Goal: Task Accomplishment & Management: Use online tool/utility

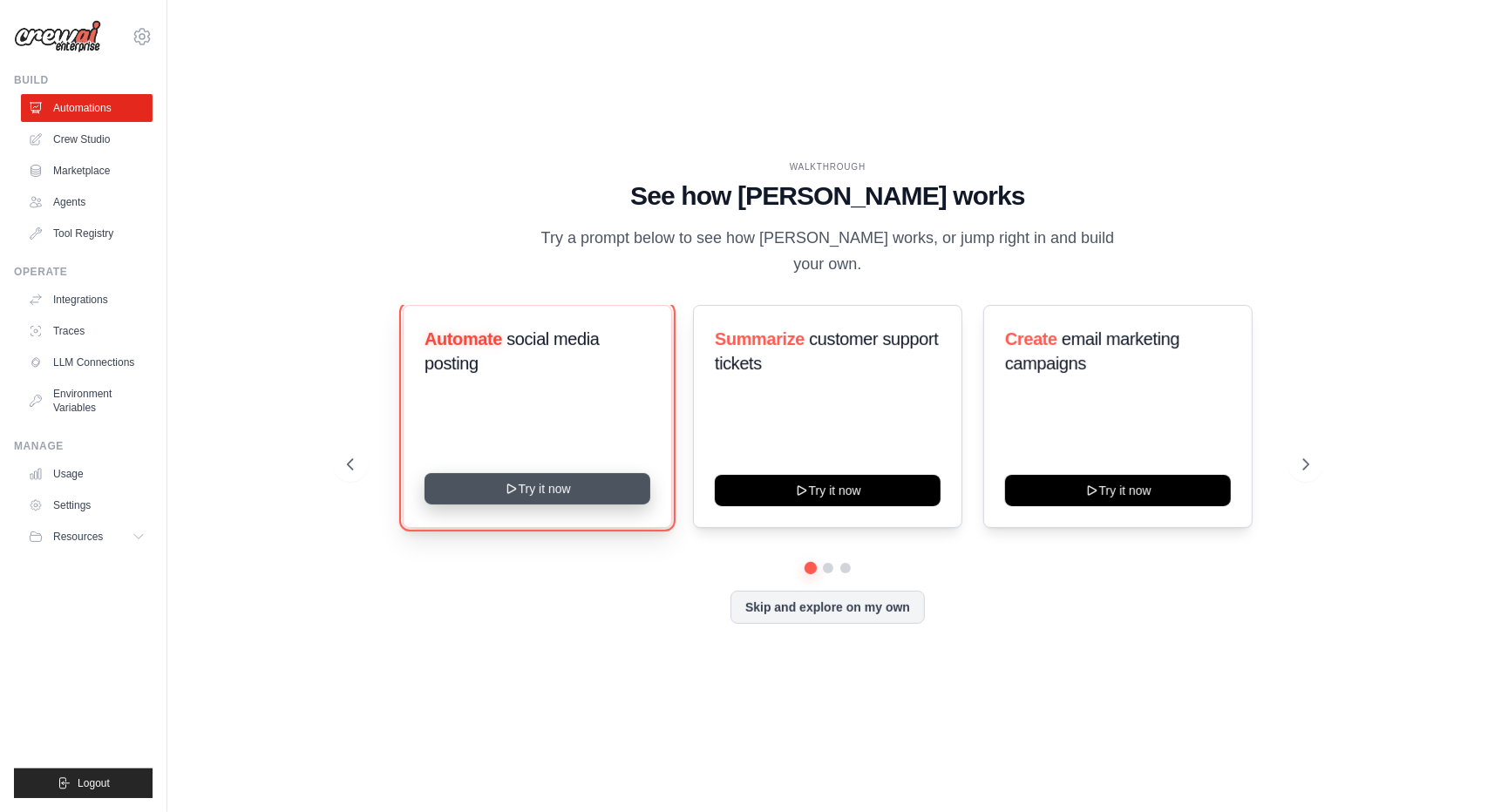
click at [552, 494] on button "Try it now" at bounding box center [537, 488] width 226 height 31
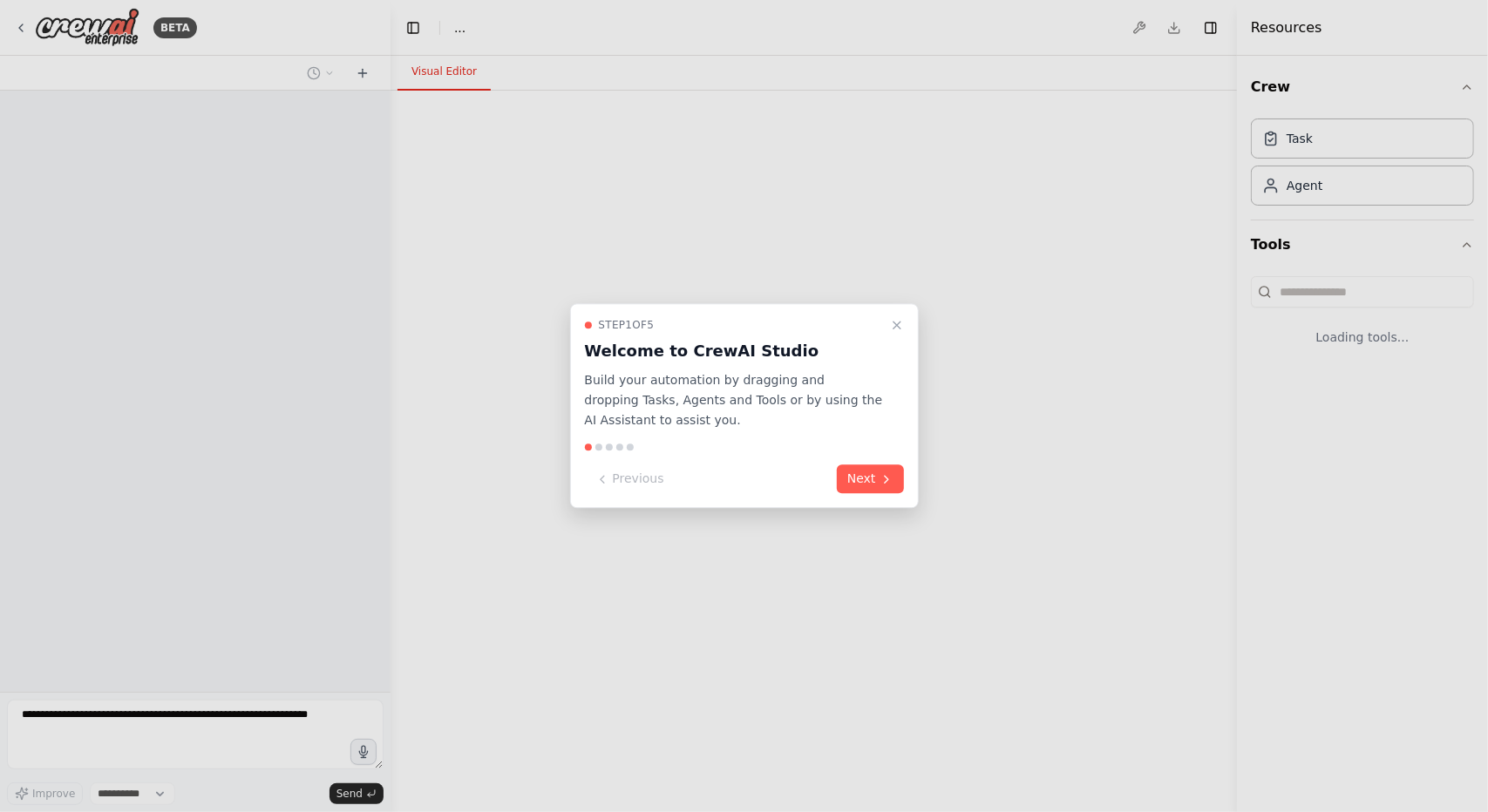
select select "****"
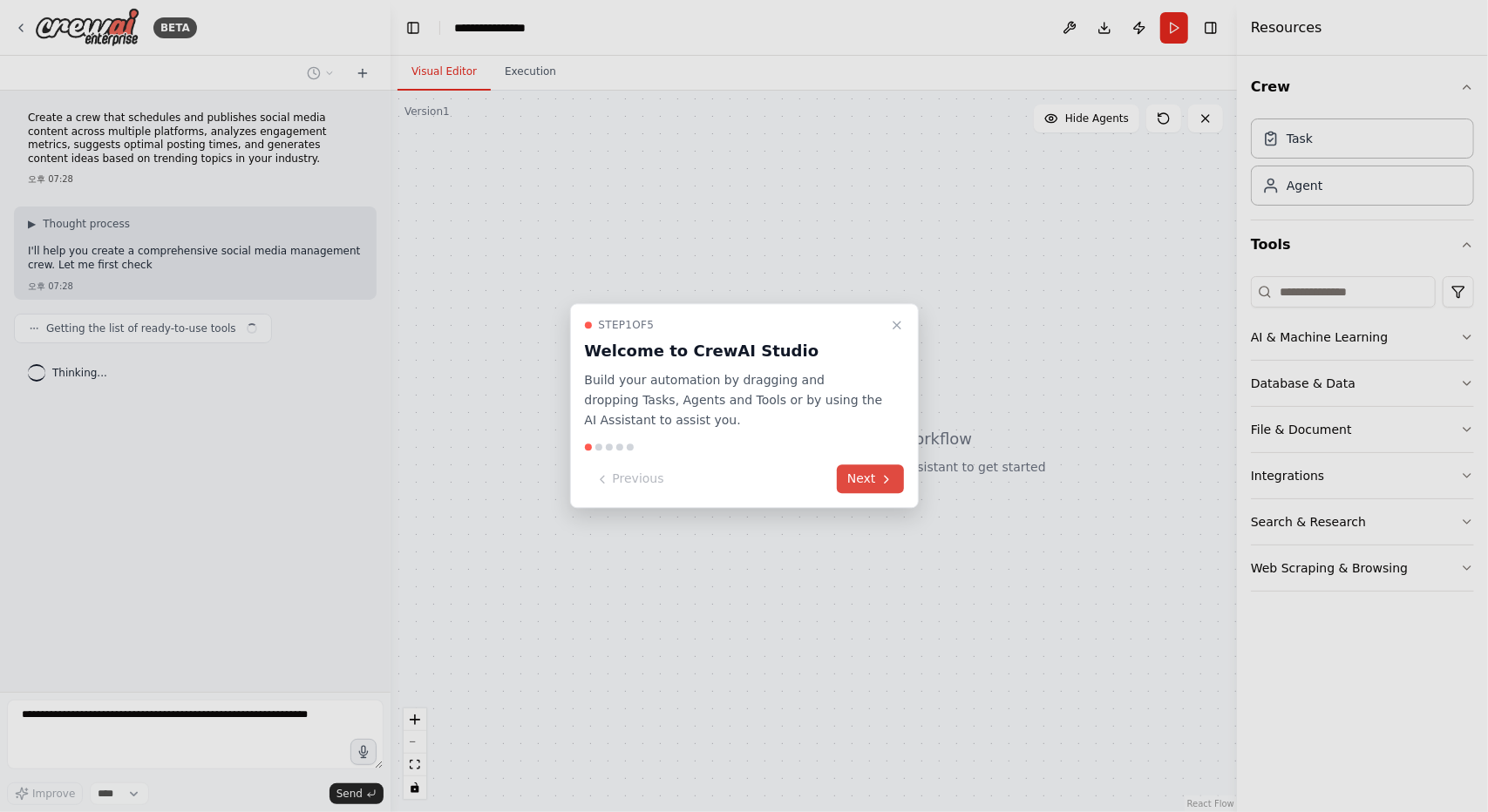
click at [870, 480] on button "Next" at bounding box center [870, 480] width 67 height 28
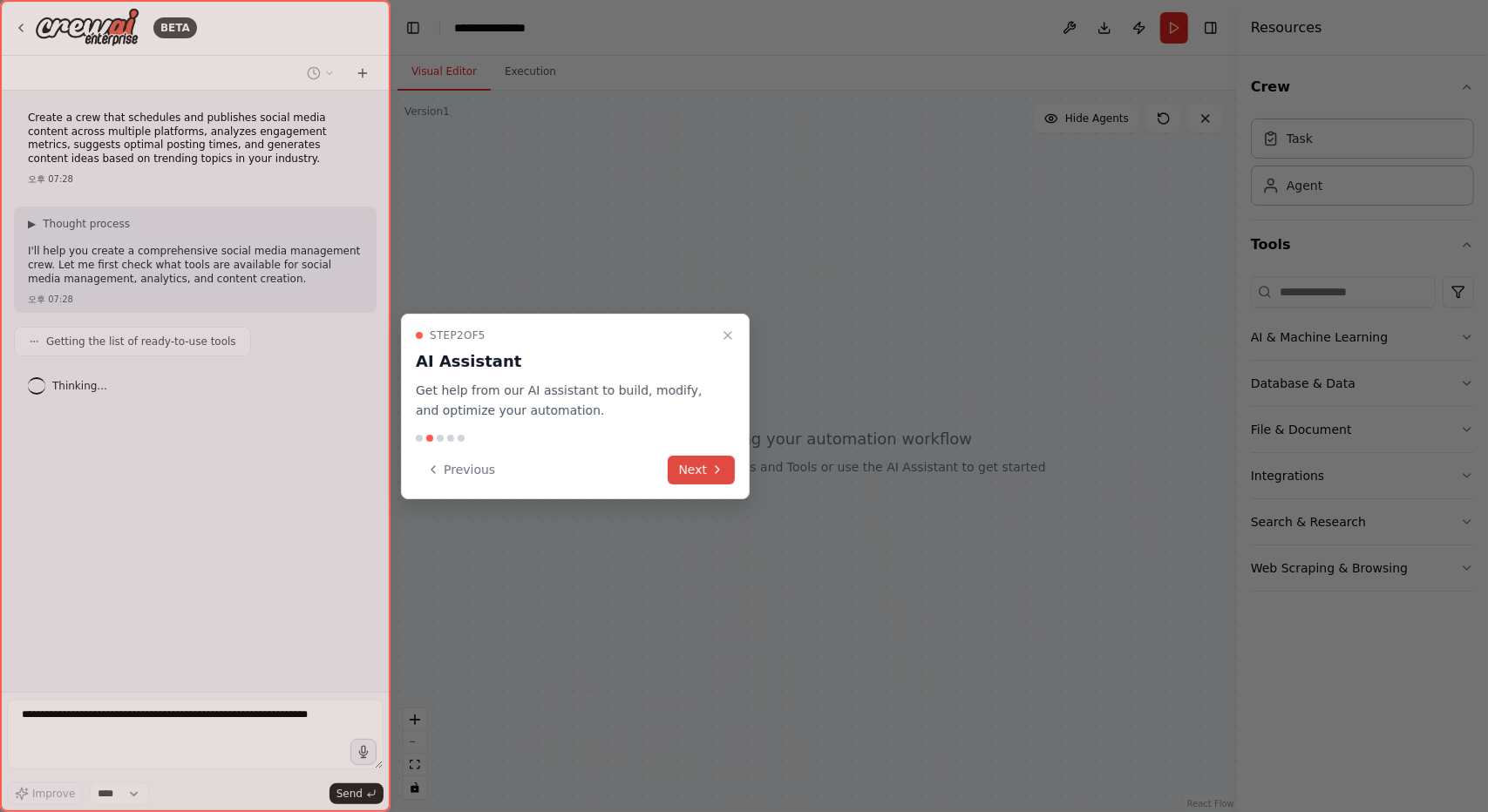
click at [699, 465] on button "Next" at bounding box center [701, 470] width 67 height 28
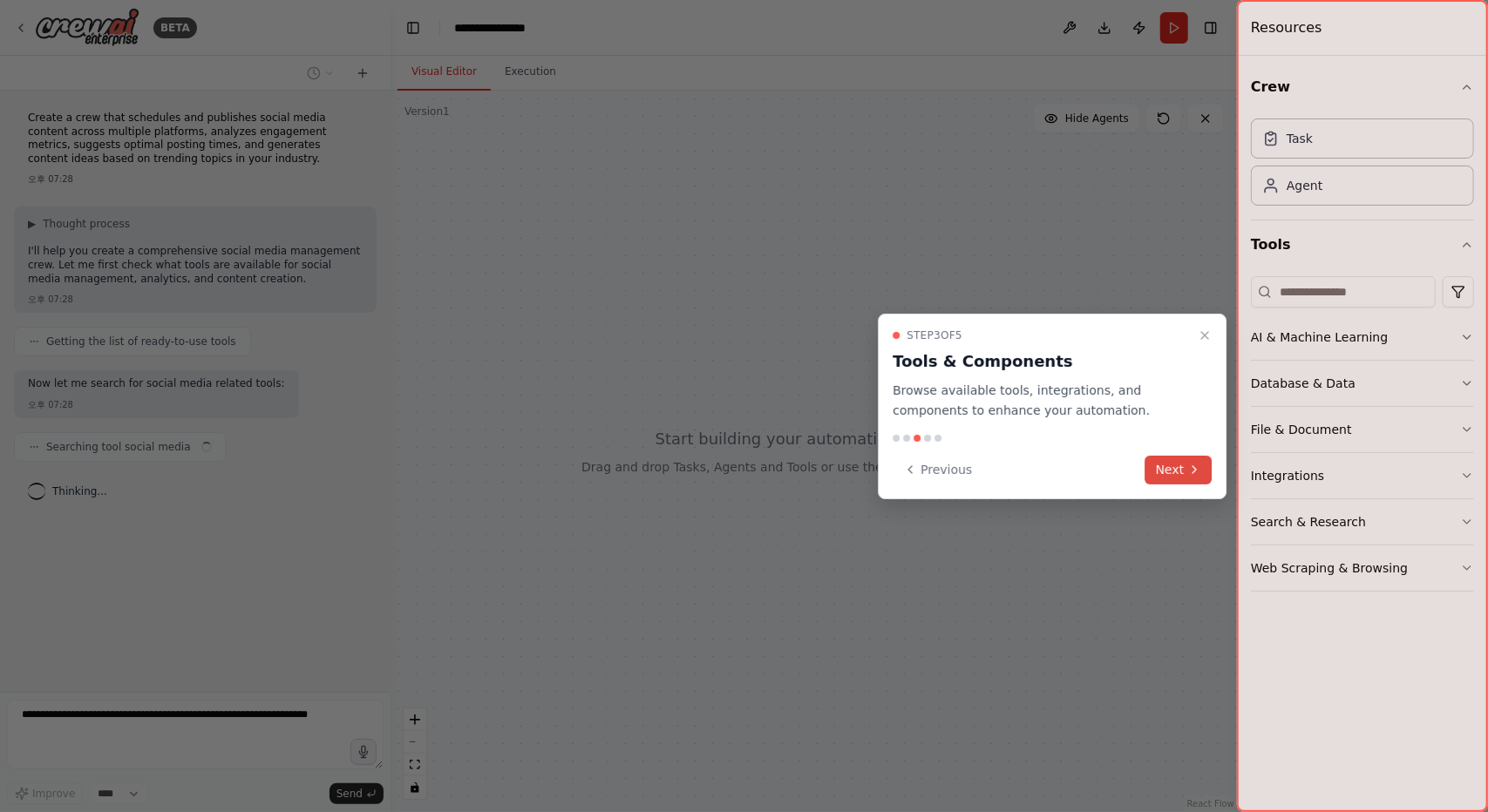
click at [1171, 473] on button "Next" at bounding box center [1178, 470] width 67 height 28
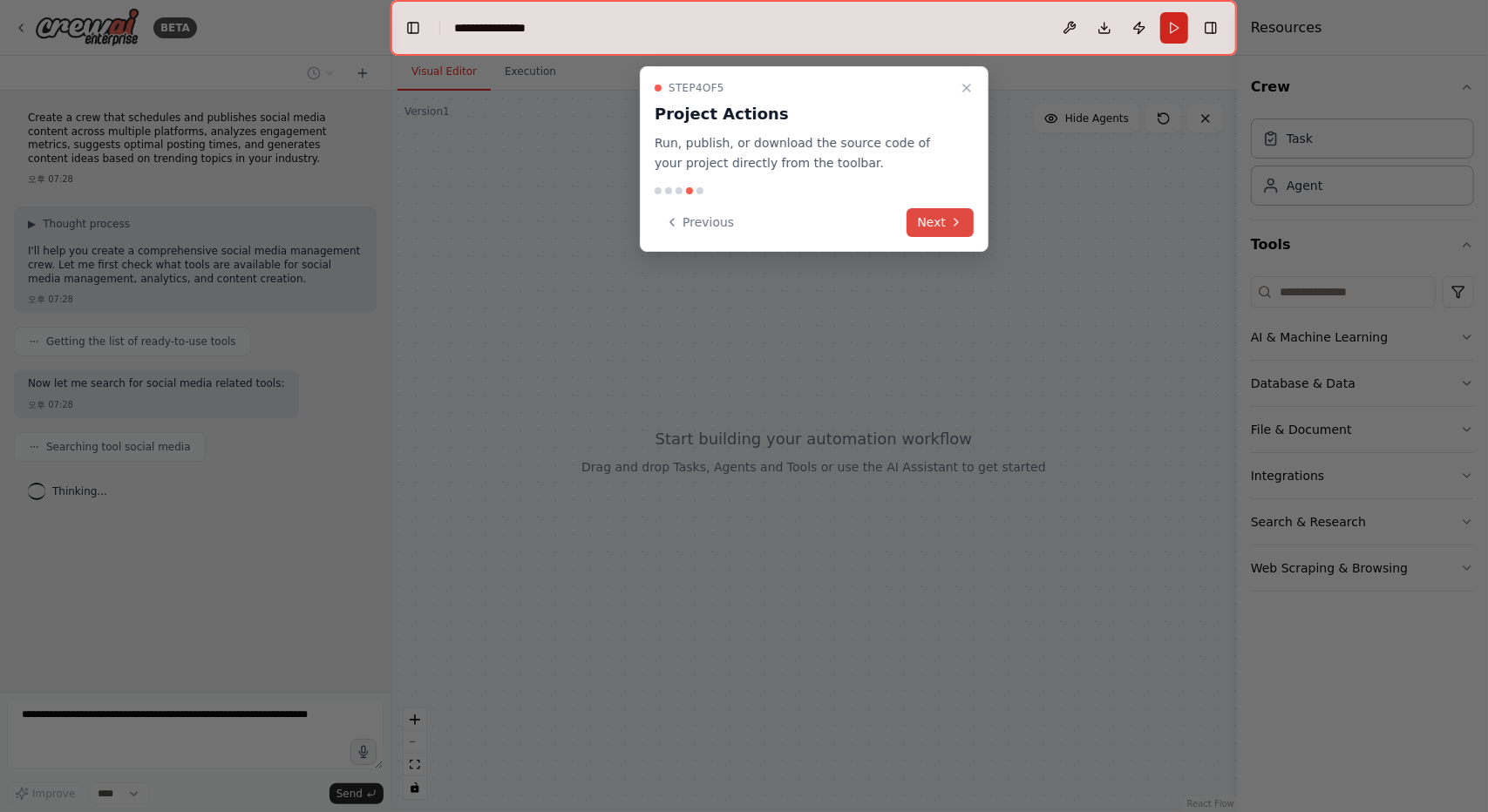
click at [947, 221] on button "Next" at bounding box center [939, 223] width 67 height 28
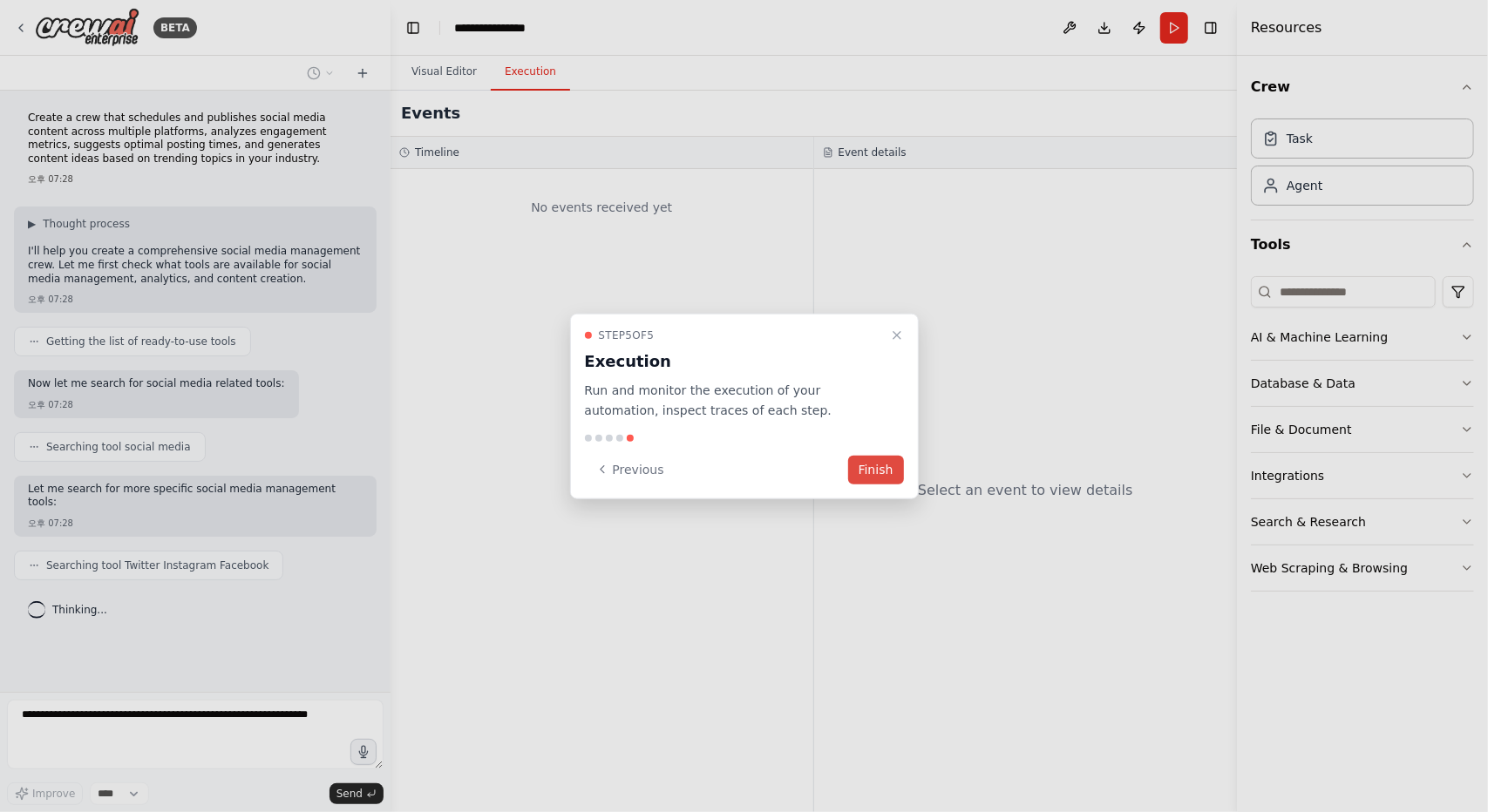
click at [881, 469] on button "Finish" at bounding box center [875, 469] width 56 height 28
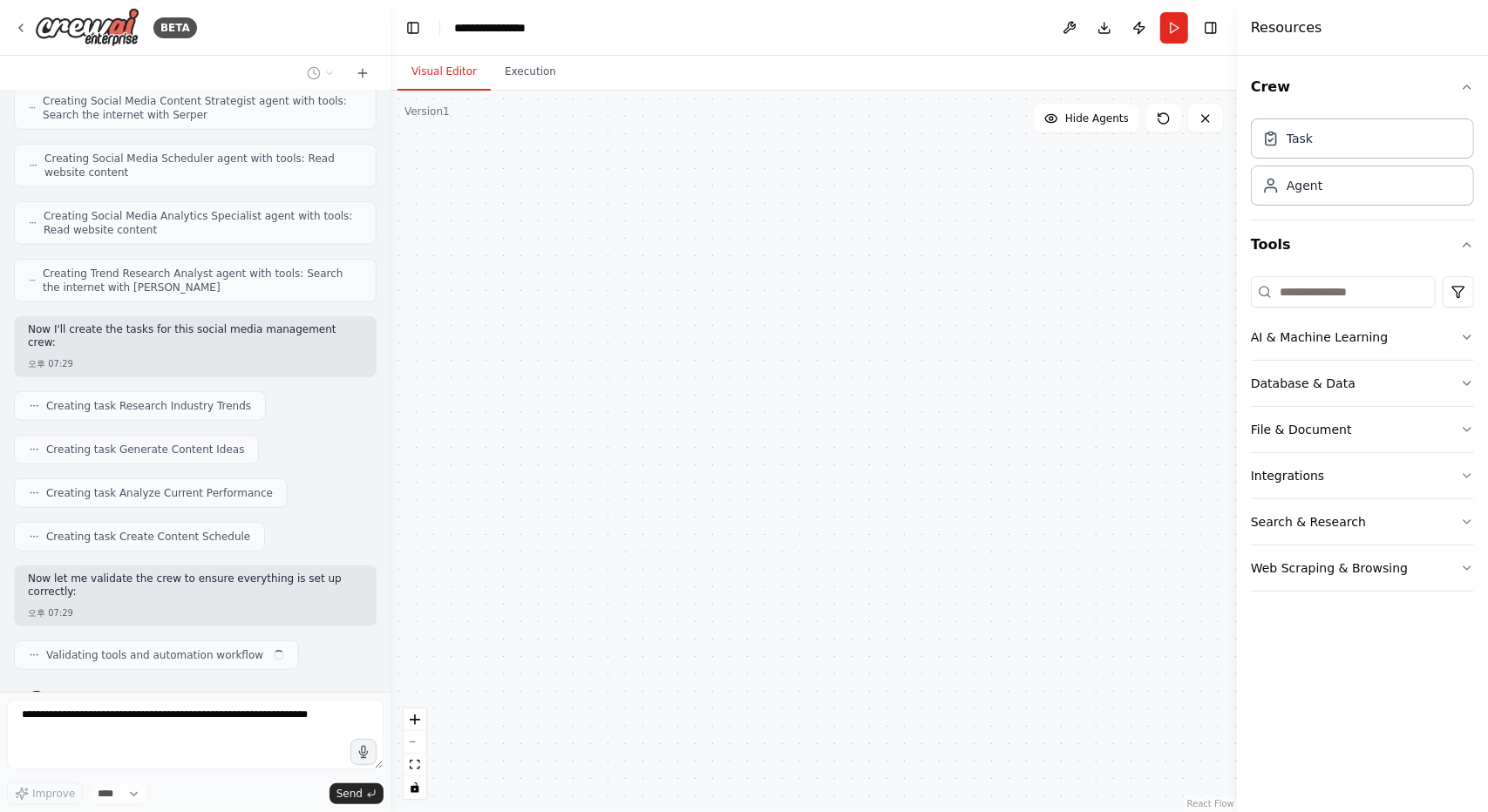
scroll to position [878, 0]
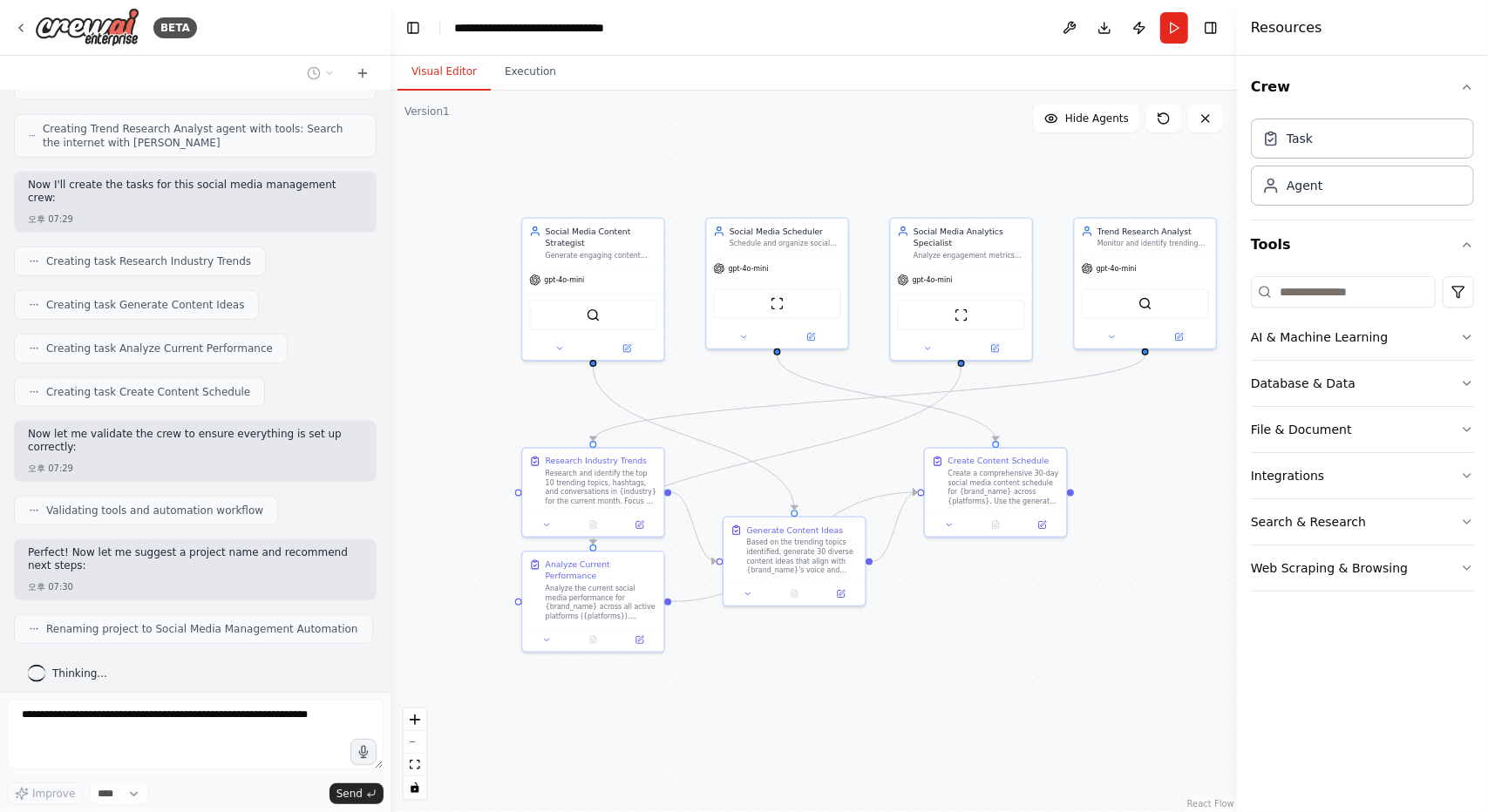
drag, startPoint x: 1026, startPoint y: 528, endPoint x: 859, endPoint y: 446, distance: 186.0
click at [859, 446] on div ".deletable-edge-delete-btn { width: 20px; height: 20px; border: 0px solid #ffff…" at bounding box center [814, 451] width 846 height 721
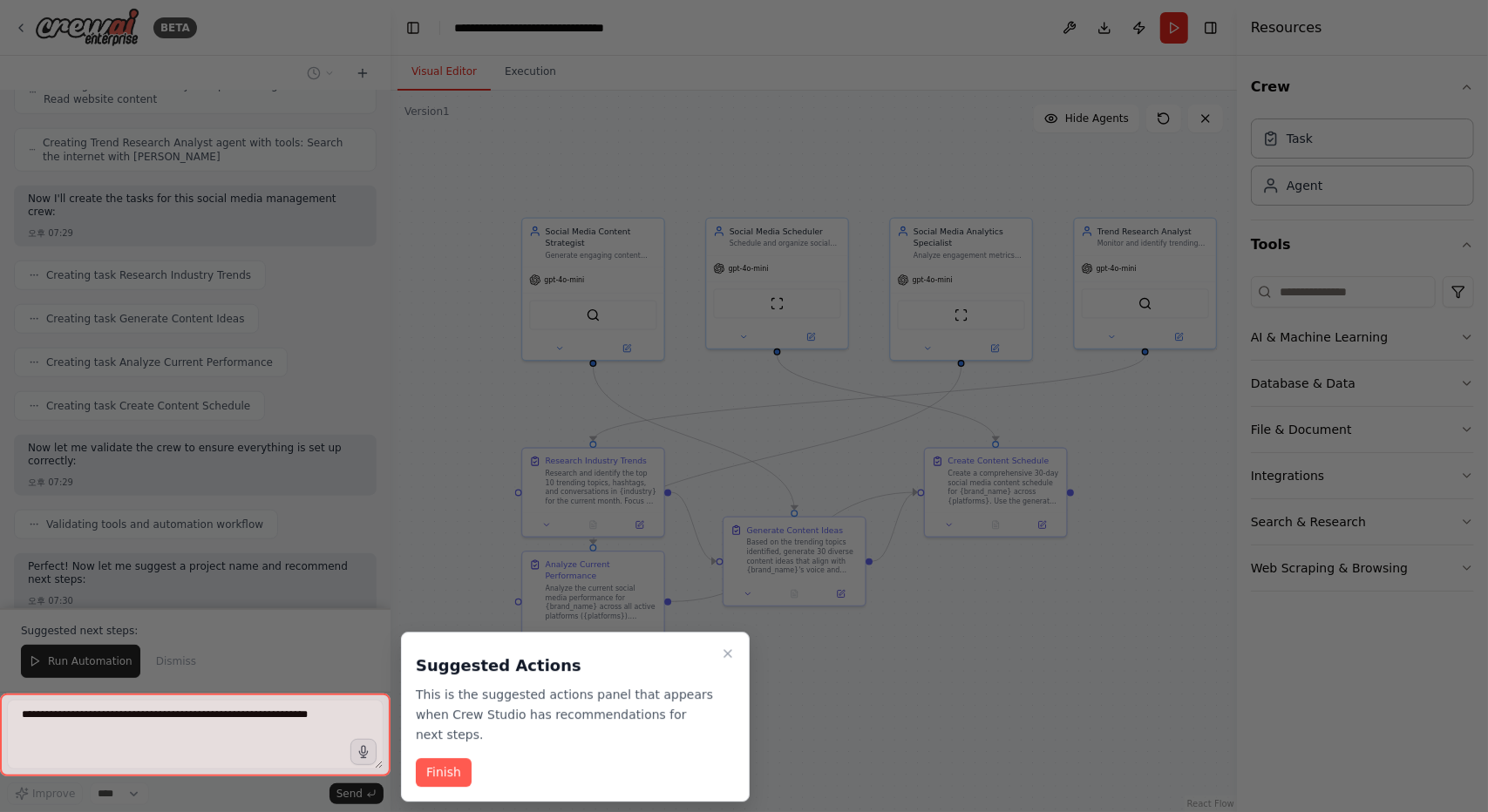
scroll to position [1009, 0]
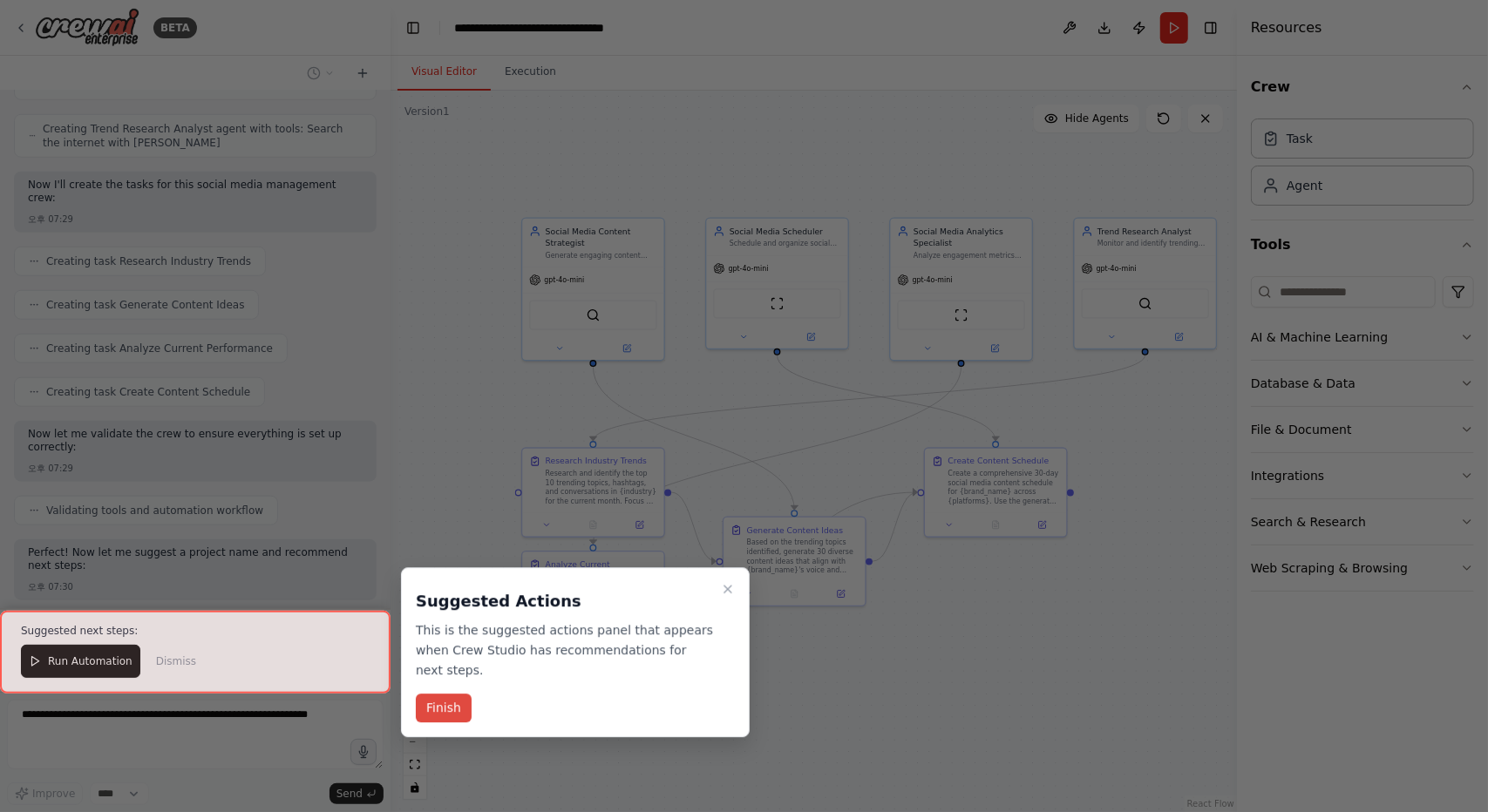
click at [452, 705] on button "Finish" at bounding box center [443, 709] width 56 height 28
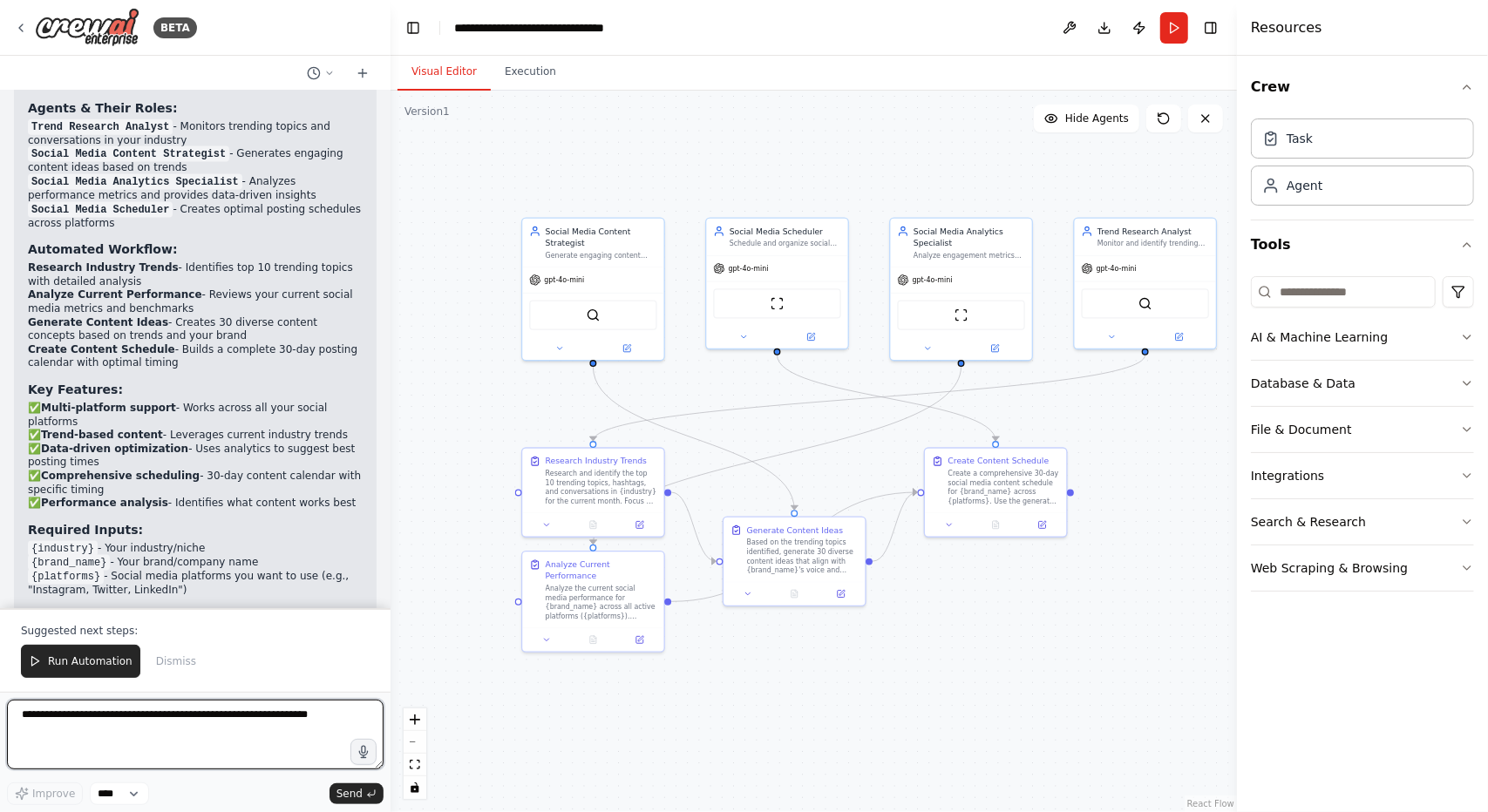
scroll to position [1683, 0]
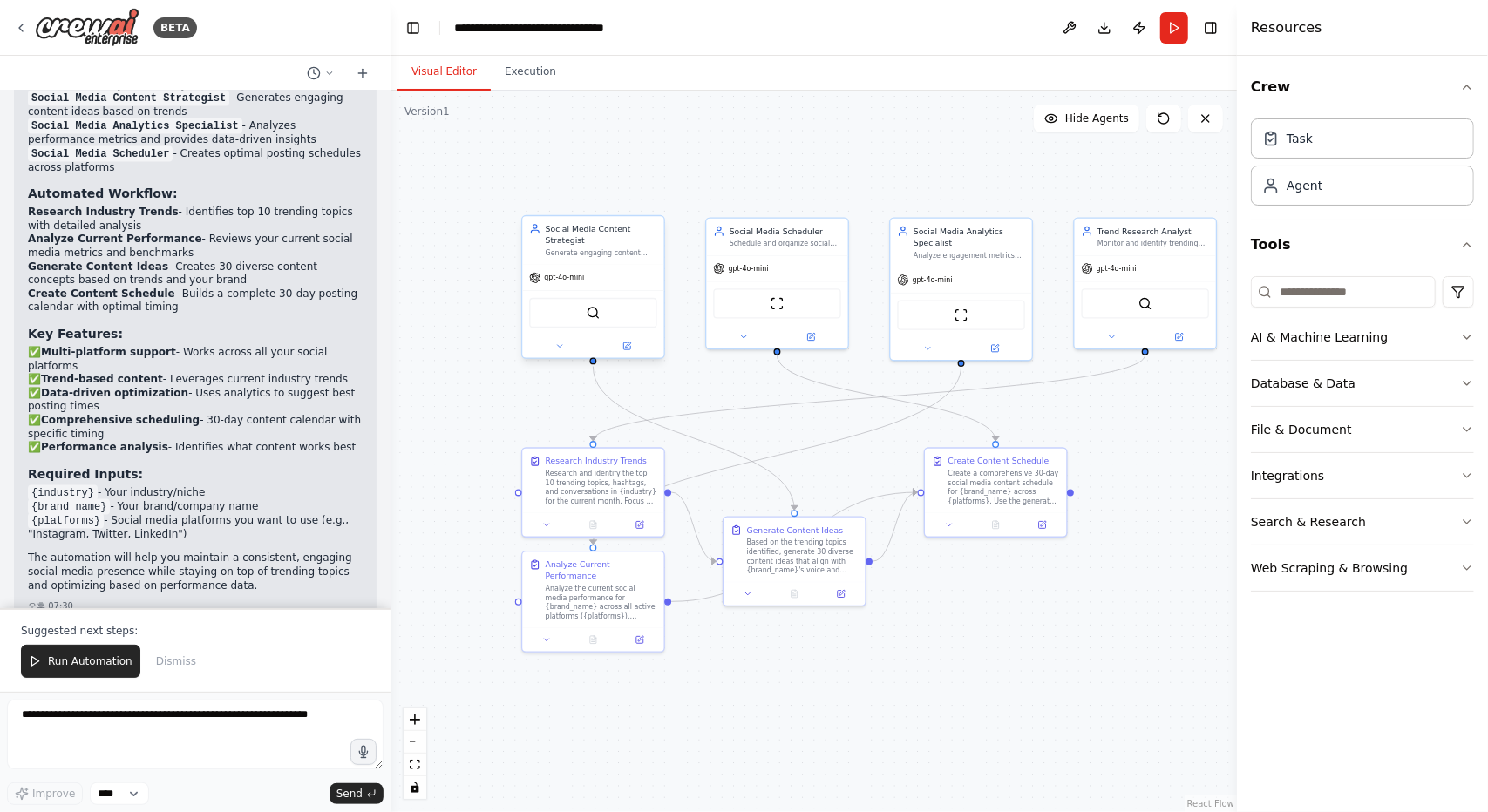
click at [606, 262] on div "Social Media Content Strategist Generate engaging content ideas based on trendi…" at bounding box center [593, 240] width 142 height 48
click at [608, 263] on div "Social Media Content Strategist Generate engaging content ideas based on trendi…" at bounding box center [593, 240] width 142 height 48
click at [630, 343] on icon at bounding box center [628, 346] width 6 height 6
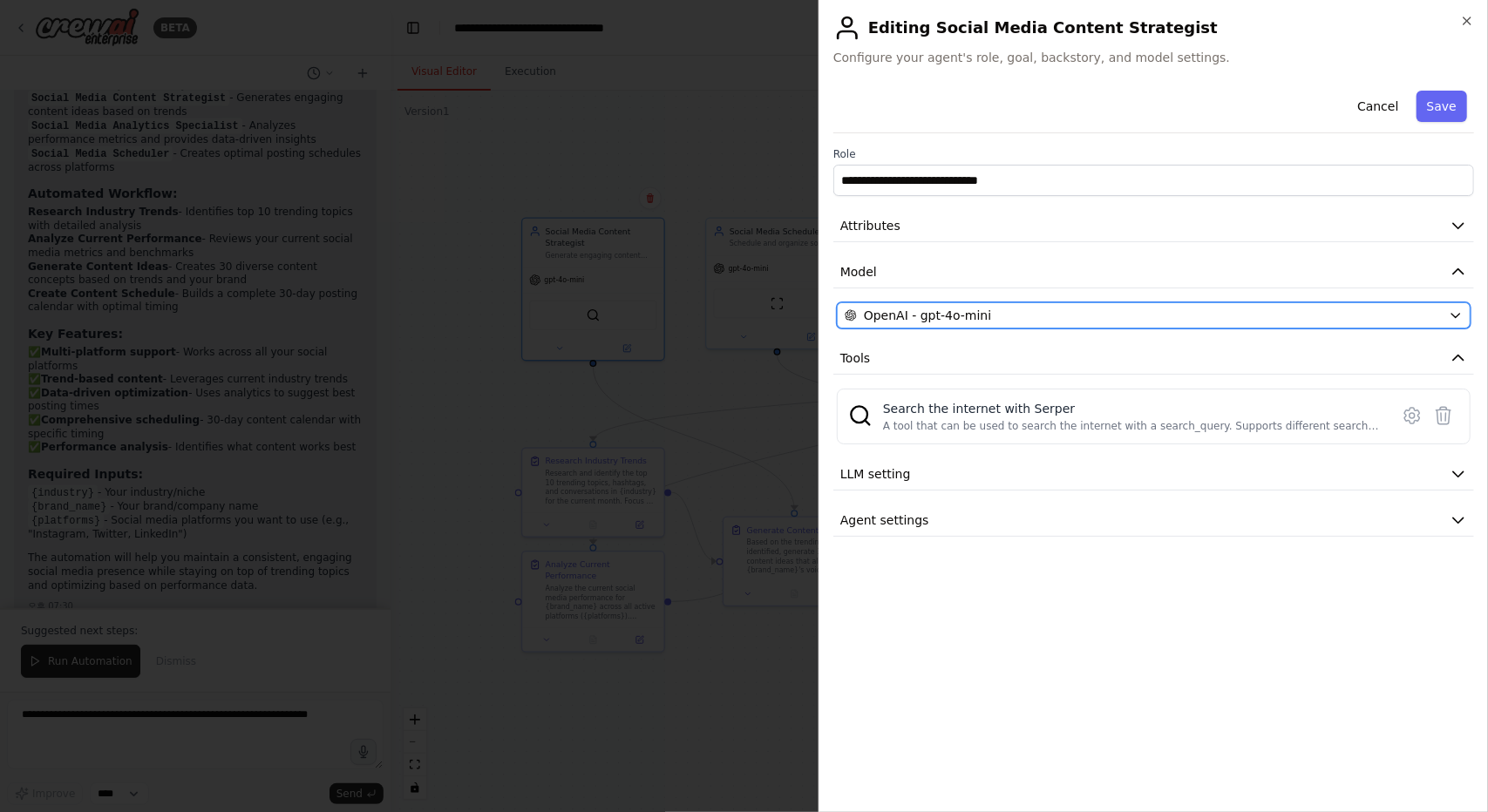
click at [1050, 314] on div "OpenAI - gpt-4o-mini" at bounding box center [1143, 315] width 597 height 17
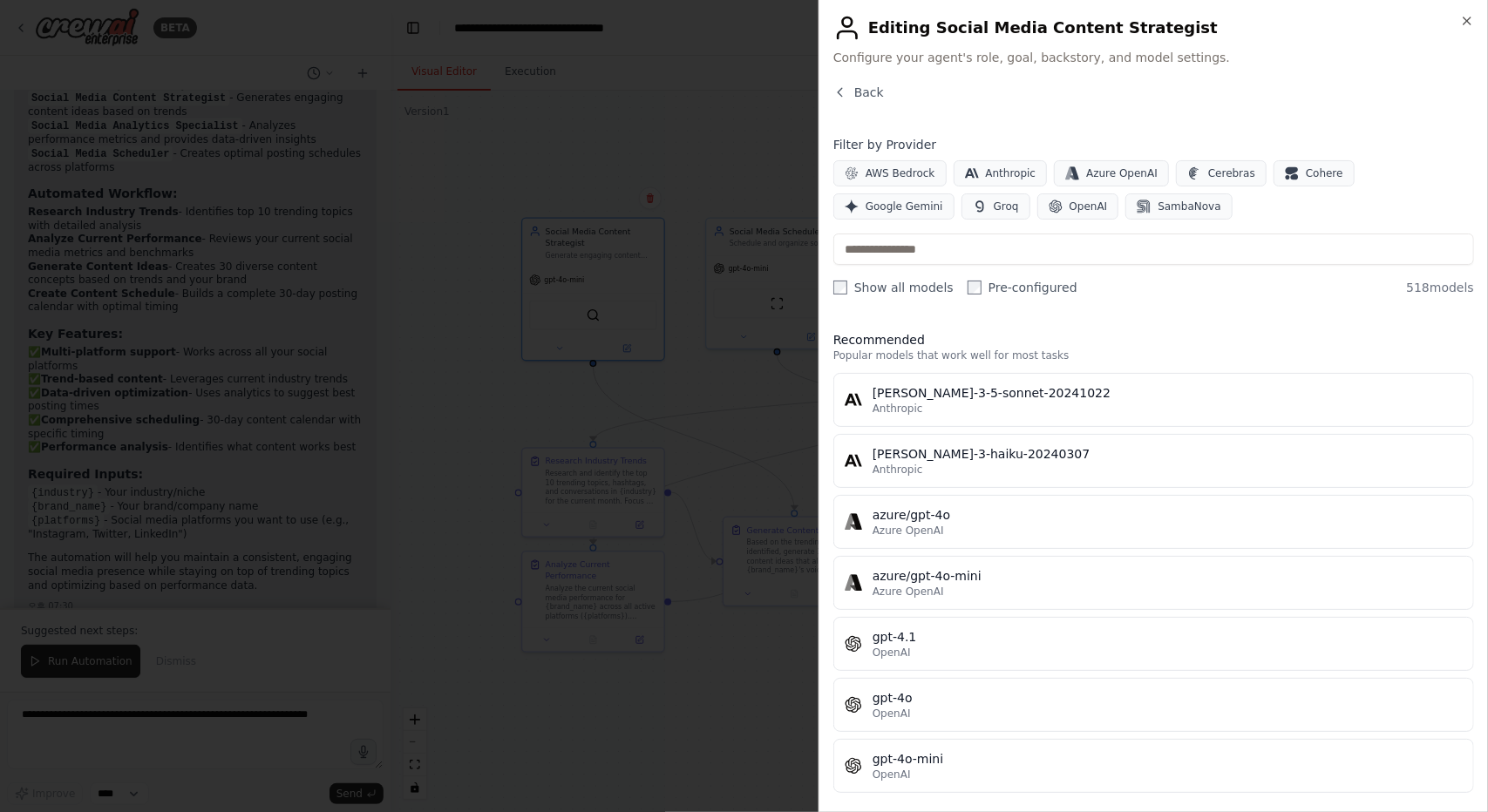
click at [1477, 15] on div "Close Editing Social Media Content Strategist Configure your agent's role, goal…" at bounding box center [1153, 406] width 669 height 812
click at [1468, 22] on icon "button" at bounding box center [1466, 20] width 7 height 7
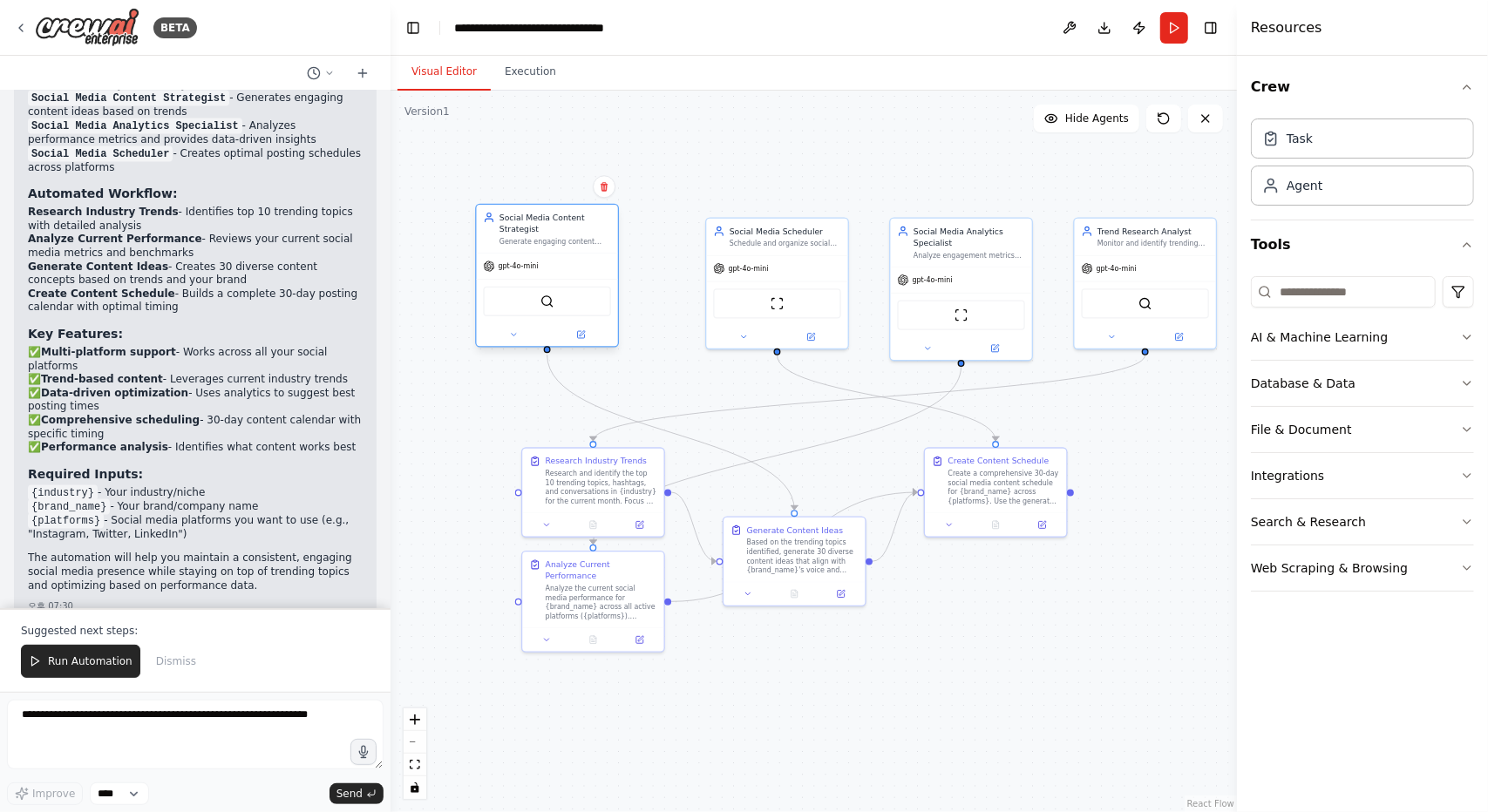
drag, startPoint x: 603, startPoint y: 262, endPoint x: 554, endPoint y: 248, distance: 51.0
click at [554, 248] on div "Social Media Content Strategist Generate engaging content ideas based on trendi…" at bounding box center [548, 228] width 142 height 48
drag, startPoint x: 816, startPoint y: 265, endPoint x: 795, endPoint y: 253, distance: 24.2
click at [795, 253] on div "gpt-4o-mini" at bounding box center [754, 255] width 142 height 25
click at [562, 308] on div "SerperDevTool" at bounding box center [546, 301] width 127 height 29
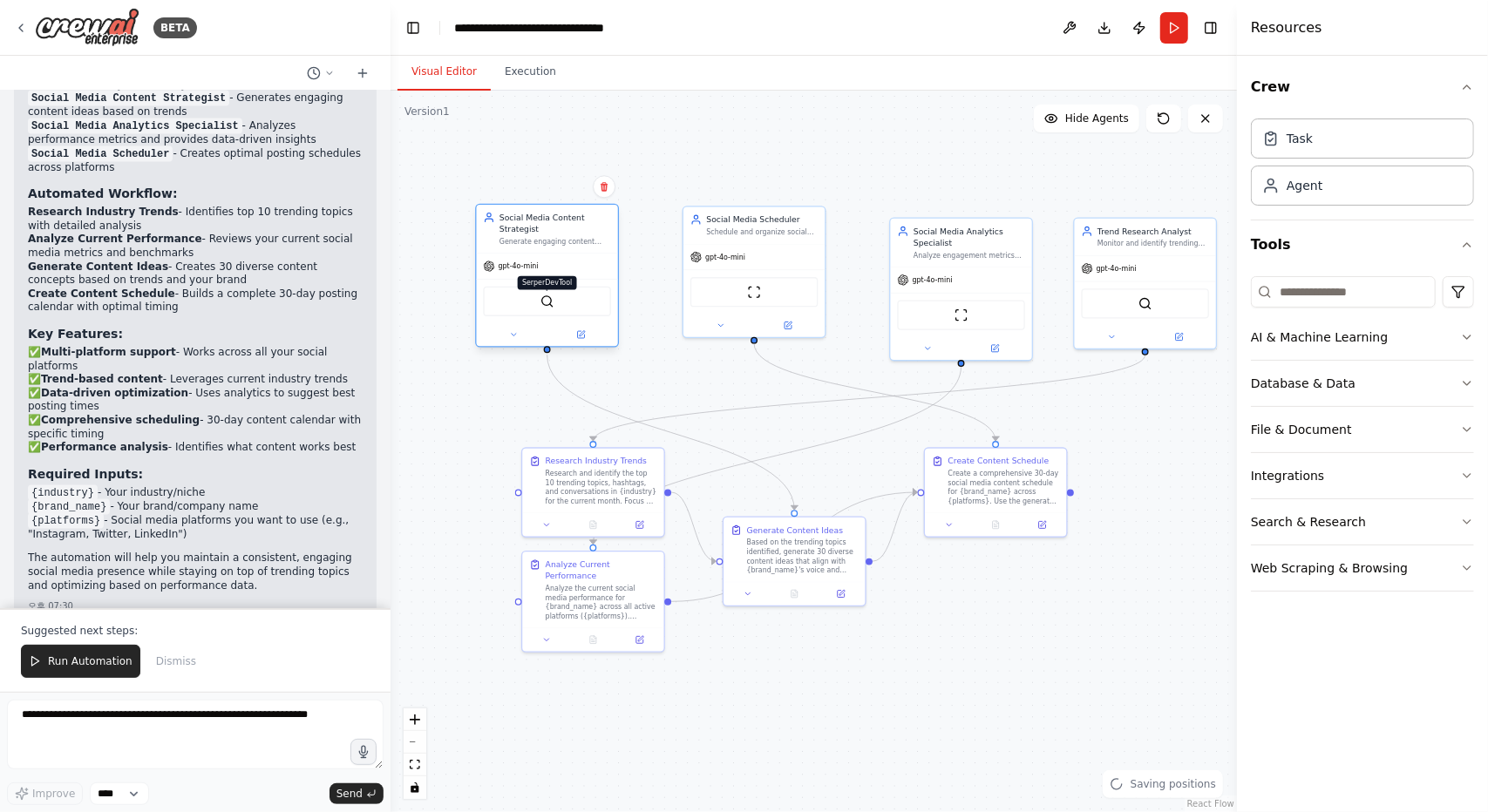
click at [540, 301] on img at bounding box center [547, 301] width 14 height 14
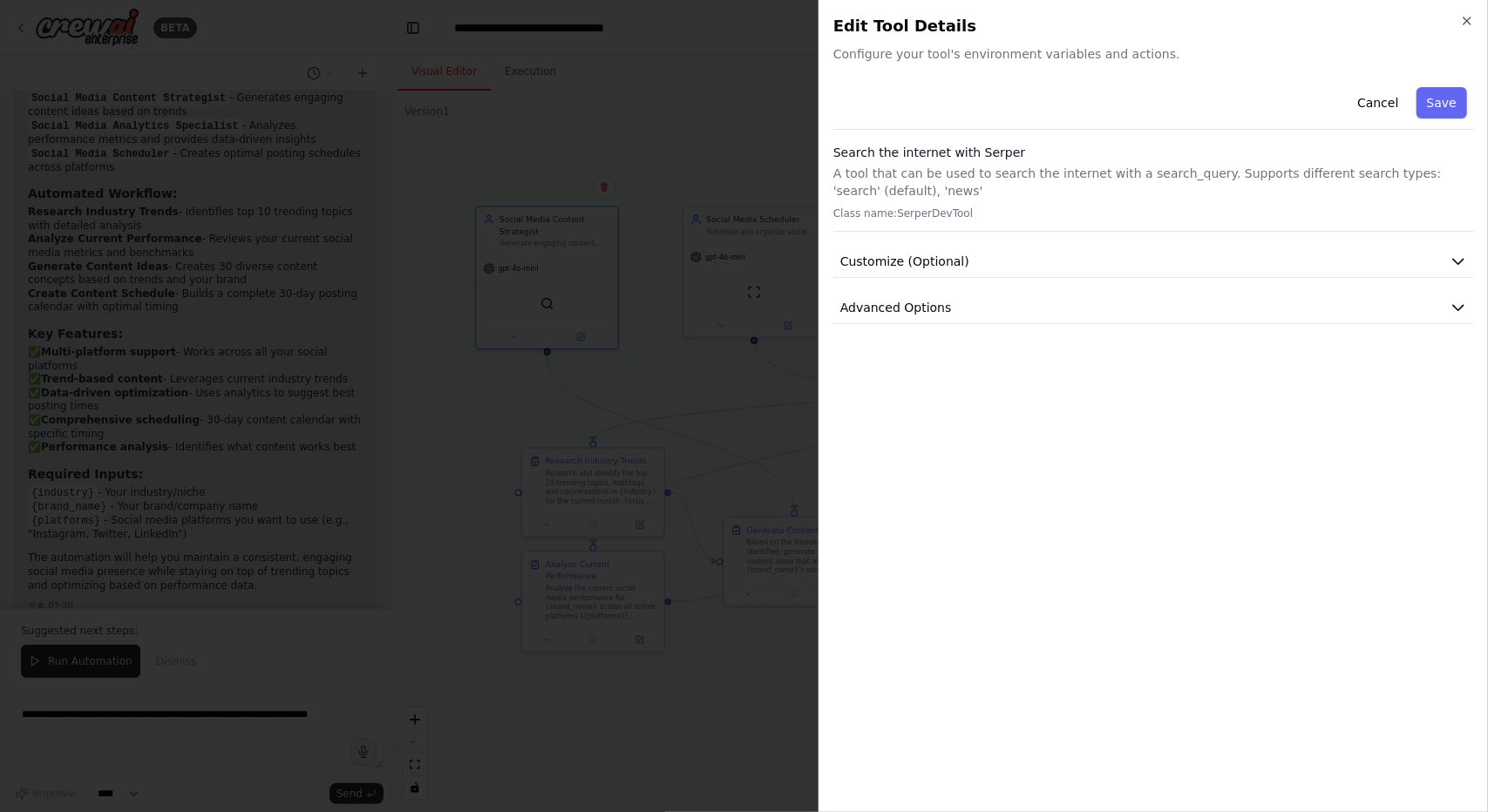
click at [935, 177] on p "A tool that can be used to search the internet with a search_query. Supports di…" at bounding box center [1154, 181] width 641 height 35
click at [1103, 50] on span "Configure your tool's environment variables and actions." at bounding box center [1154, 54] width 641 height 17
click at [1188, 62] on span "Configure your tool's environment variables and actions." at bounding box center [1154, 54] width 641 height 17
drag, startPoint x: 1145, startPoint y: 51, endPoint x: 982, endPoint y: 57, distance: 163.1
click at [991, 58] on span "Configure your tool's environment variables and actions." at bounding box center [1154, 54] width 641 height 17
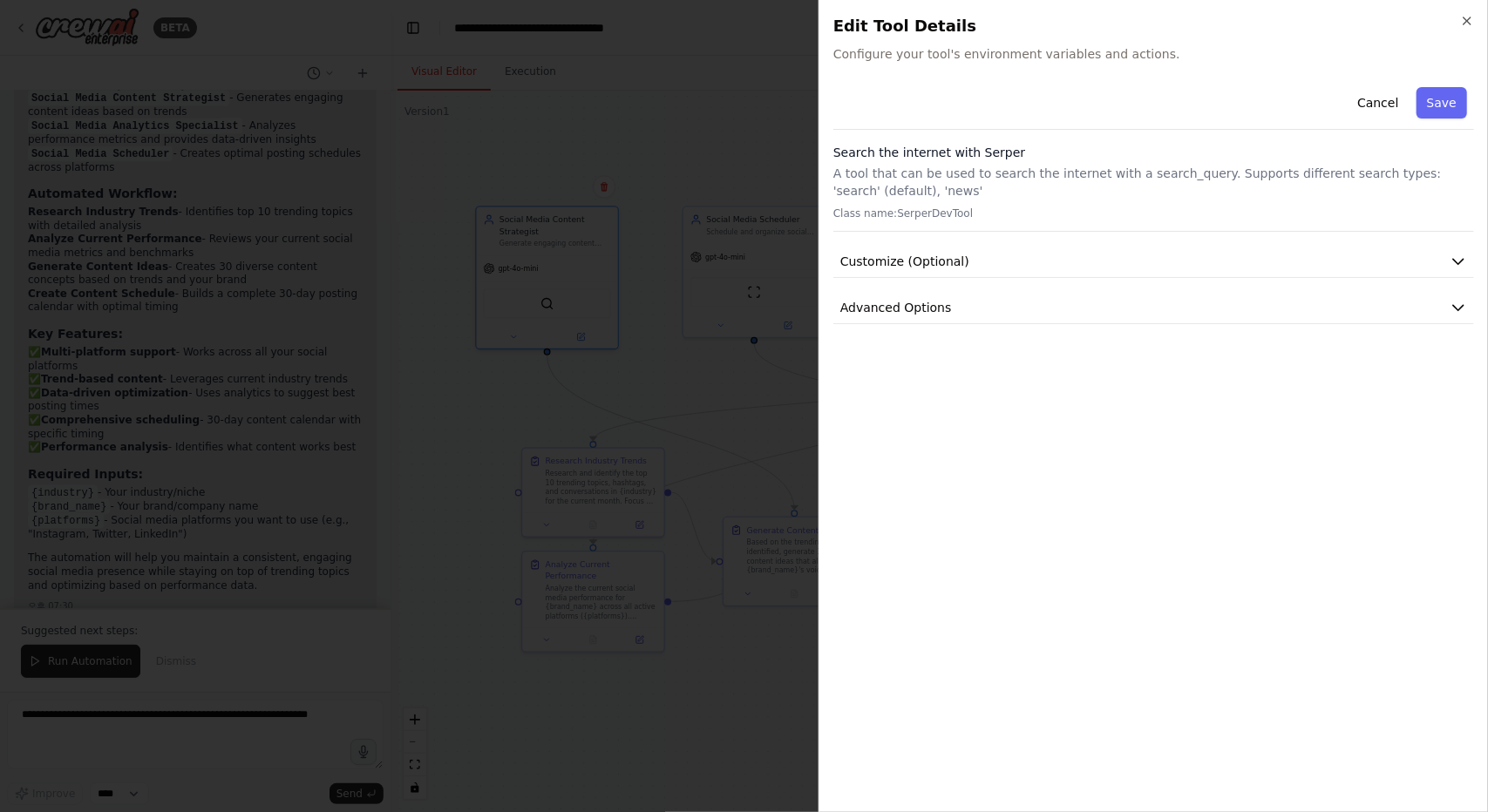
drag, startPoint x: 973, startPoint y: 59, endPoint x: 901, endPoint y: 58, distance: 72.0
click at [967, 62] on span "Configure your tool's environment variables and actions." at bounding box center [1154, 54] width 641 height 17
click at [901, 58] on span "Configure your tool's environment variables and actions." at bounding box center [1154, 54] width 641 height 17
click at [917, 67] on div "Close Edit Tool Details Configure your tool's environment variables and actions…" at bounding box center [1153, 406] width 669 height 812
click at [919, 57] on span "Configure your tool's environment variables and actions." at bounding box center [1154, 54] width 641 height 17
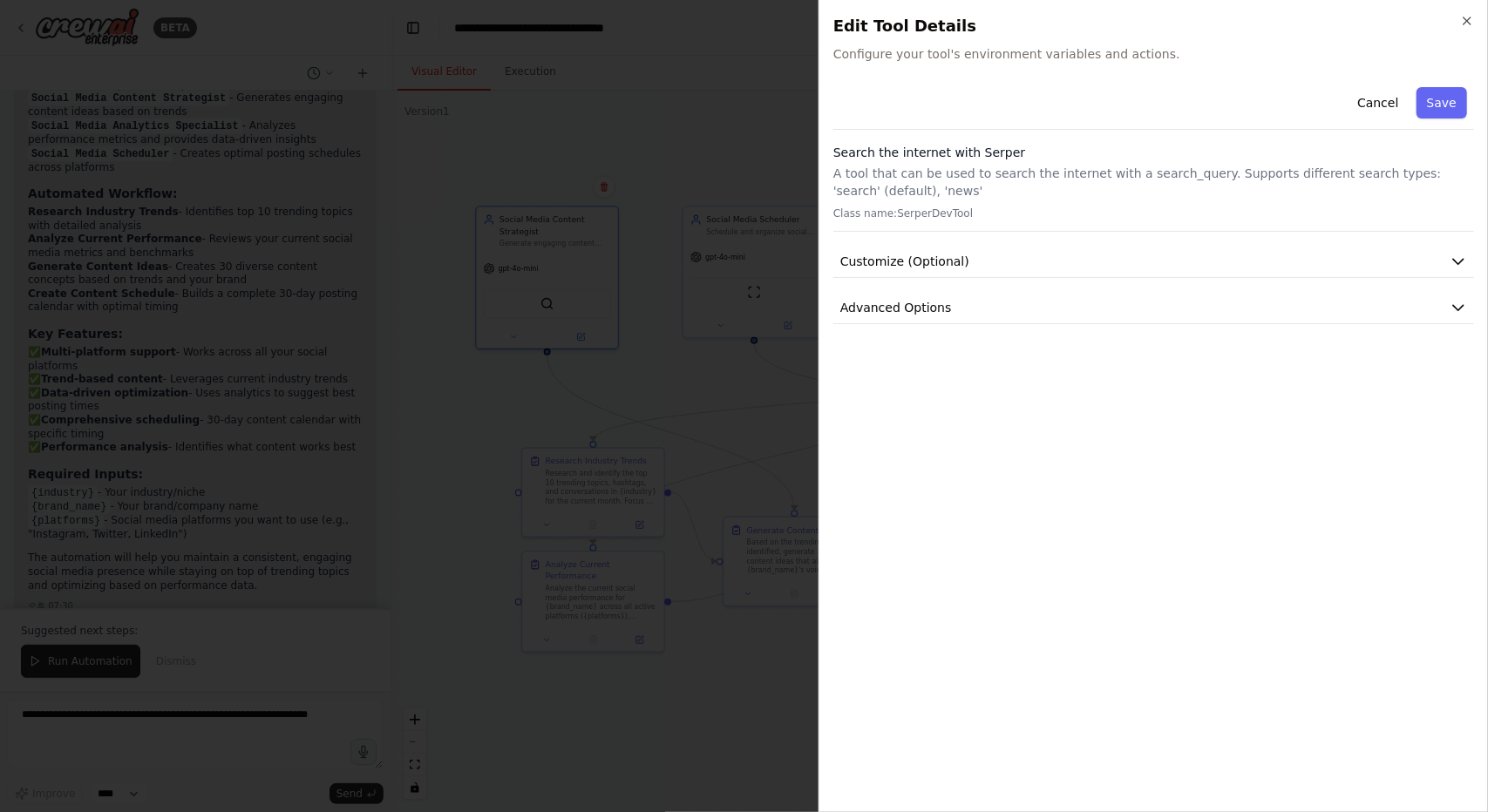
click at [1022, 71] on div "Close Edit Tool Details Configure your tool's environment variables and actions…" at bounding box center [1153, 406] width 669 height 812
click at [1046, 45] on span "Configure your tool's environment variables and actions." at bounding box center [1154, 54] width 641 height 17
click at [1108, 62] on span "Configure your tool's environment variables and actions." at bounding box center [1154, 54] width 641 height 17
click at [1120, 52] on span "Configure your tool's environment variables and actions." at bounding box center [1154, 54] width 641 height 17
click at [1015, 256] on button "Customize (Optional)" at bounding box center [1154, 262] width 641 height 32
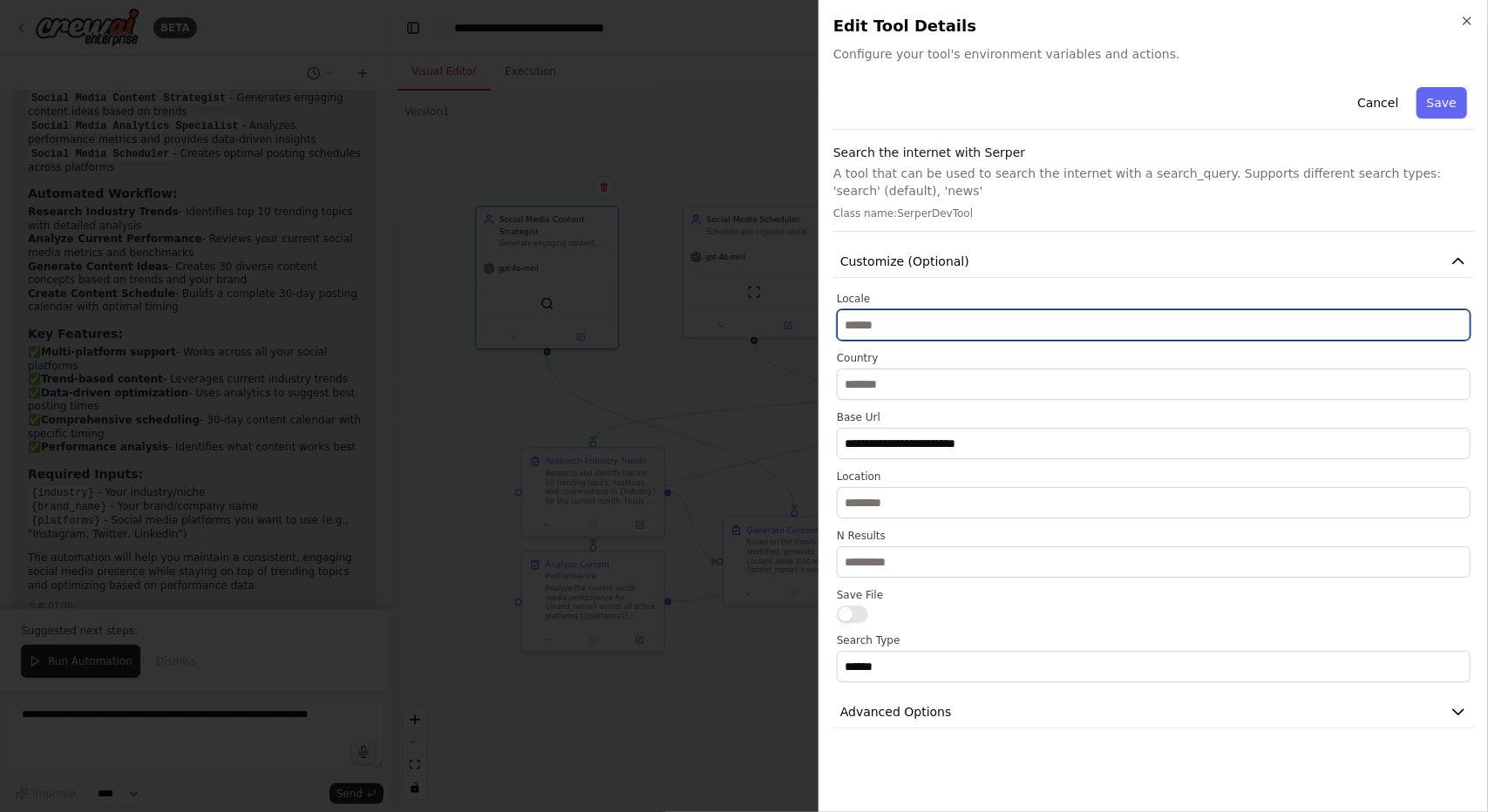
click at [933, 320] on input "text" at bounding box center [1153, 325] width 634 height 31
type input "*"
type input "**"
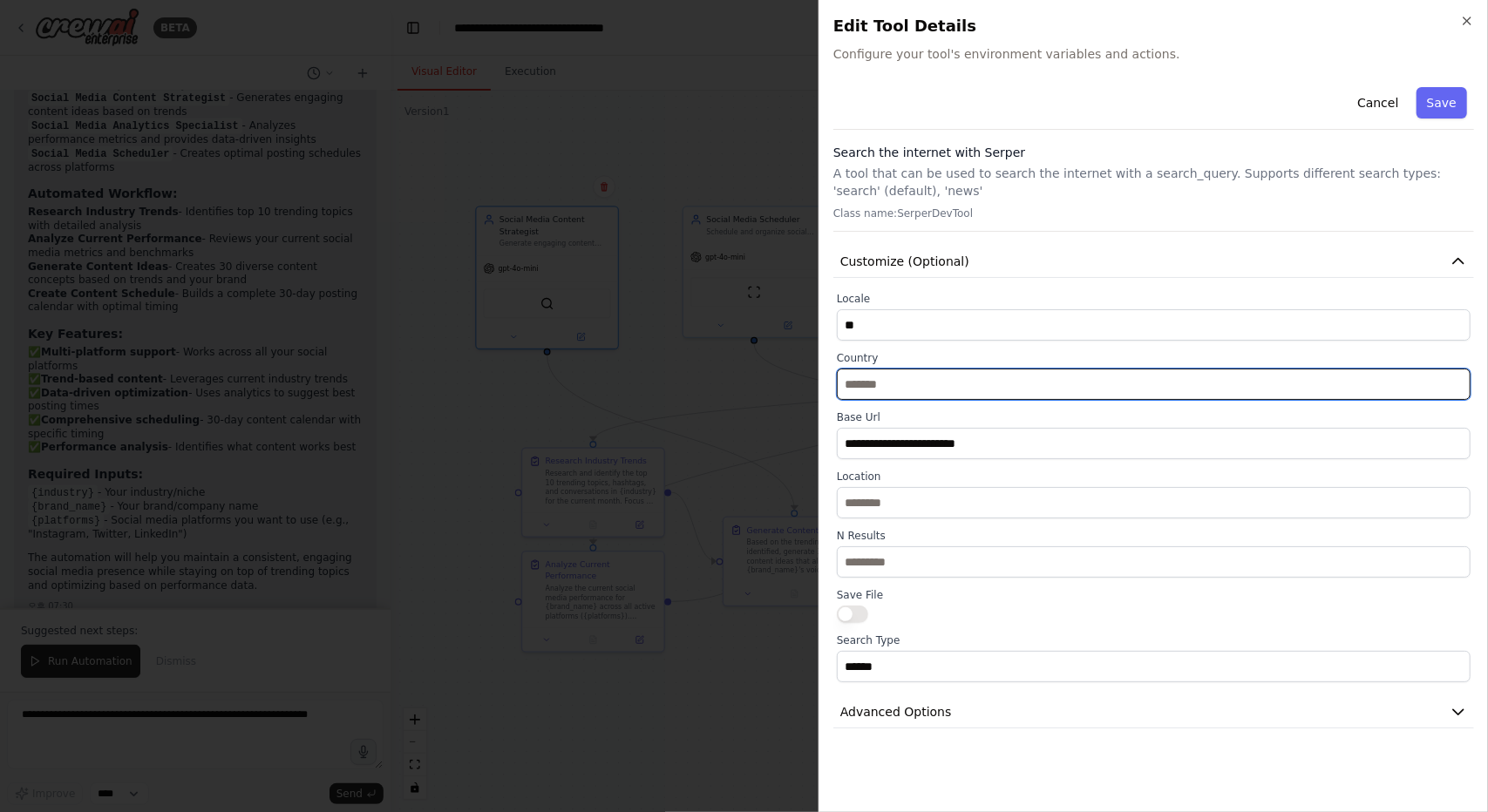
click at [1080, 372] on input "text" at bounding box center [1153, 384] width 634 height 31
type input "*****"
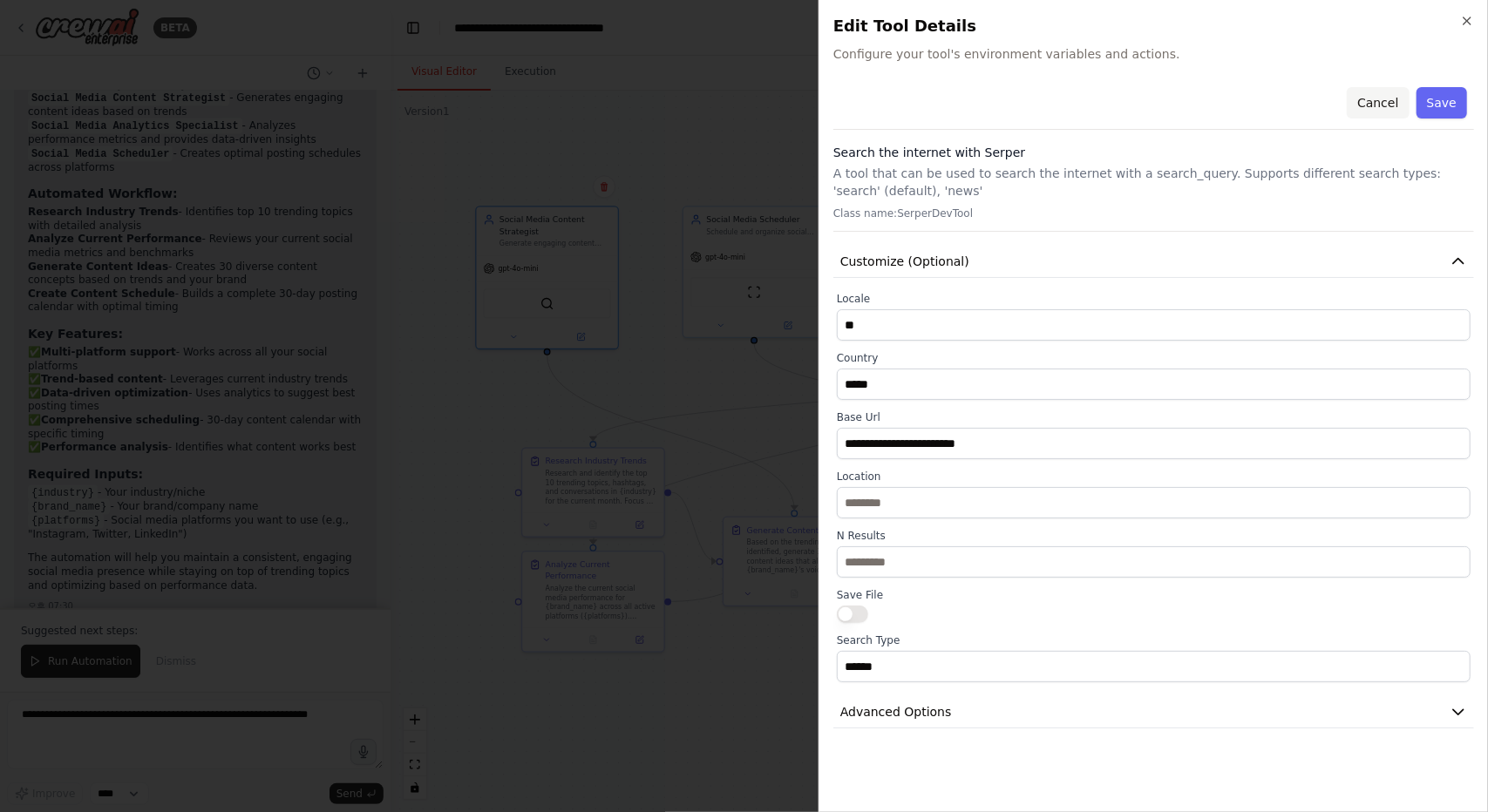
click at [1378, 110] on button "Cancel" at bounding box center [1378, 102] width 62 height 31
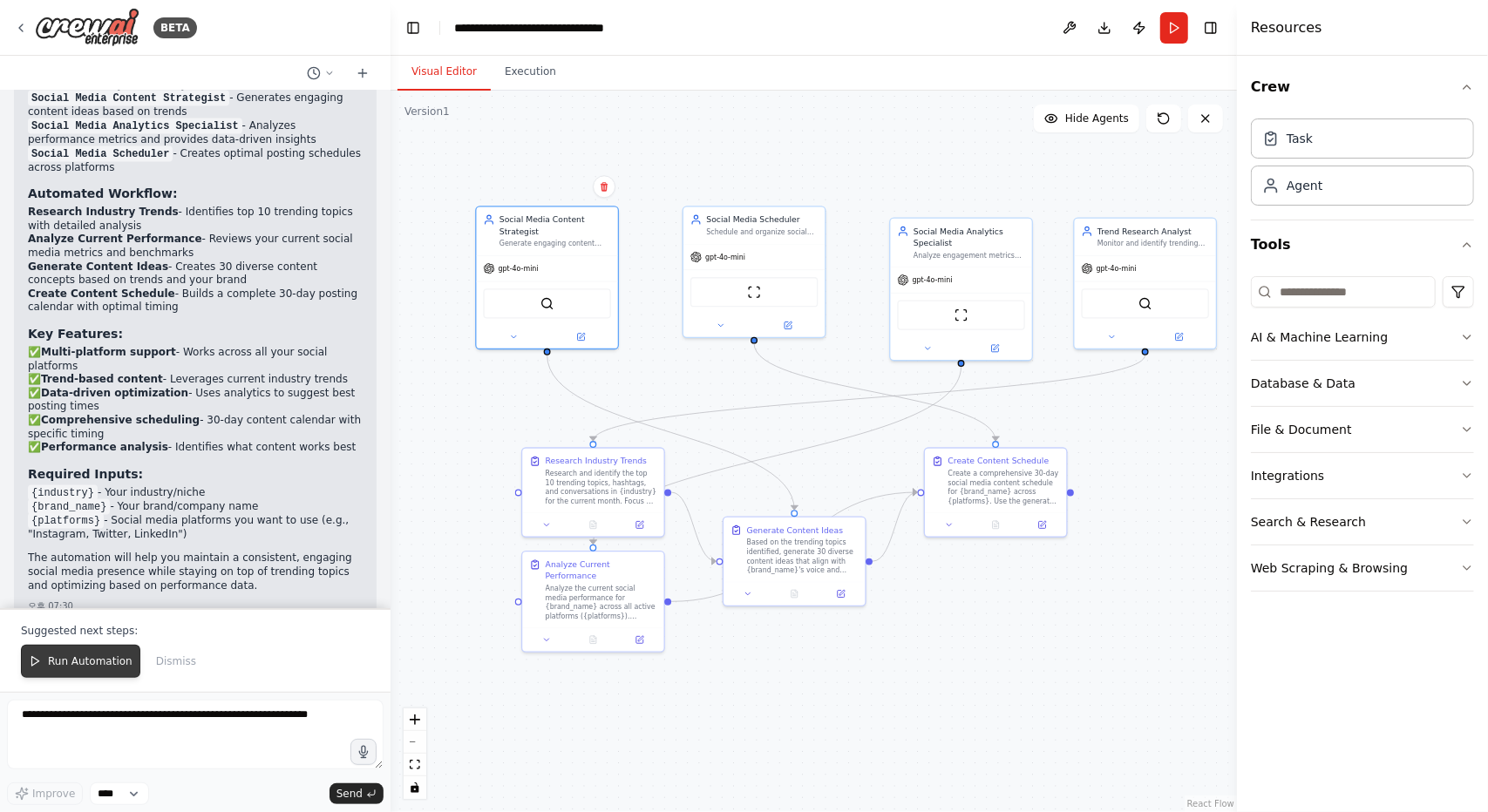
click at [80, 659] on span "Run Automation" at bounding box center [91, 661] width 85 height 14
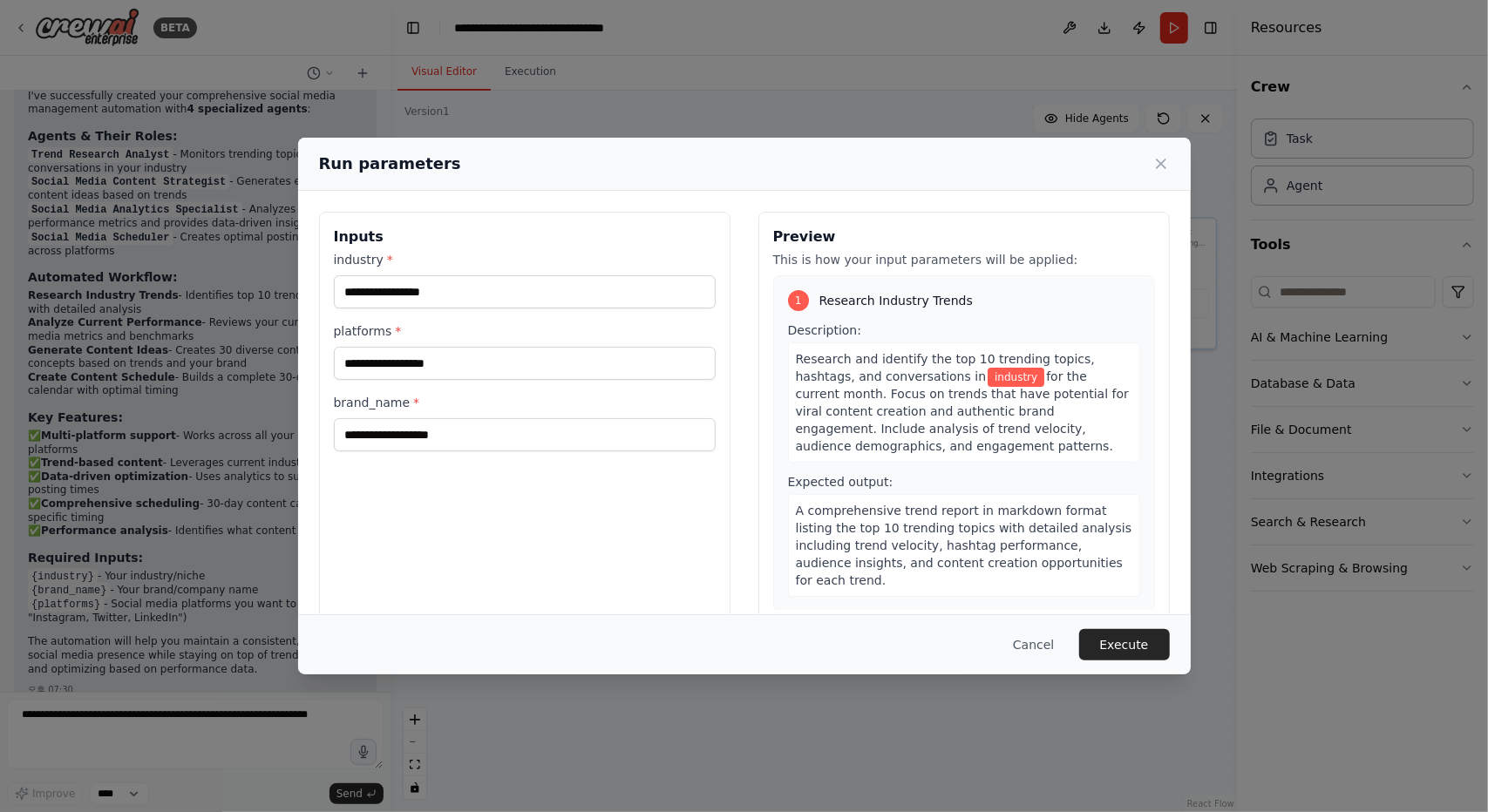
scroll to position [30, 0]
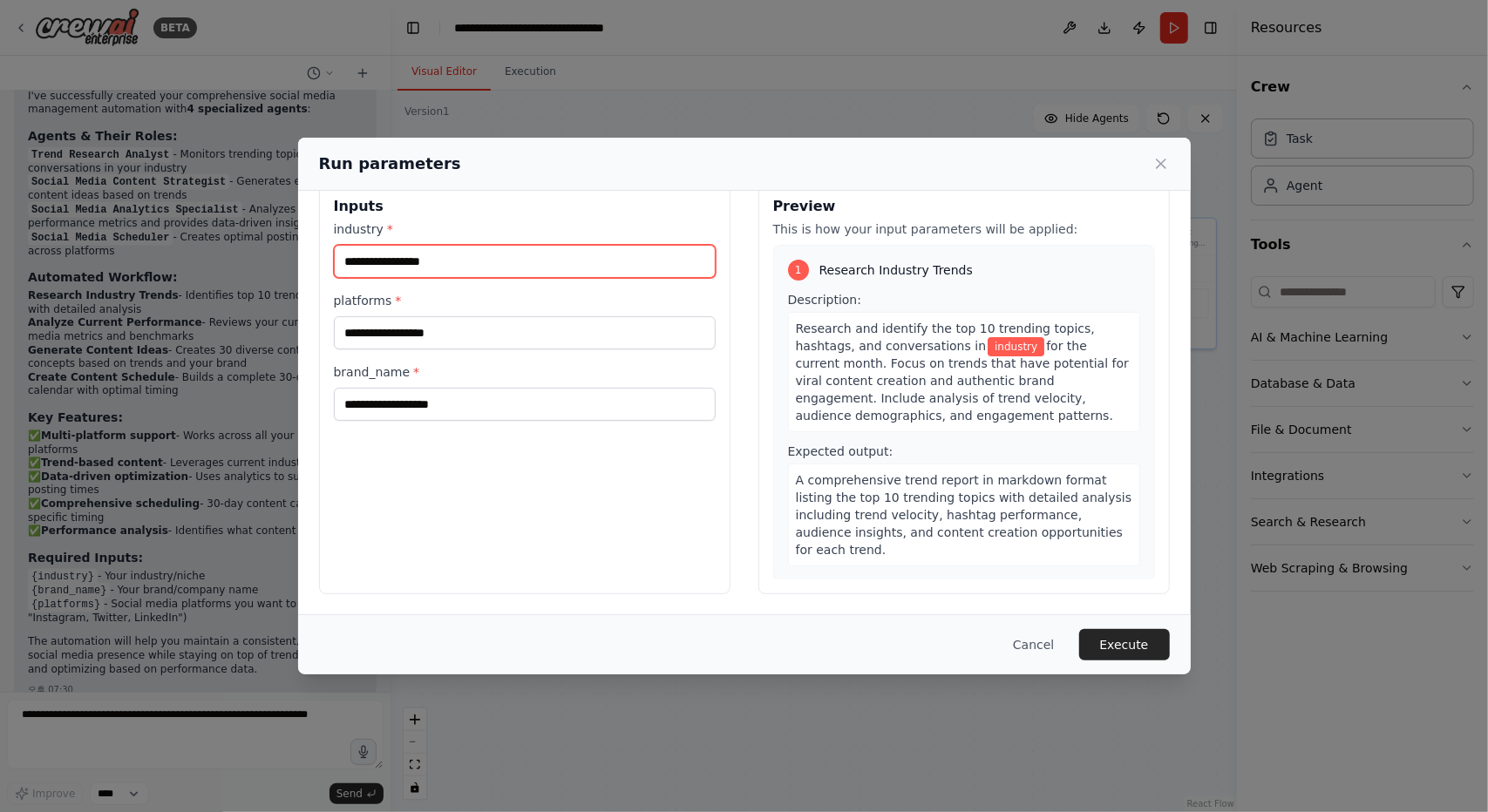
click at [478, 270] on input "industry *" at bounding box center [525, 261] width 381 height 33
type input "********"
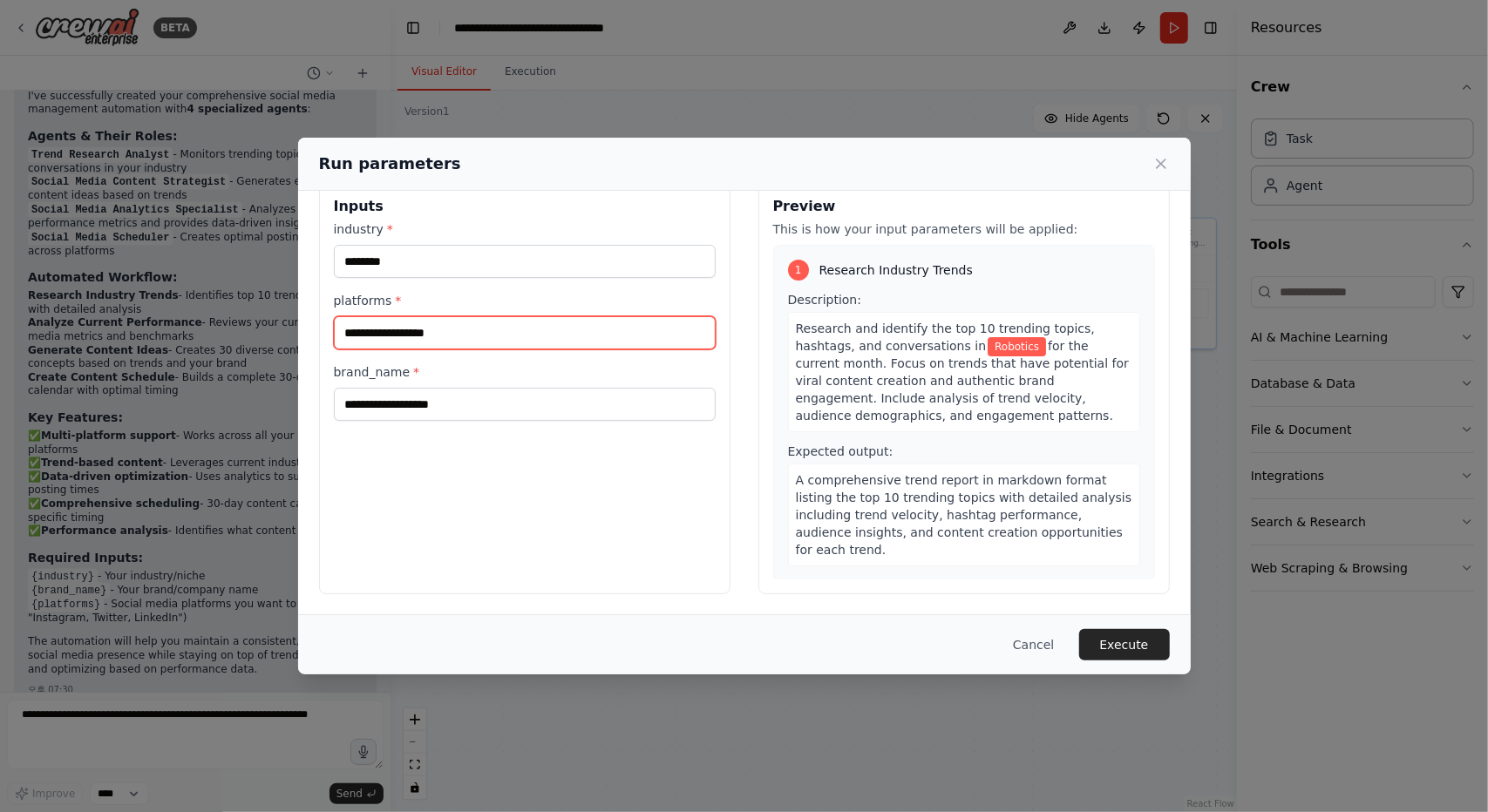
click at [494, 327] on input "platforms *" at bounding box center [525, 332] width 381 height 33
click at [476, 327] on input "platforms *" at bounding box center [525, 332] width 381 height 33
type input "*******"
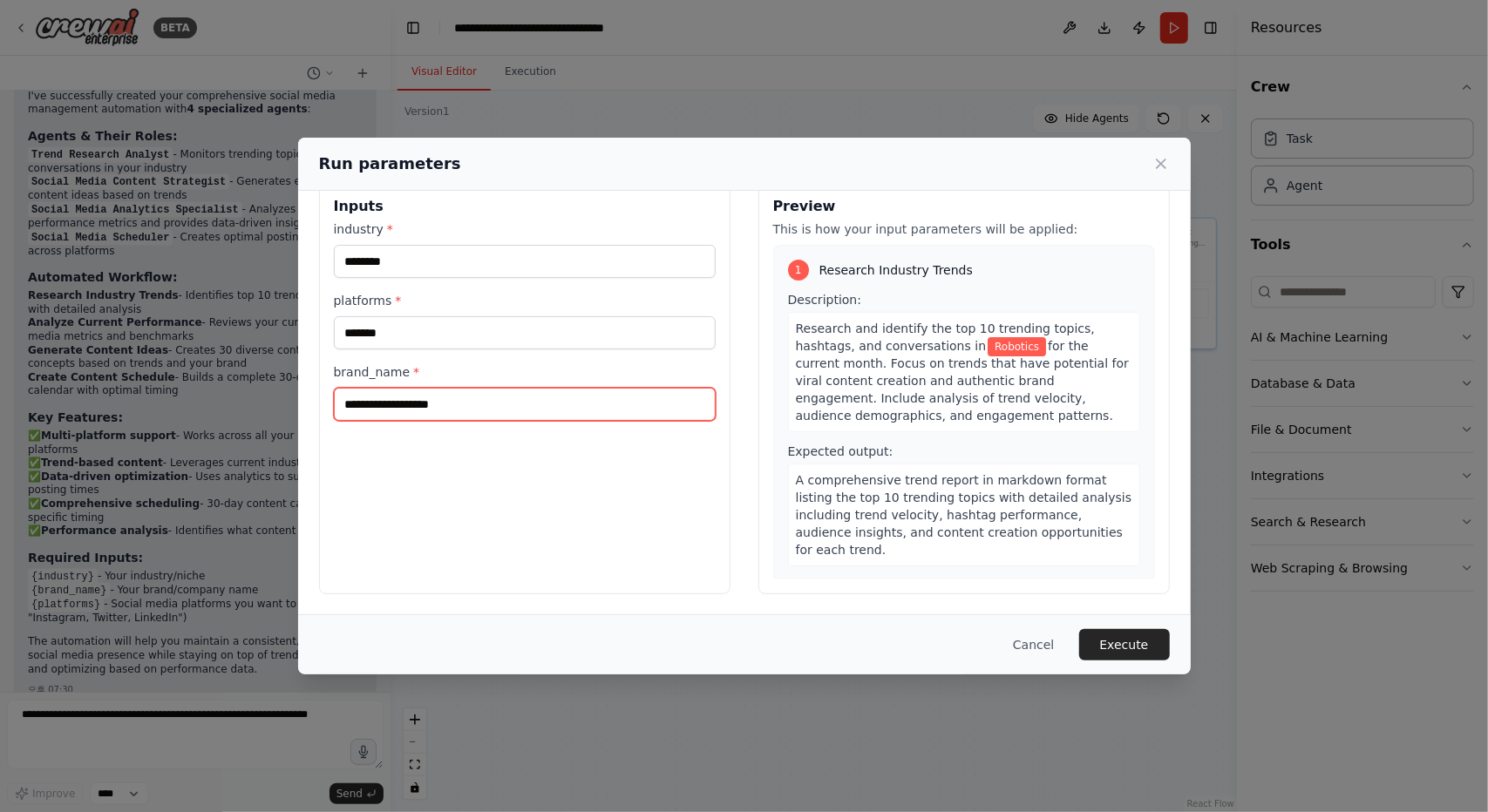
click at [473, 403] on input "brand_name *" at bounding box center [525, 404] width 381 height 33
type input "**********"
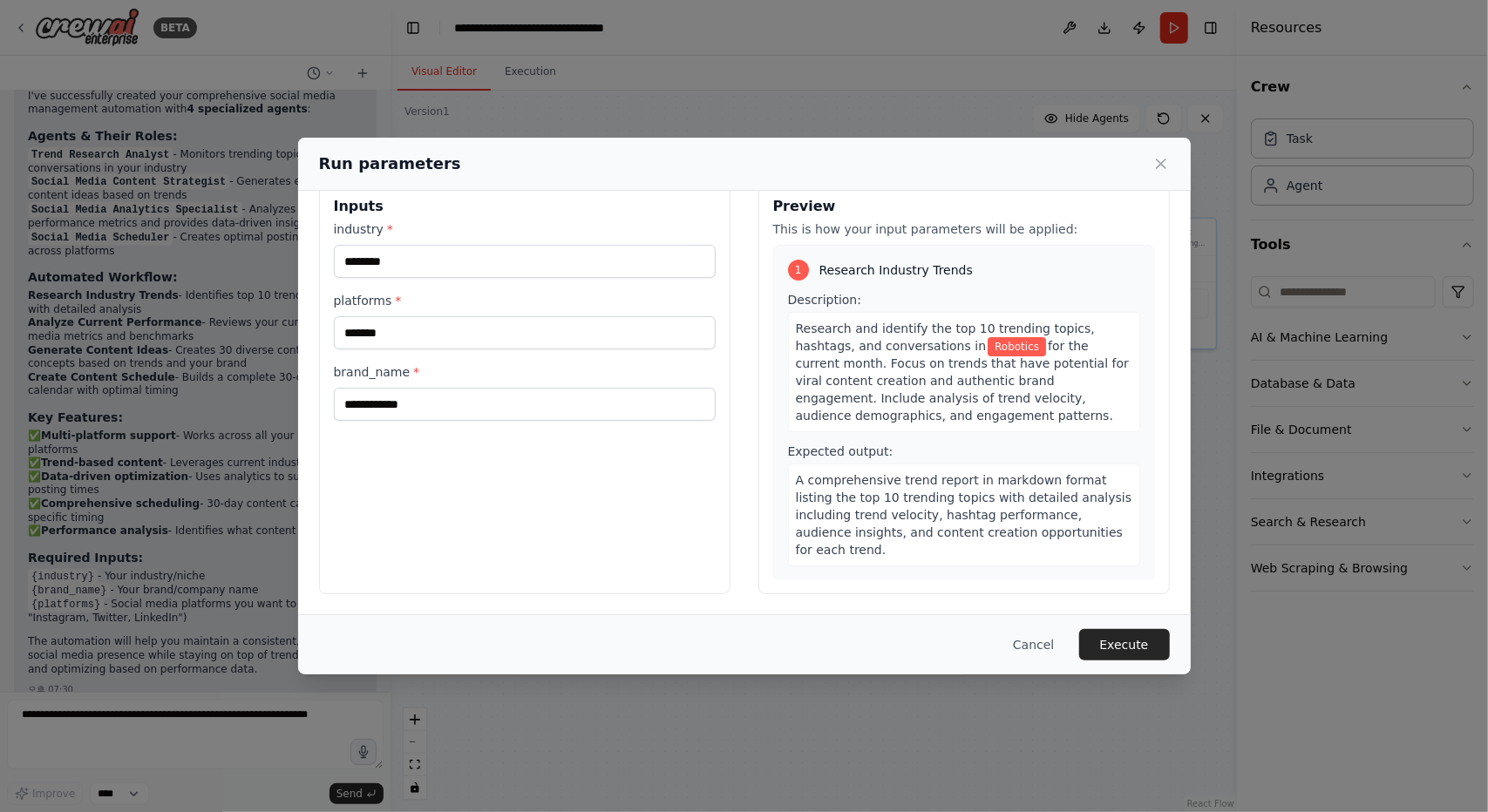
click at [500, 457] on div "**********" at bounding box center [525, 388] width 412 height 414
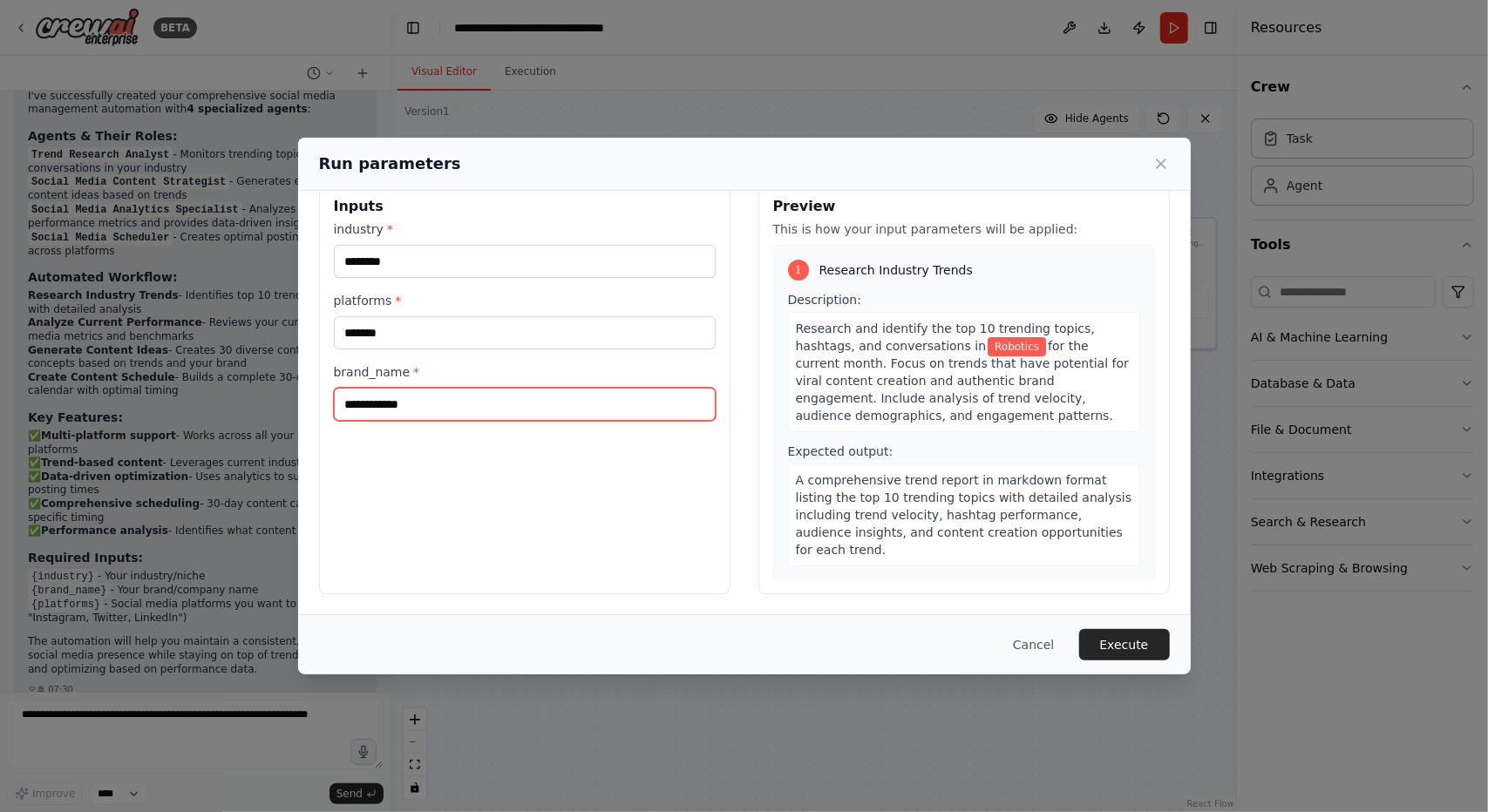
drag, startPoint x: 465, startPoint y: 409, endPoint x: 290, endPoint y: 395, distance: 175.6
click at [290, 395] on div "**********" at bounding box center [744, 406] width 1488 height 812
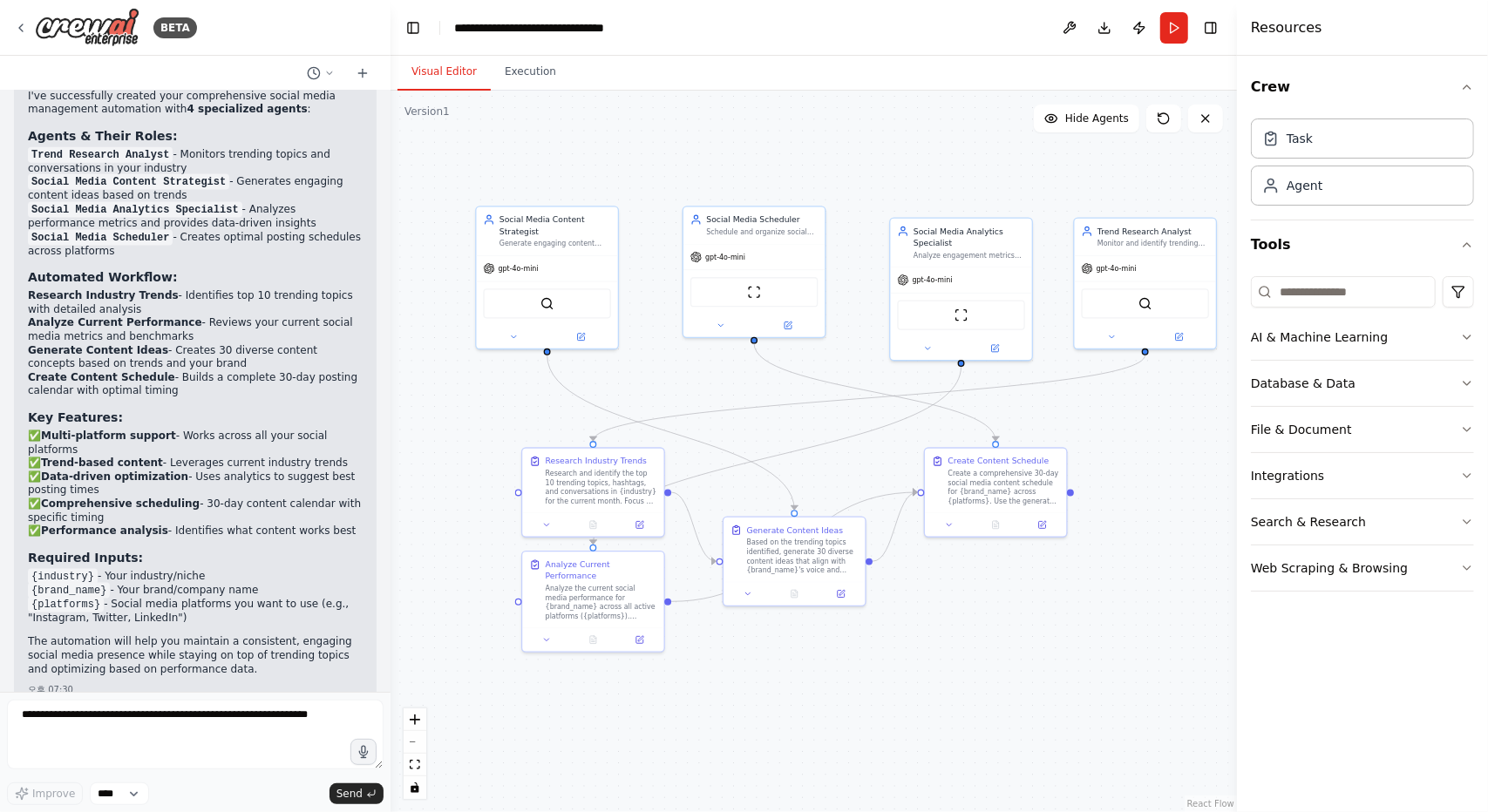
click at [630, 689] on div ".deletable-edge-delete-btn { width: 20px; height: 20px; border: 0px solid #ffff…" at bounding box center [814, 451] width 846 height 721
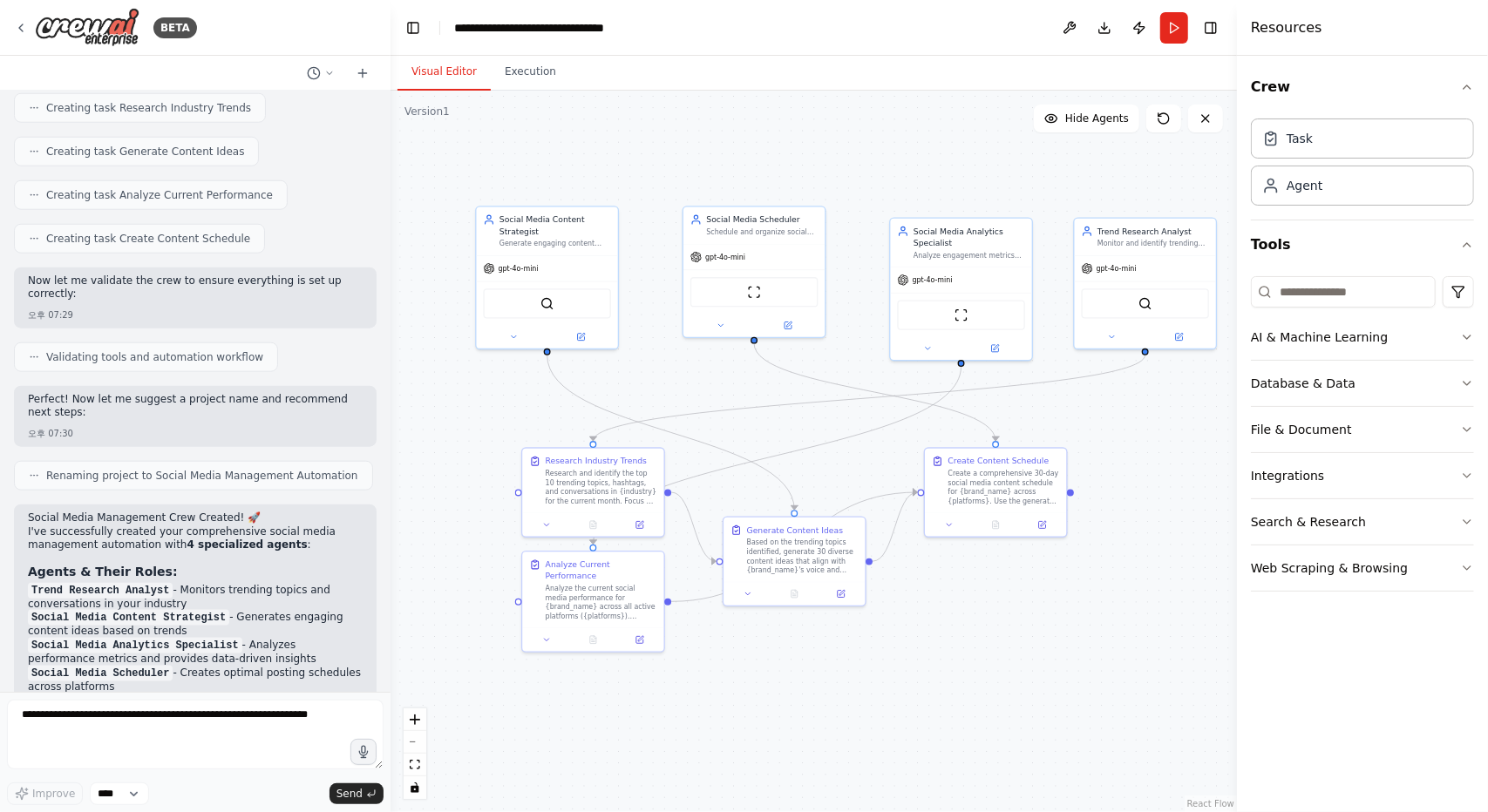
scroll to position [1599, 0]
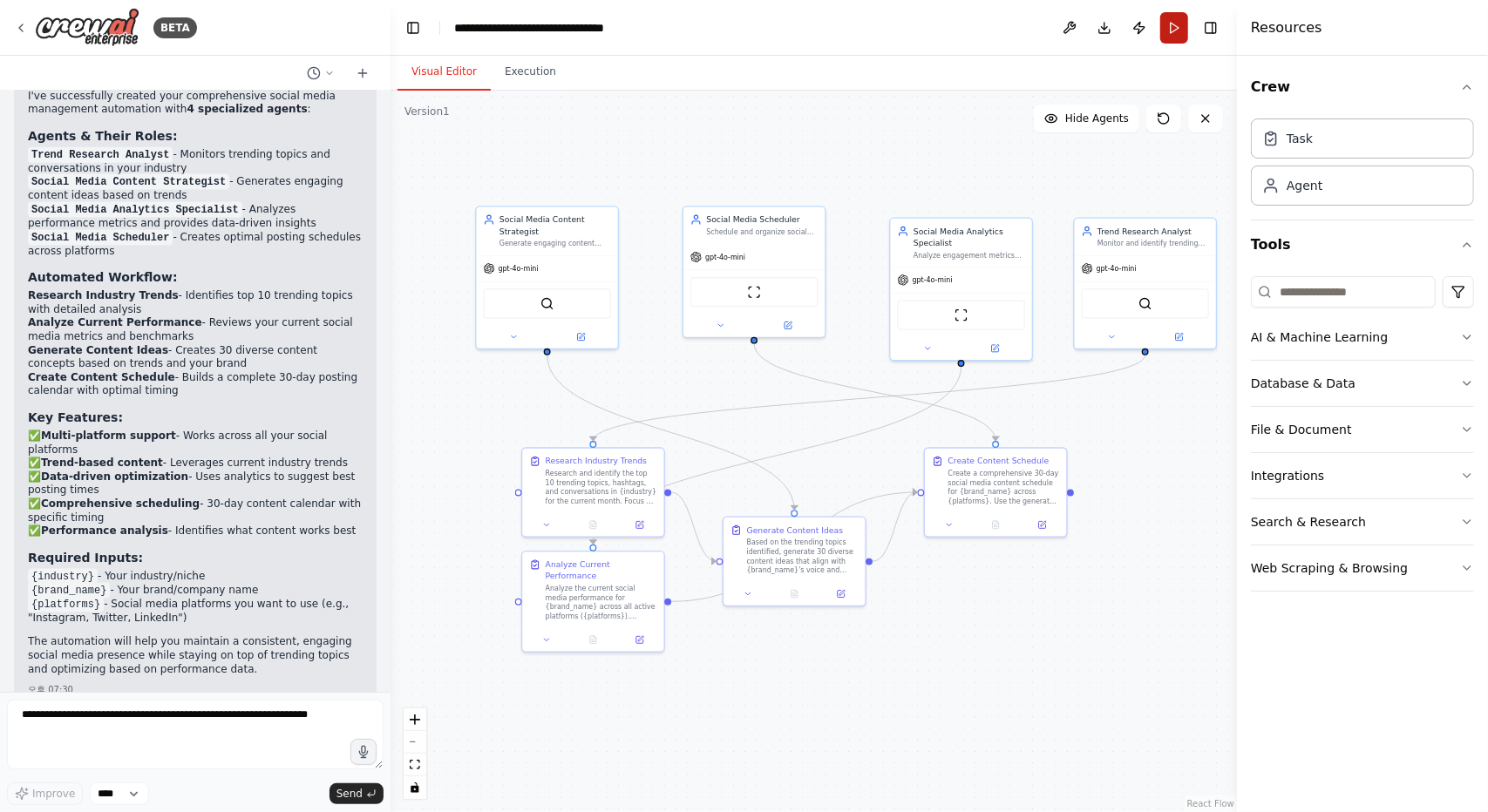
click at [1175, 25] on button "Run" at bounding box center [1175, 27] width 28 height 31
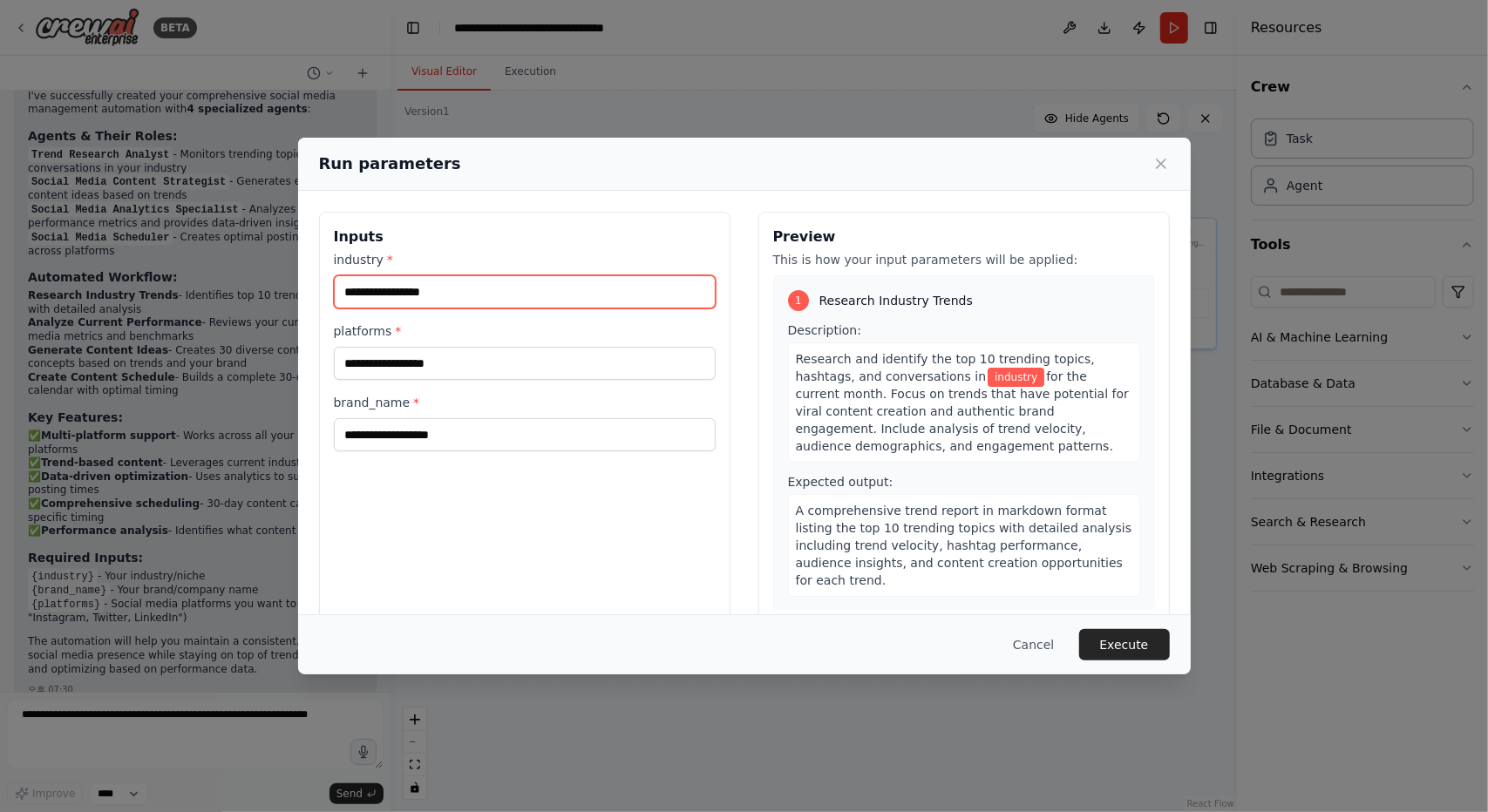
click at [459, 279] on input "industry *" at bounding box center [525, 292] width 381 height 33
type input "********"
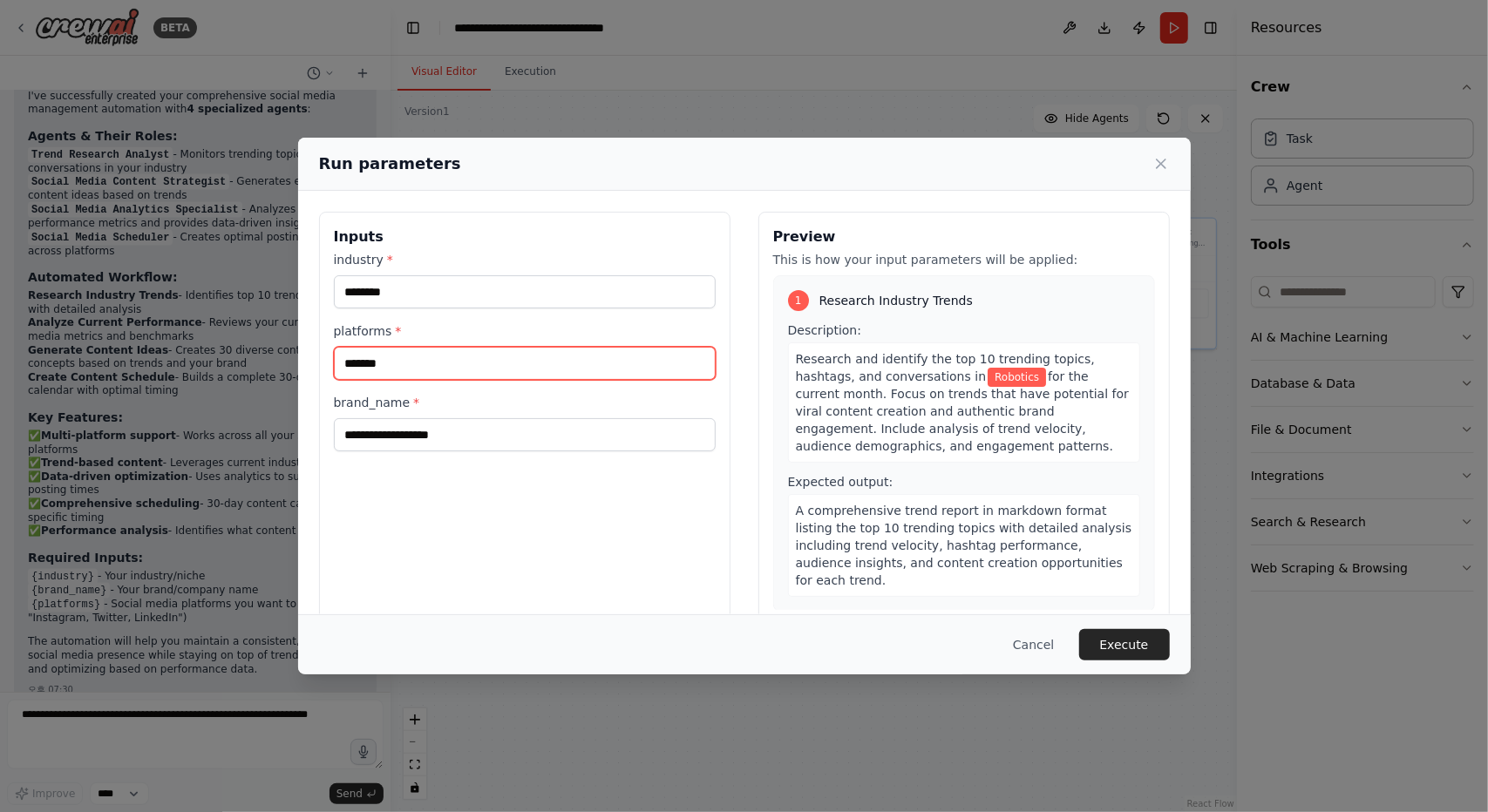
type input "*******"
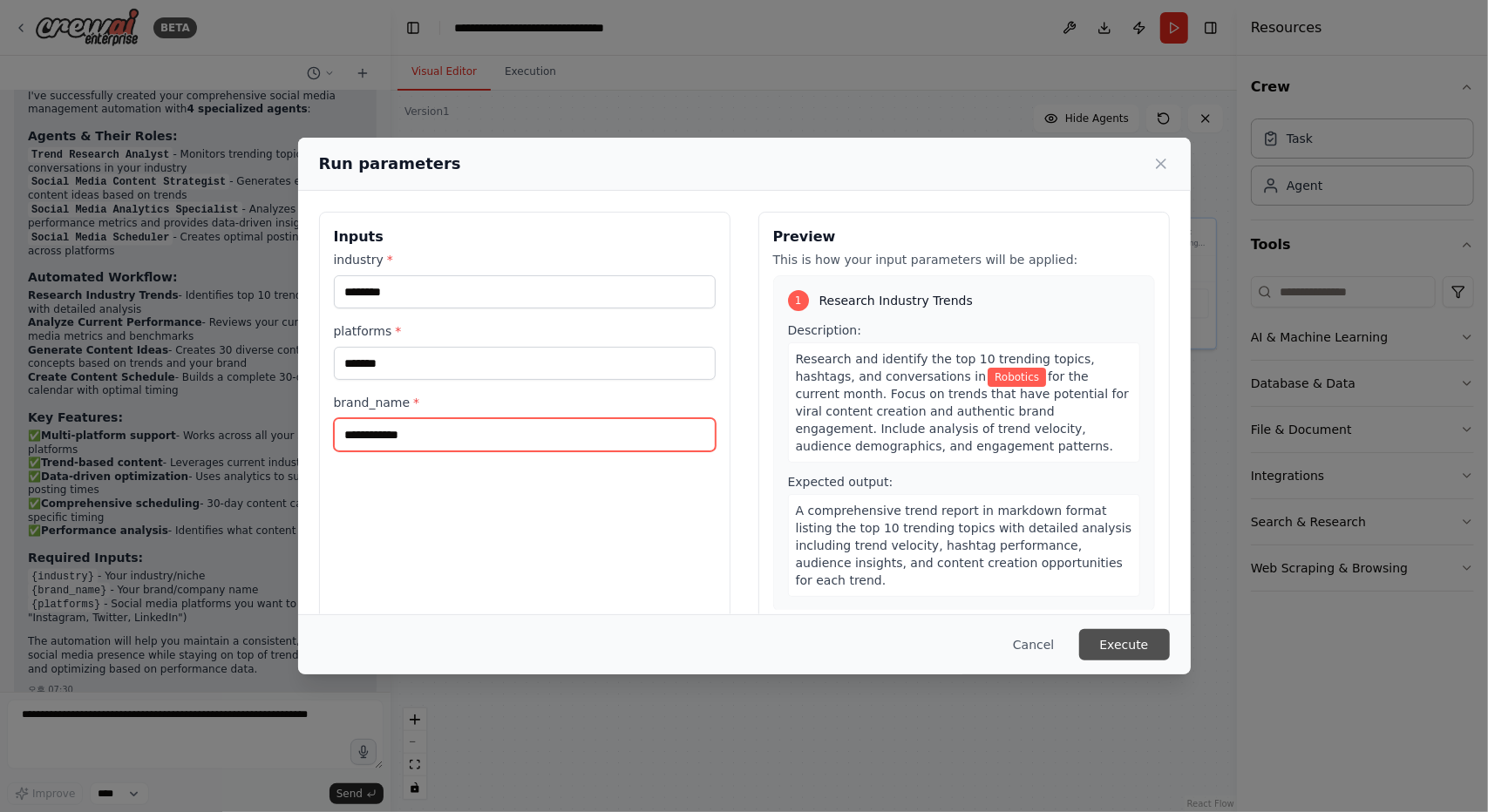
type input "**********"
click at [1134, 648] on button "Execute" at bounding box center [1124, 645] width 91 height 31
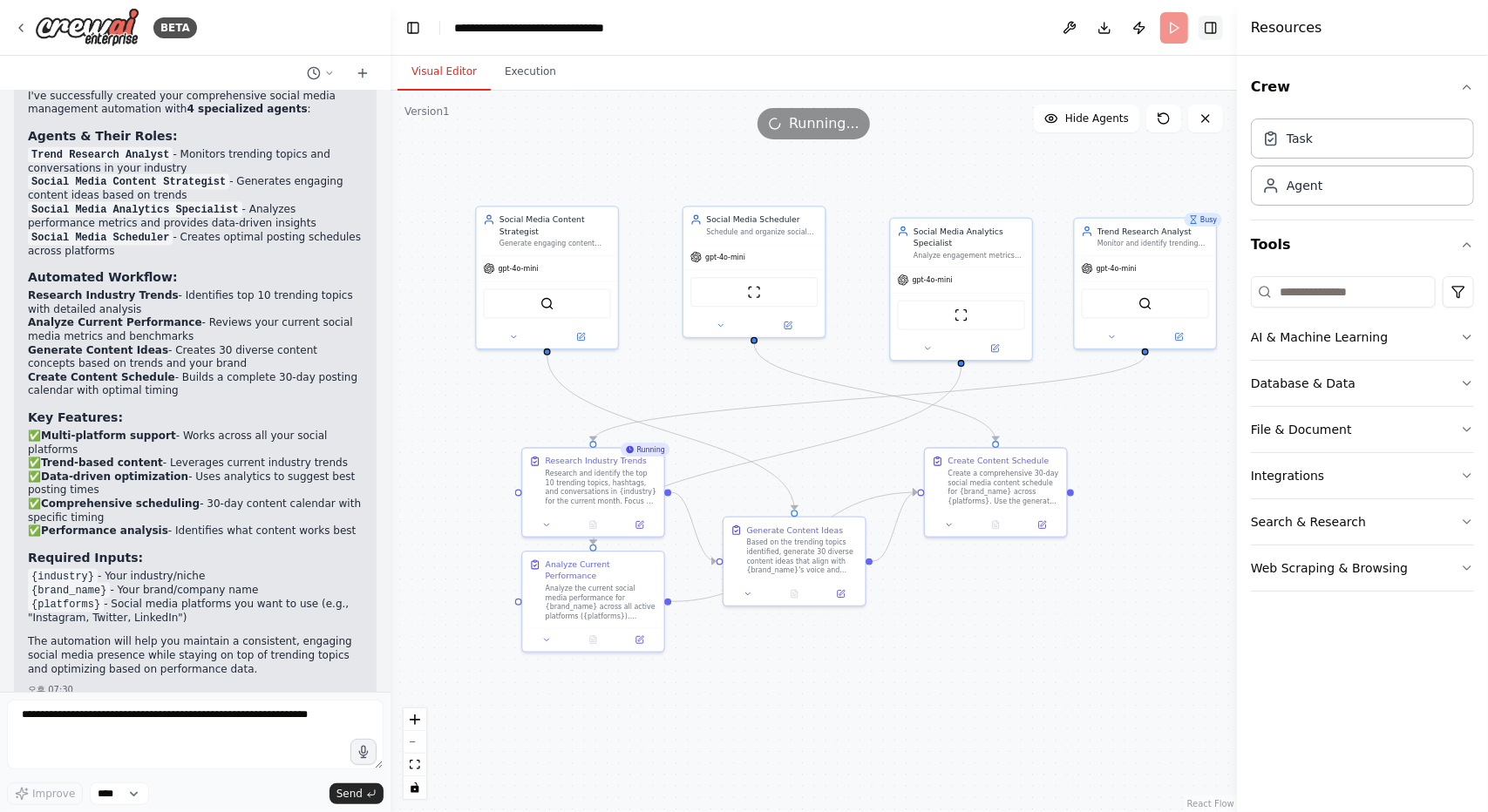
click at [1209, 28] on button "Toggle Right Sidebar" at bounding box center [1210, 28] width 25 height 25
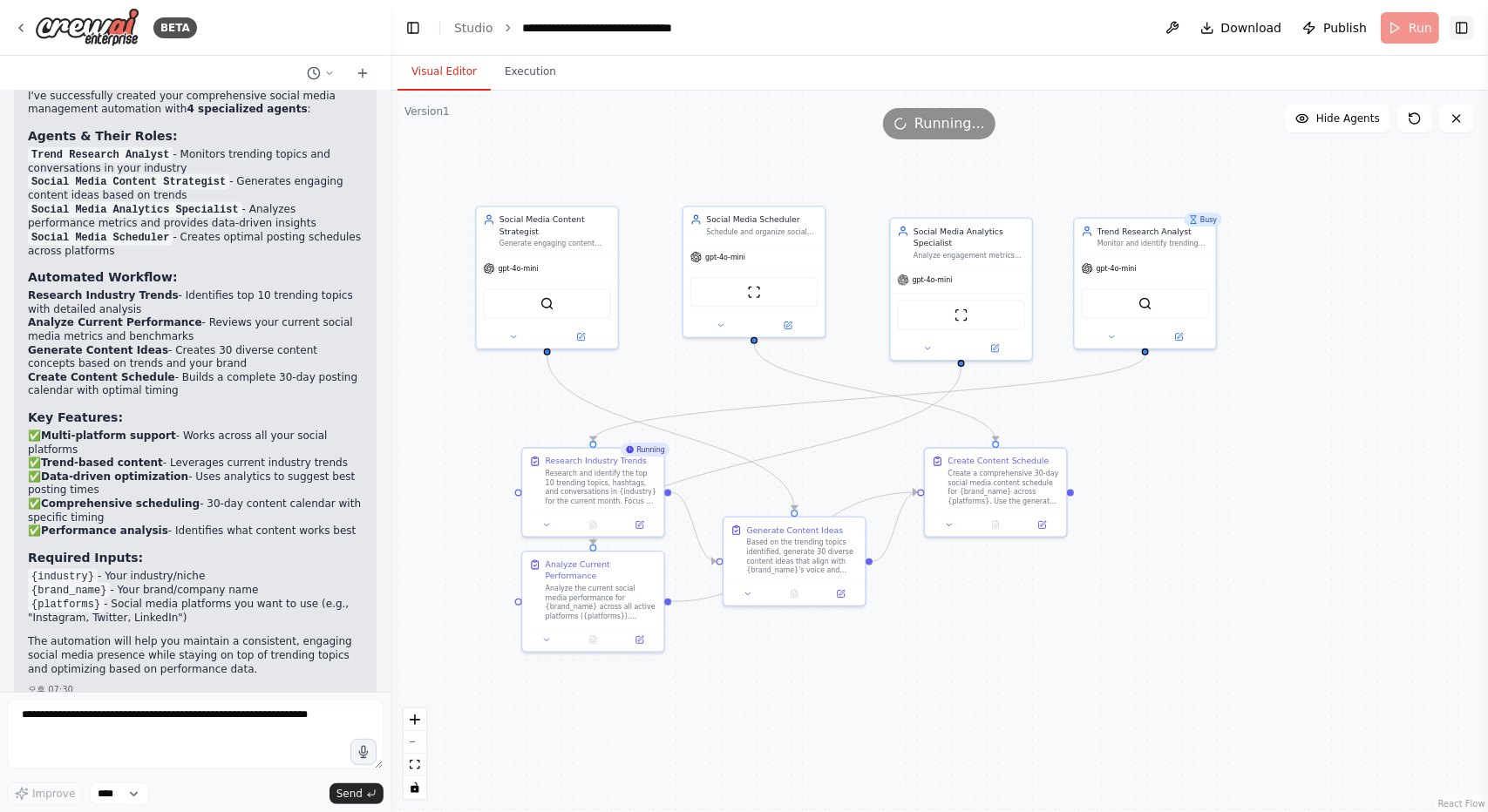
click at [1464, 28] on button "Toggle Right Sidebar" at bounding box center [1462, 28] width 25 height 25
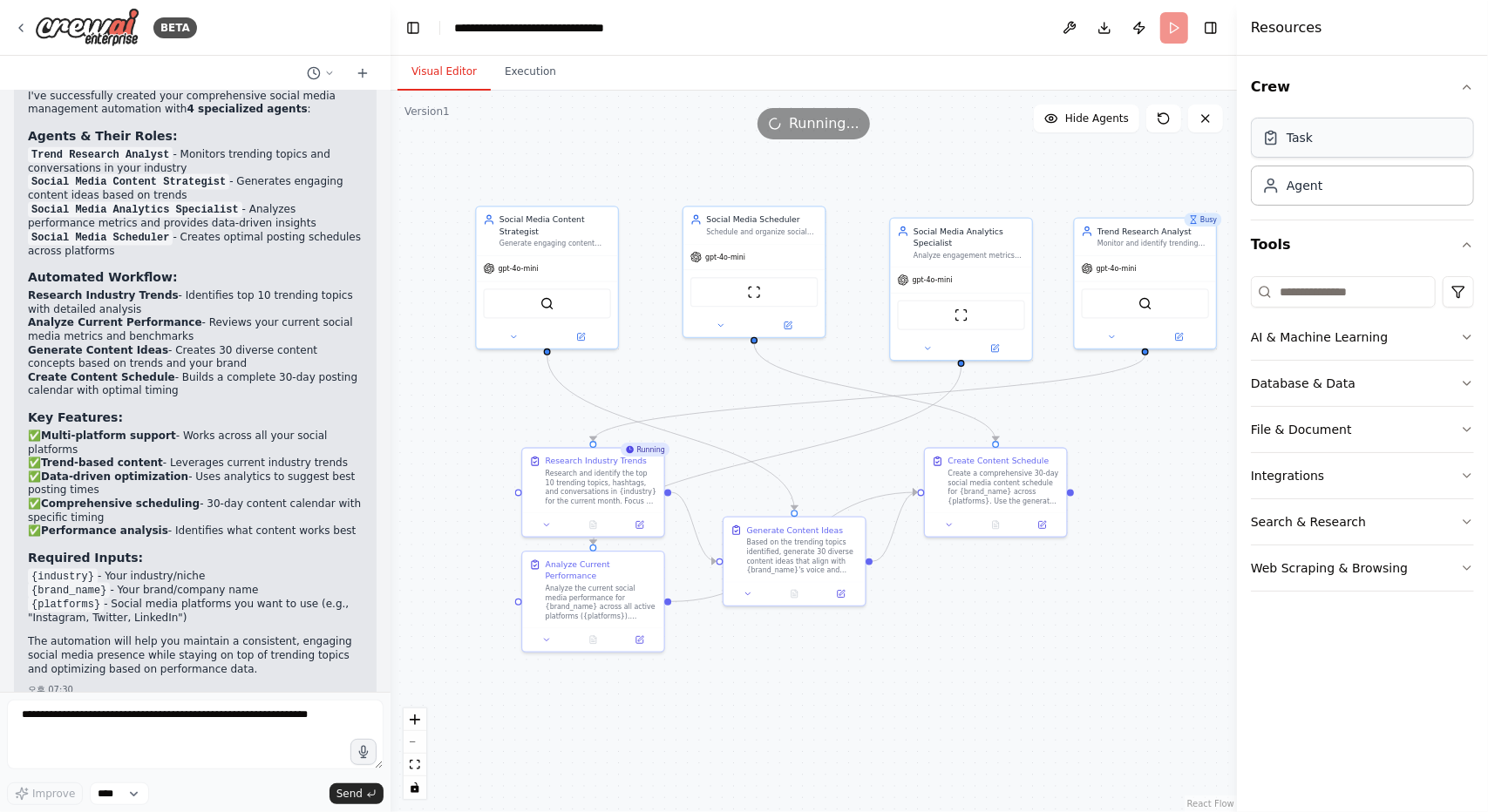
click at [1350, 151] on div "Task" at bounding box center [1362, 138] width 223 height 40
click at [1319, 186] on div "Agent" at bounding box center [1305, 184] width 36 height 17
click at [312, 79] on button at bounding box center [321, 73] width 42 height 21
click at [319, 72] on div at bounding box center [195, 406] width 391 height 812
click at [619, 487] on div "Research and identify the top 10 trending topics, hashtags, and conversations i…" at bounding box center [601, 485] width 111 height 37
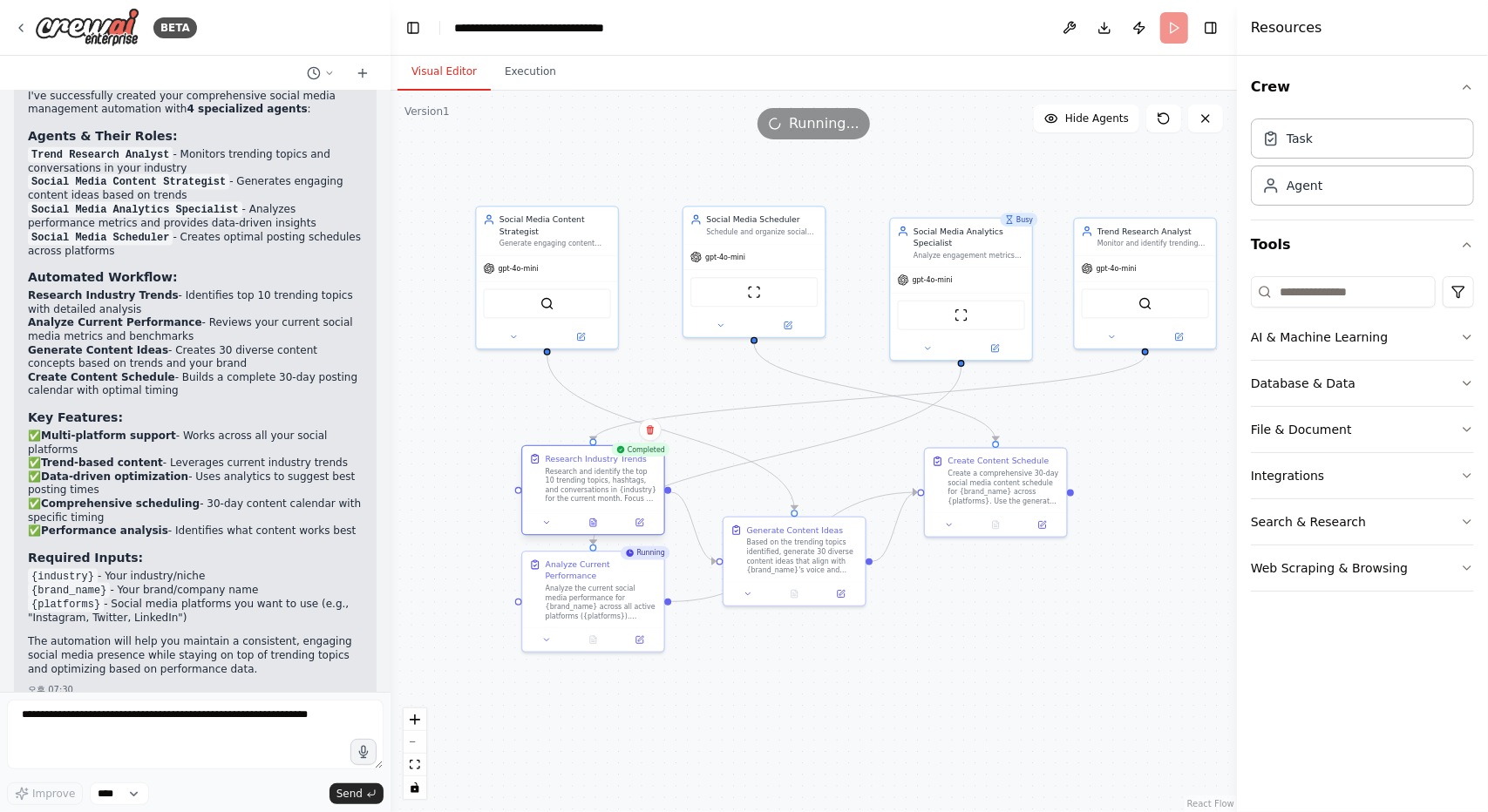
click at [608, 488] on div "Research and identify the top 10 trending topics, hashtags, and conversations i…" at bounding box center [601, 485] width 111 height 37
click at [599, 528] on button at bounding box center [594, 523] width 49 height 14
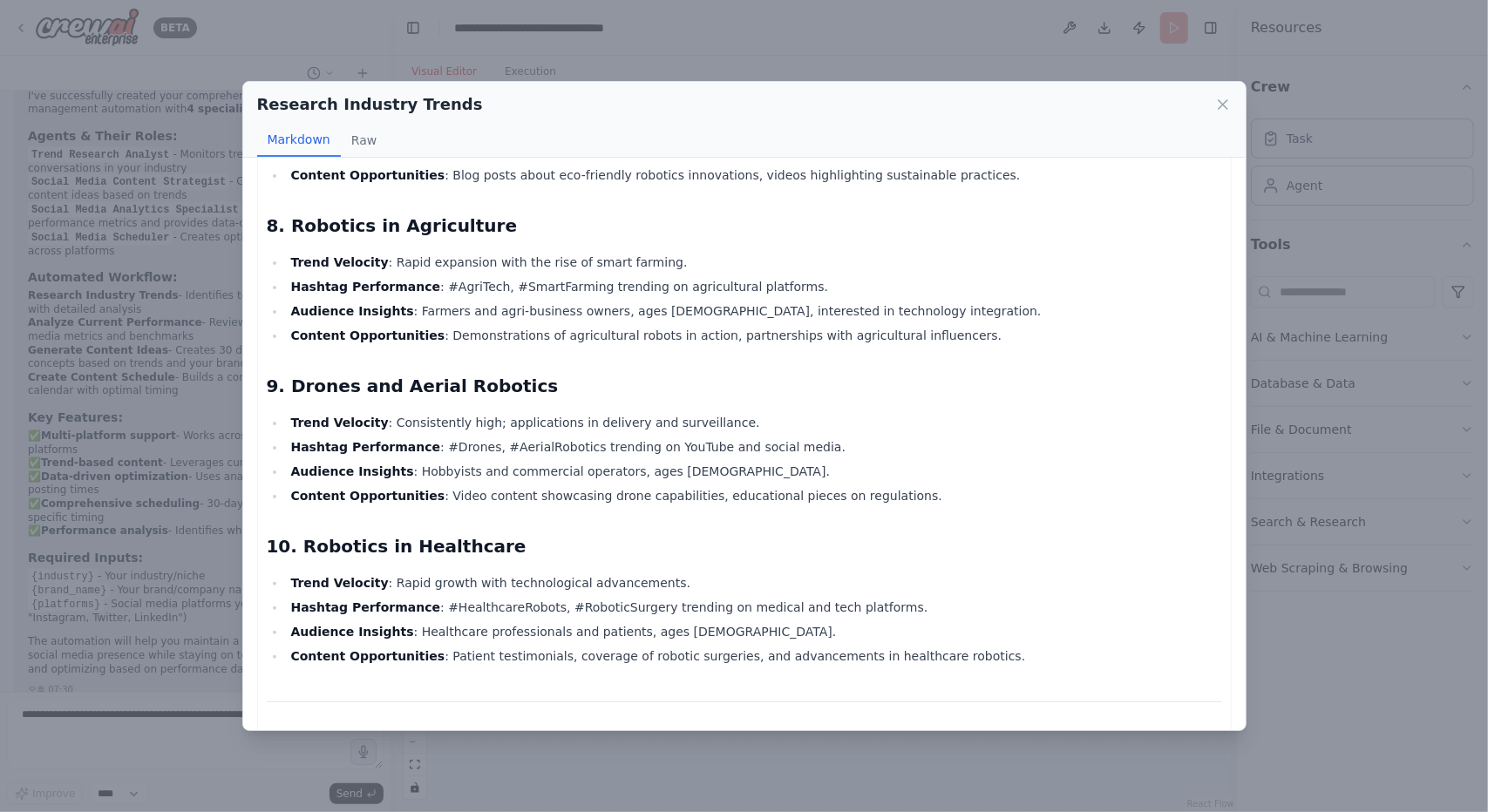
scroll to position [1221, 0]
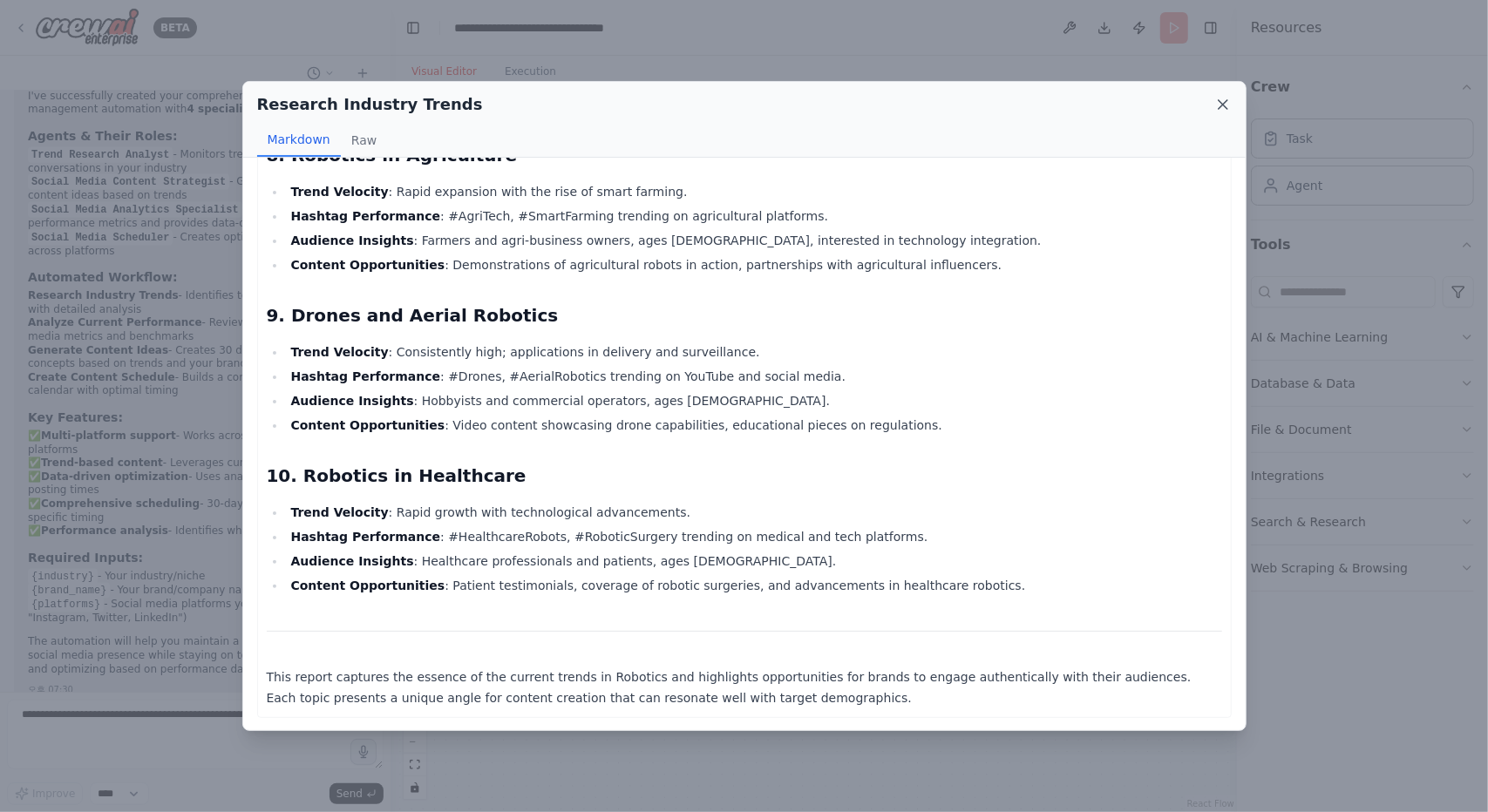
click at [1224, 106] on icon at bounding box center [1223, 104] width 8 height 8
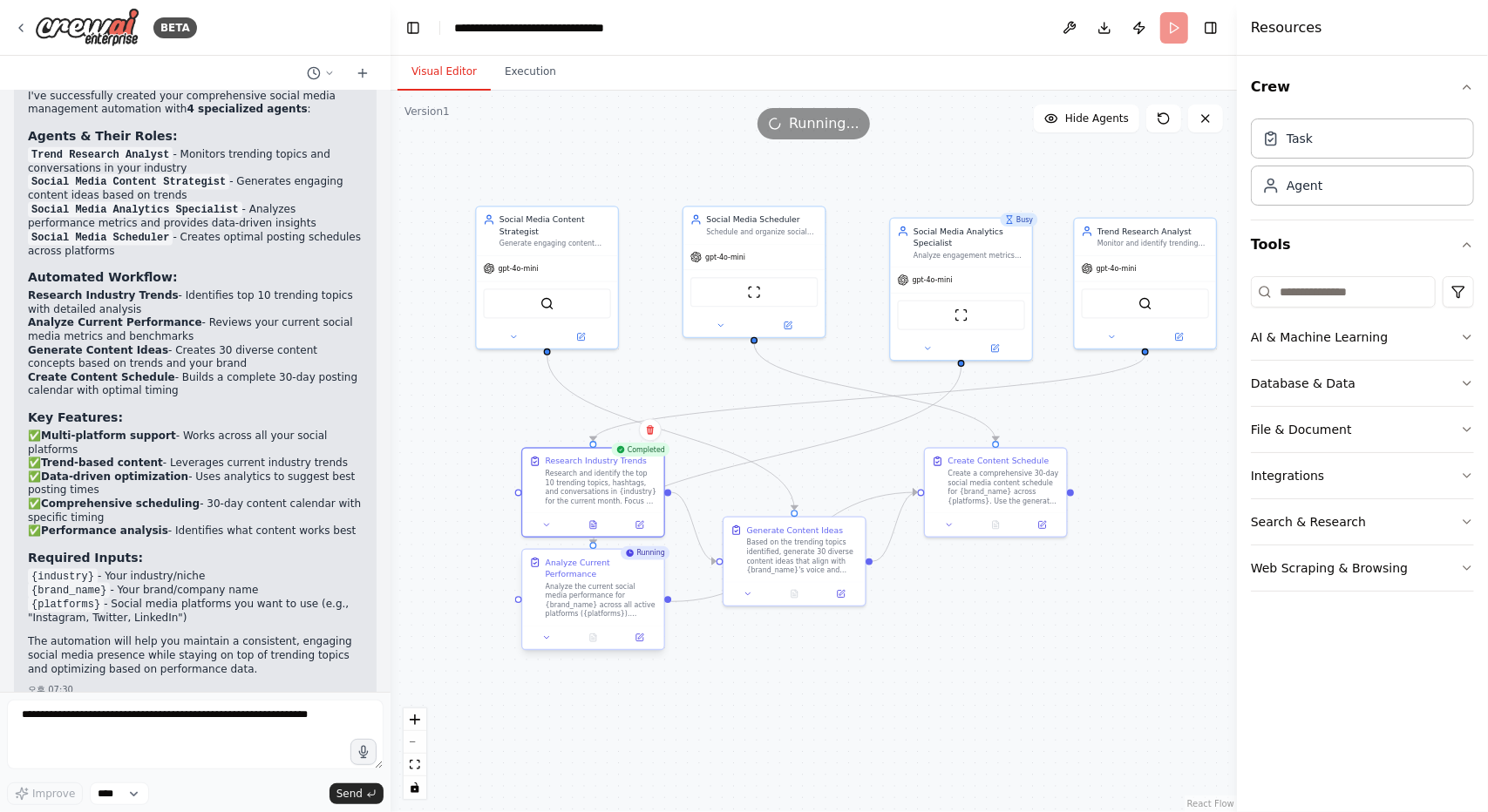
click at [573, 591] on div "Analyze the current social media performance for {brand_name} across all active…" at bounding box center [601, 601] width 111 height 37
drag, startPoint x: 578, startPoint y: 601, endPoint x: 563, endPoint y: 674, distance: 74.5
click at [563, 674] on div "Analyze the current social media performance for {brand_name} across all active…" at bounding box center [590, 658] width 111 height 37
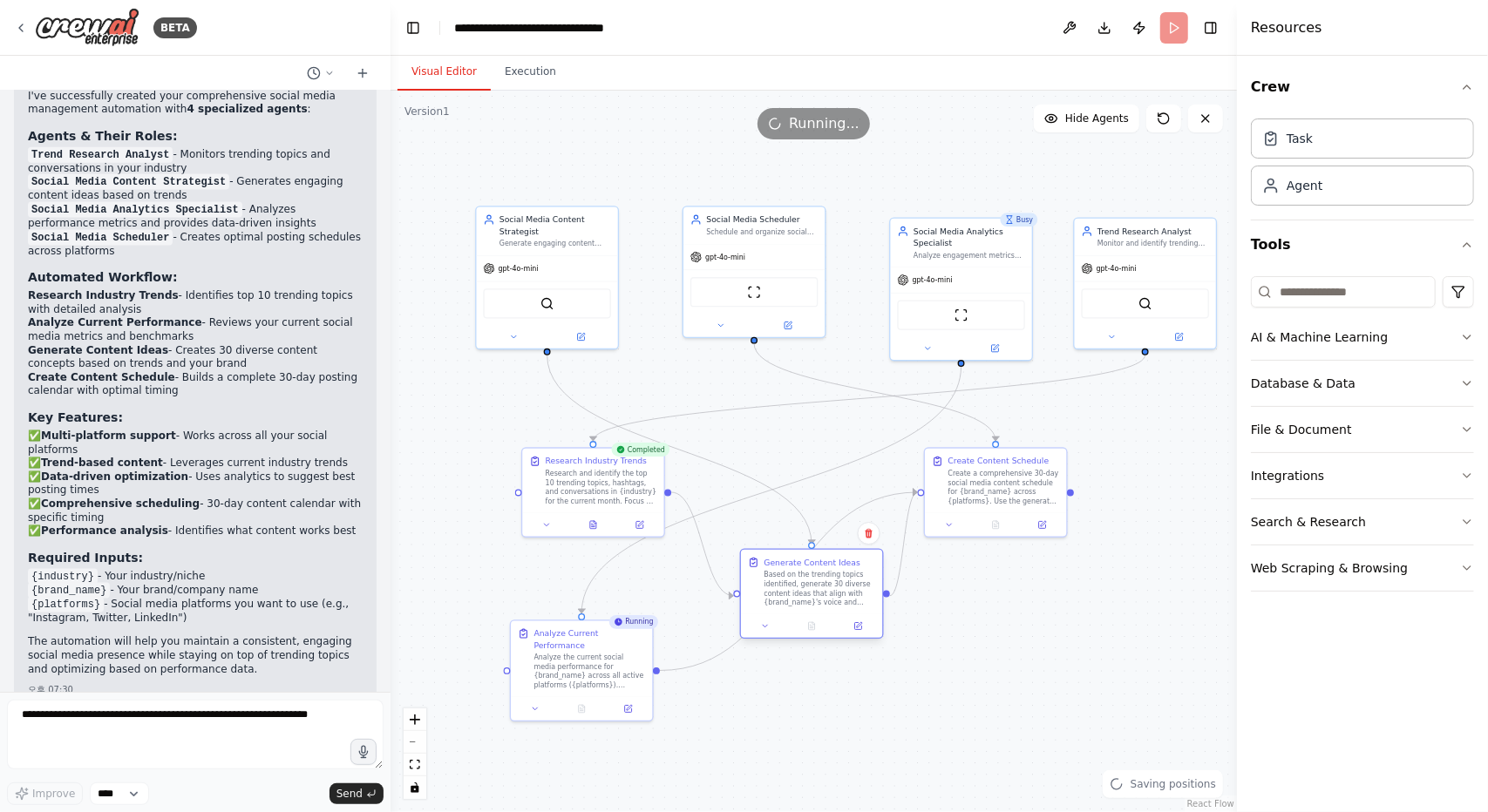
drag, startPoint x: 799, startPoint y: 559, endPoint x: 814, endPoint y: 597, distance: 40.9
click at [814, 597] on div "Based on the trending topics identified, generate 30 diverse content ideas that…" at bounding box center [820, 589] width 111 height 37
click at [581, 677] on div "Analyze the current social media performance for {brand_name} across all active…" at bounding box center [590, 669] width 111 height 37
click at [584, 709] on icon at bounding box center [582, 707] width 9 height 9
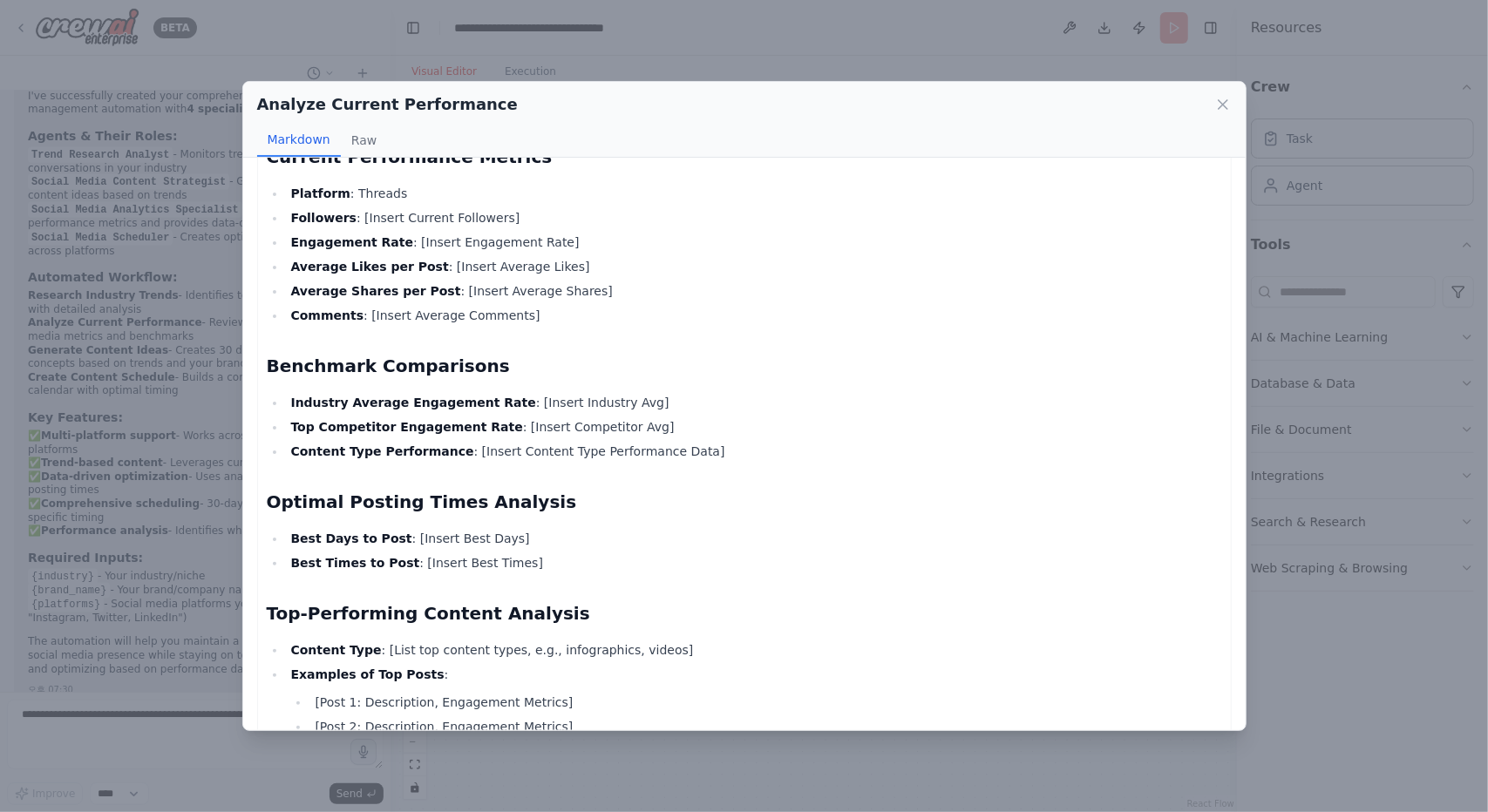
scroll to position [0, 0]
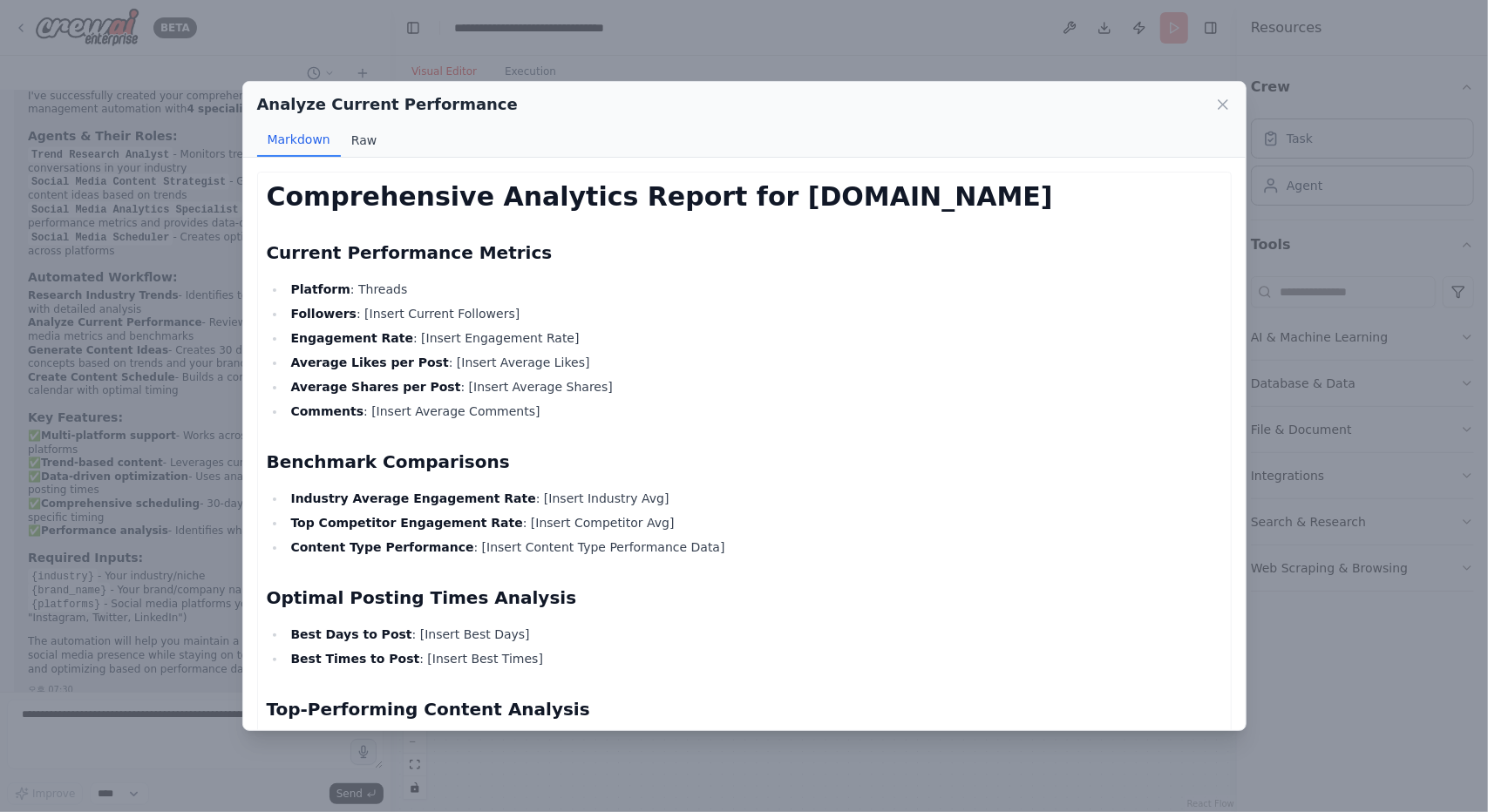
click at [357, 142] on button "Raw" at bounding box center [364, 140] width 46 height 33
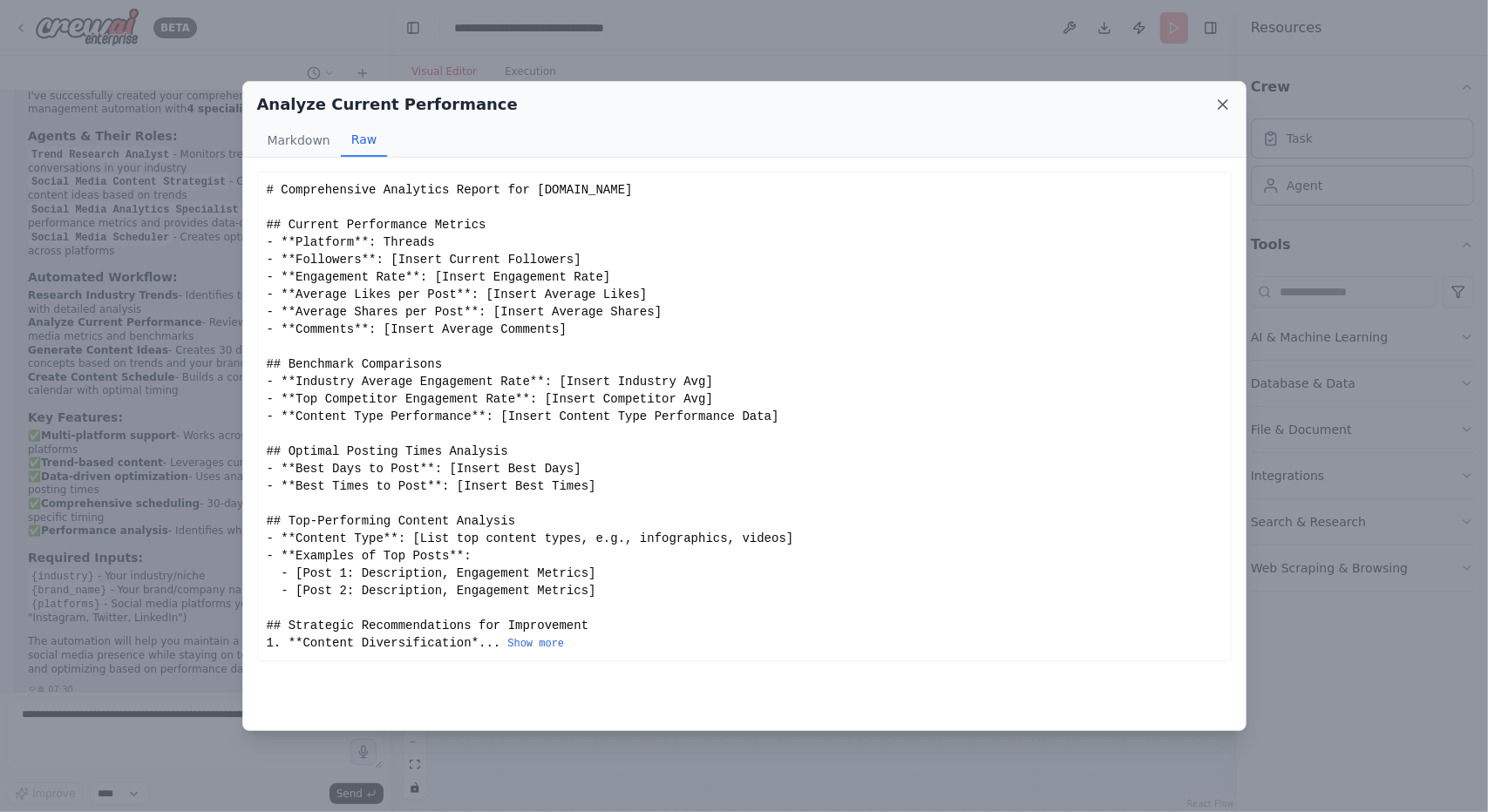
click at [1221, 106] on icon at bounding box center [1223, 105] width 17 height 17
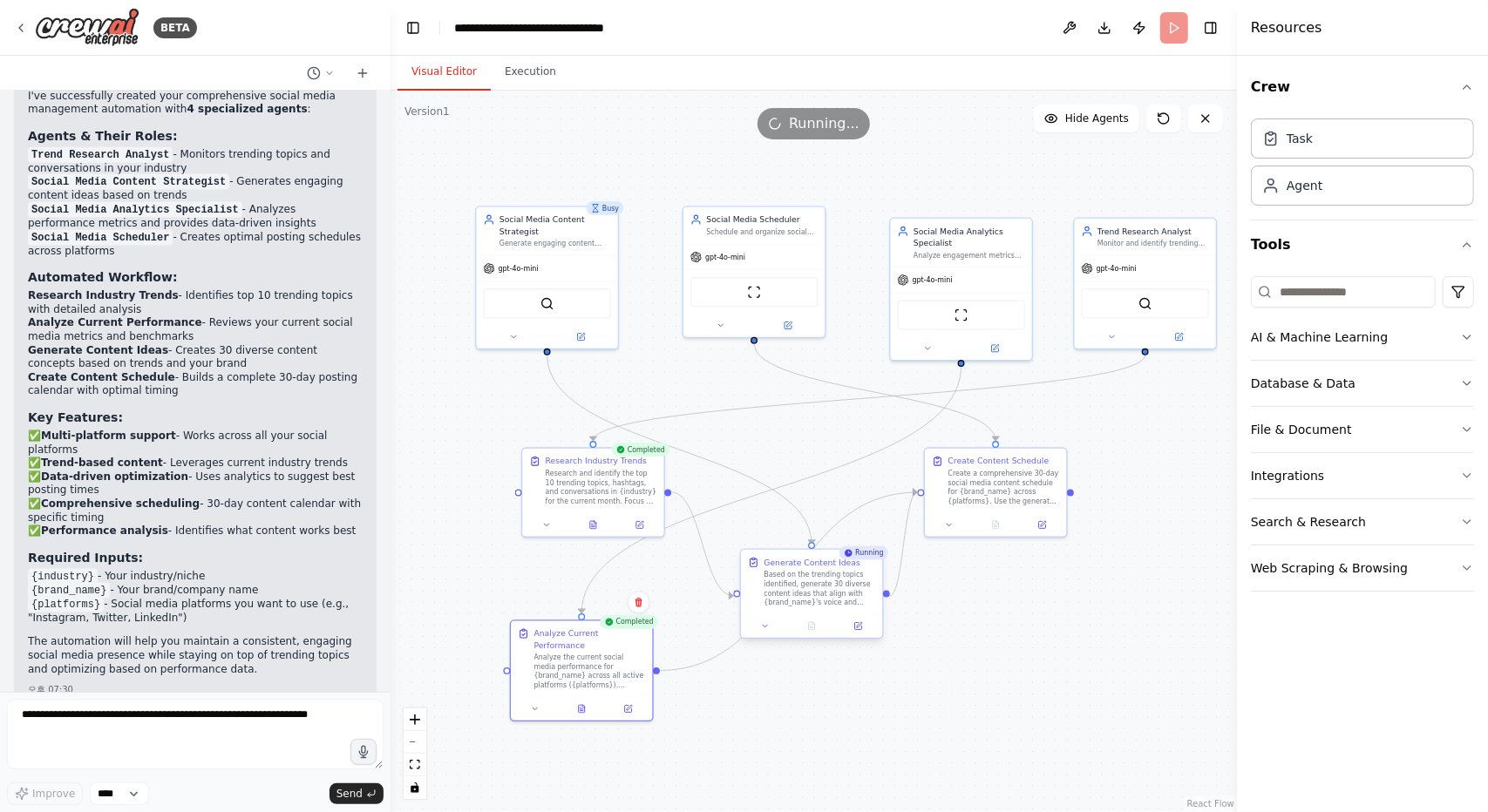
click at [826, 601] on div "Based on the trending topics identified, generate 30 diverse content ideas that…" at bounding box center [820, 589] width 111 height 37
click at [809, 630] on button at bounding box center [812, 626] width 49 height 14
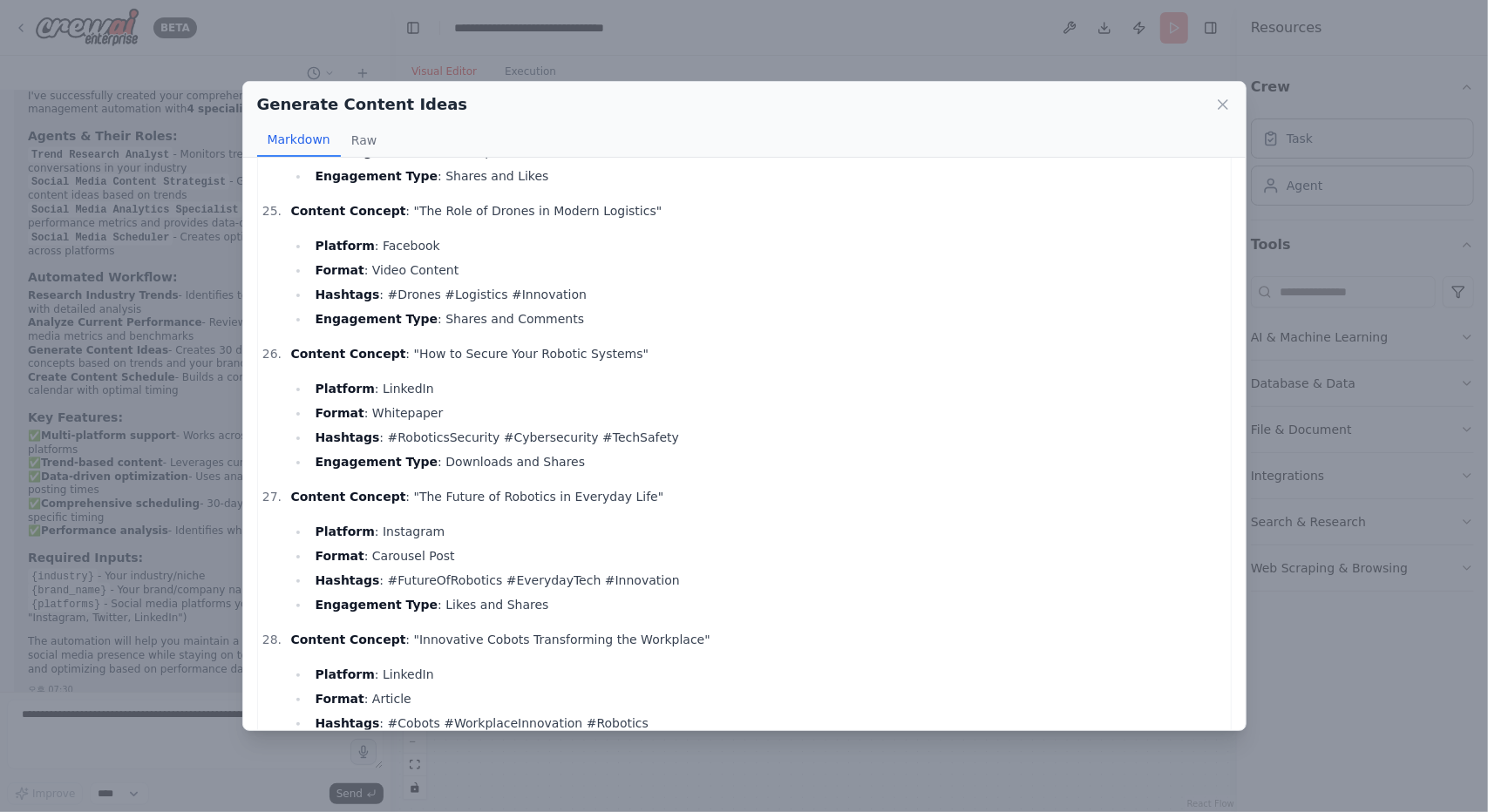
scroll to position [3769, 0]
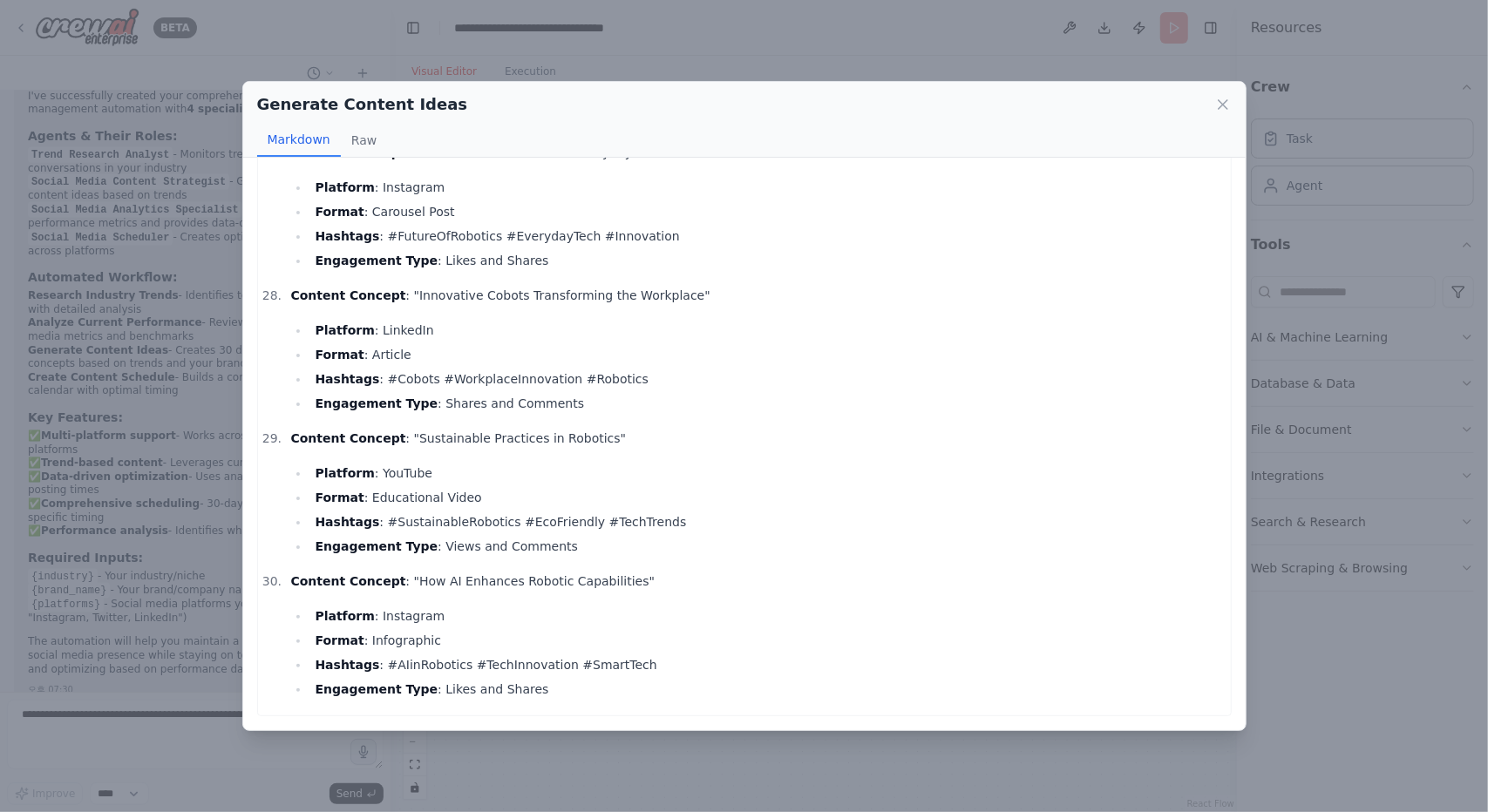
click at [1214, 95] on div "Generate Content Ideas" at bounding box center [744, 105] width 974 height 25
click at [1219, 102] on icon at bounding box center [1223, 105] width 17 height 17
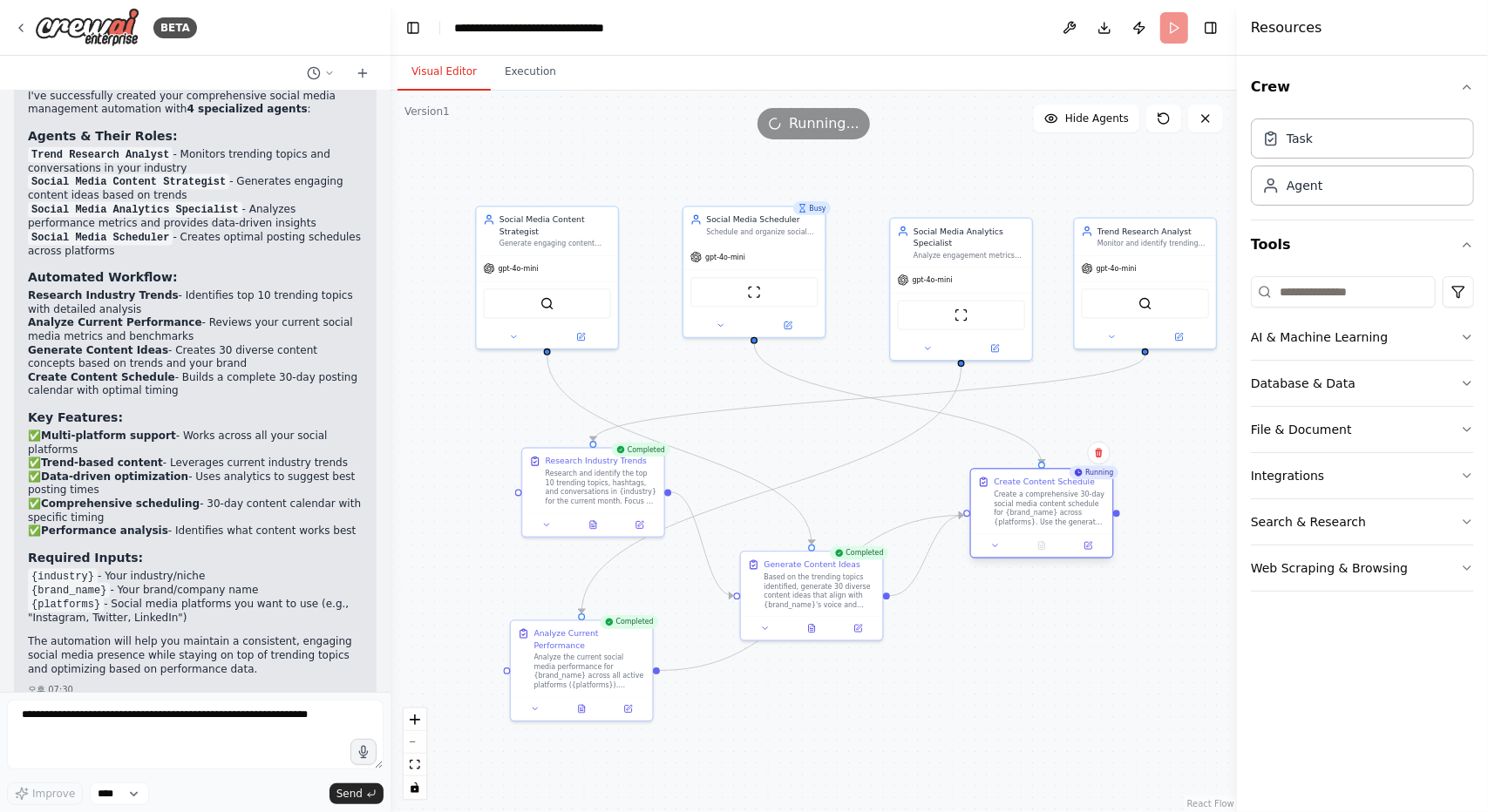
drag, startPoint x: 1002, startPoint y: 486, endPoint x: 1046, endPoint y: 508, distance: 49.2
click at [1046, 508] on div "Create a comprehensive 30-day social media content schedule for {brand_name} ac…" at bounding box center [1049, 508] width 111 height 37
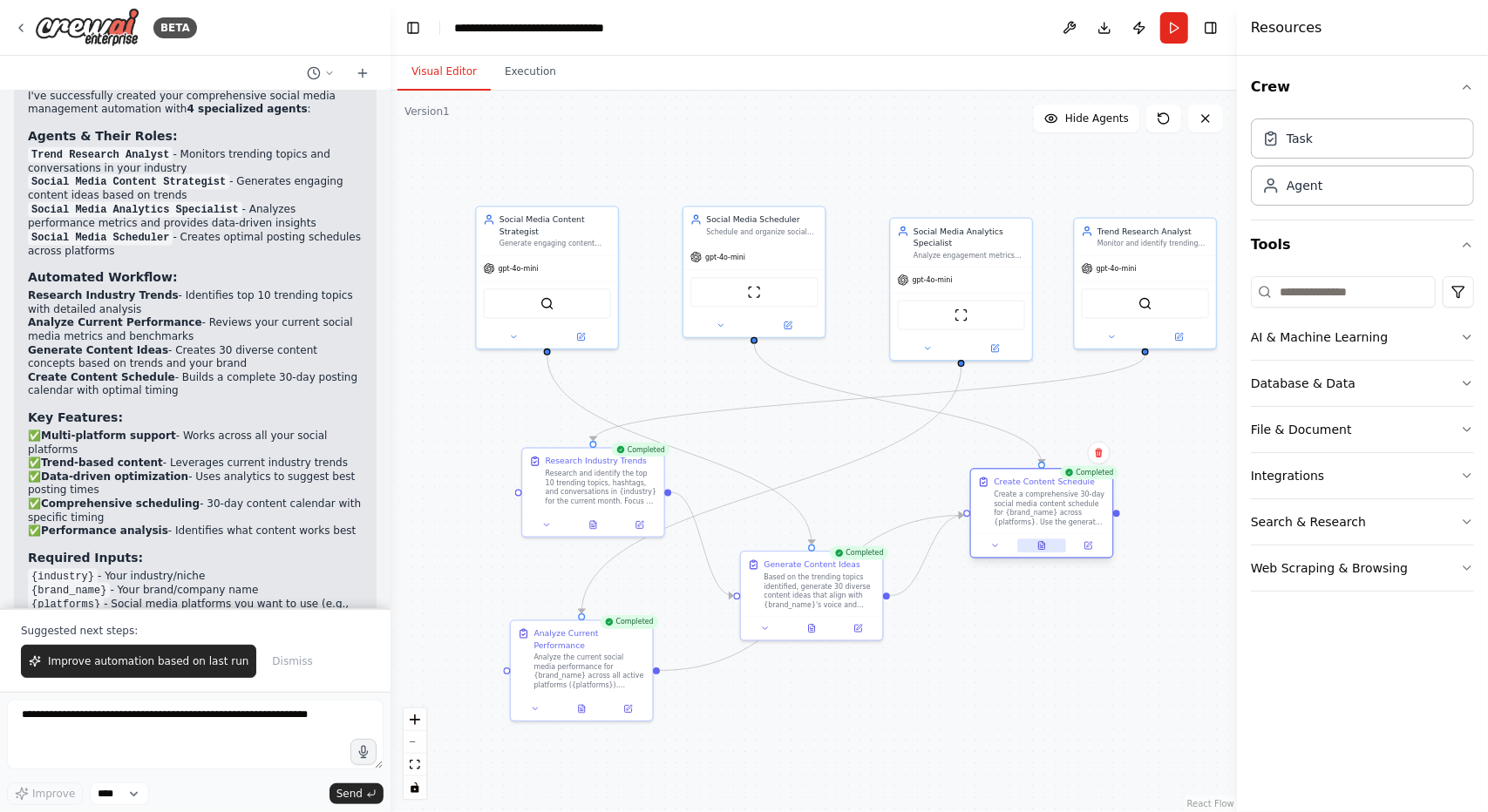
click at [1038, 544] on icon at bounding box center [1042, 546] width 9 height 9
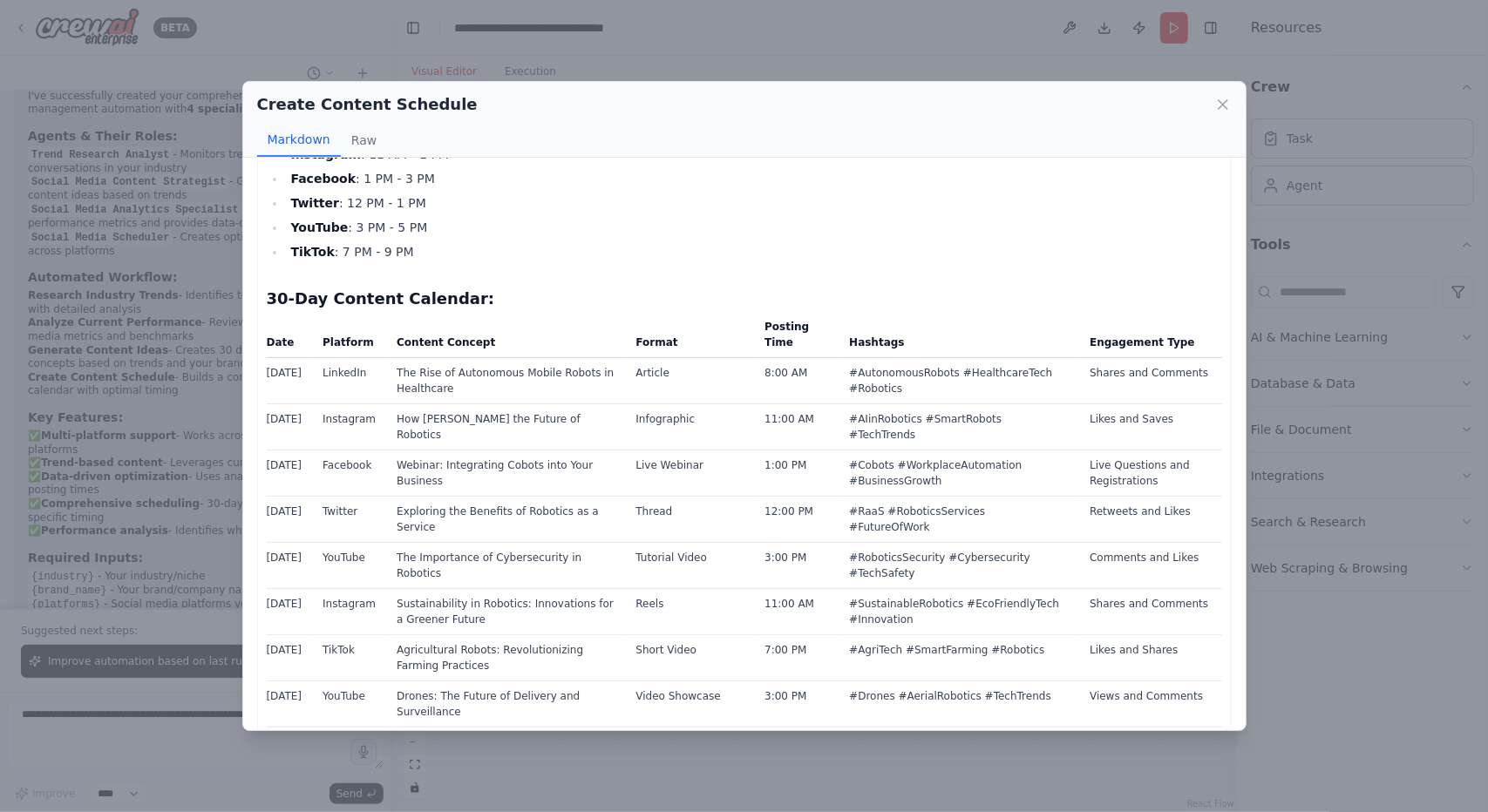
scroll to position [307, 0]
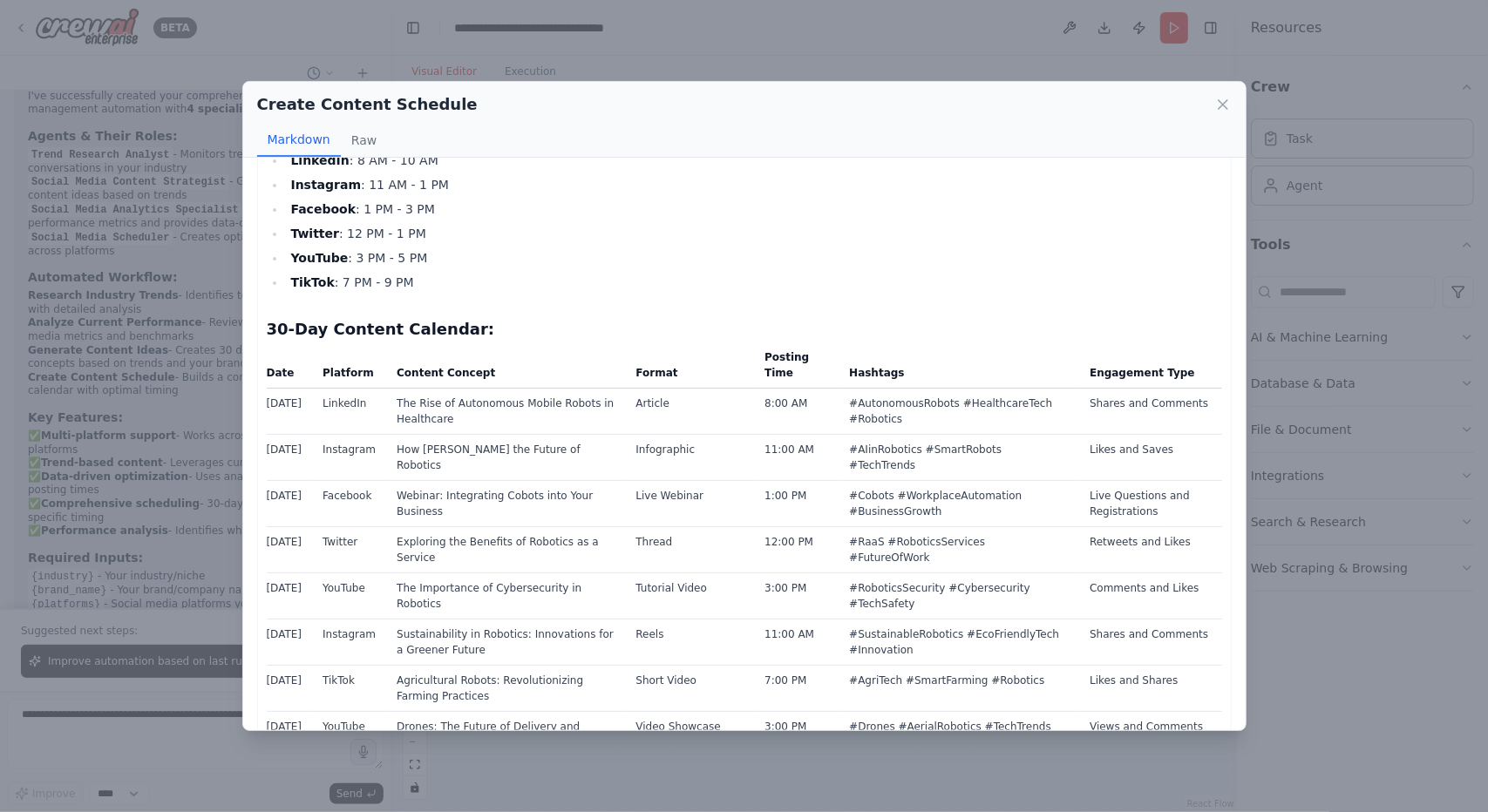
click at [511, 410] on td "The Rise of Autonomous Mobile Robots in Healthcare" at bounding box center [505, 412] width 239 height 46
click at [505, 402] on td "The Rise of Autonomous Mobile Robots in Healthcare" at bounding box center [505, 412] width 239 height 46
click at [1000, 411] on td "#AutonomousRobots #HealthcareTech #Robotics" at bounding box center [958, 412] width 241 height 46
click at [1128, 380] on th "Engagement Type" at bounding box center [1150, 368] width 142 height 40
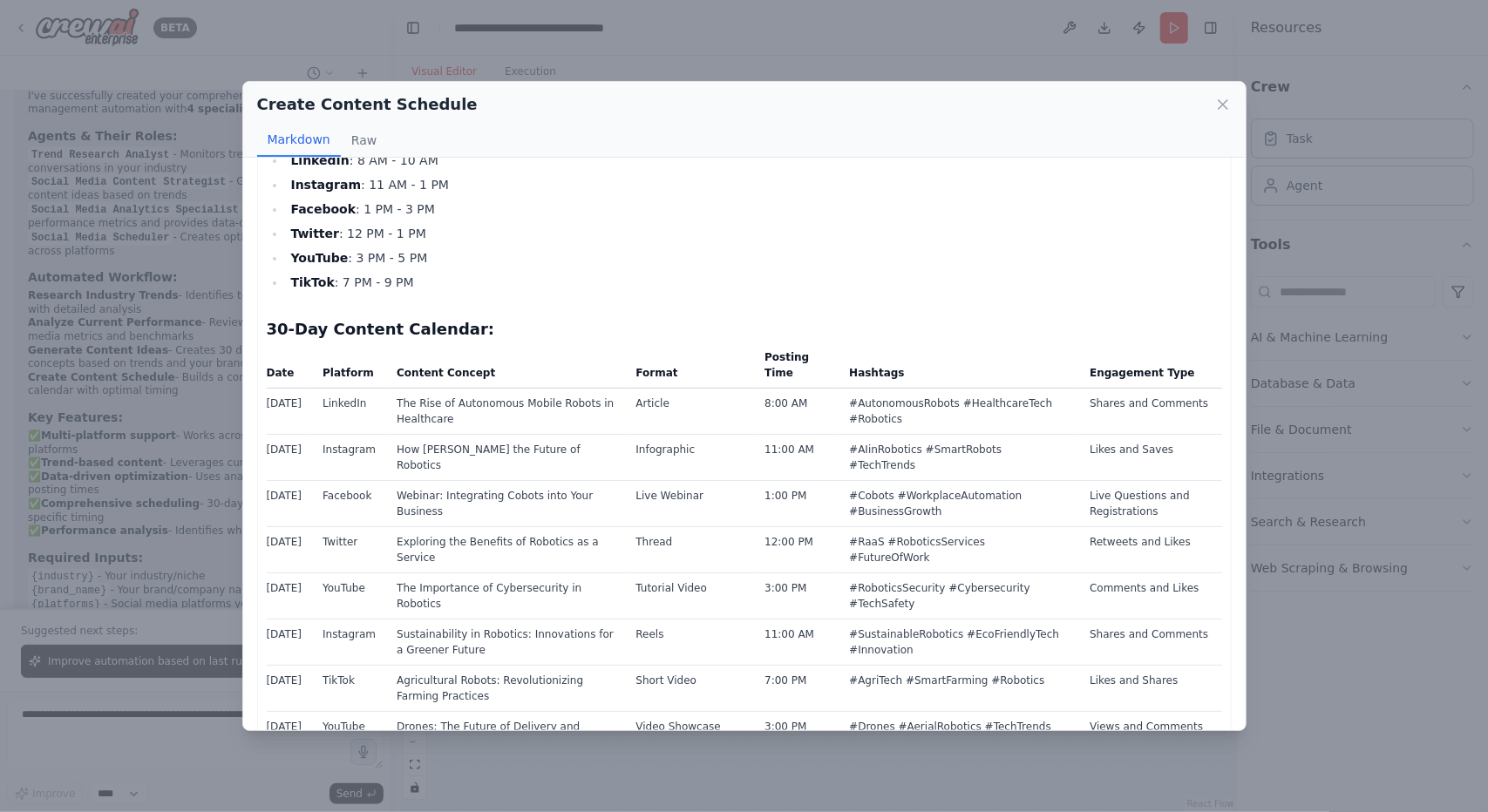
drag, startPoint x: 1153, startPoint y: 422, endPoint x: 993, endPoint y: 395, distance: 162.3
click at [1152, 422] on td "Shares and Comments" at bounding box center [1150, 412] width 142 height 46
click at [934, 409] on td "#AutonomousRobots #HealthcareTech #Robotics" at bounding box center [958, 412] width 241 height 46
click at [668, 406] on td "Article" at bounding box center [689, 412] width 129 height 46
click at [512, 407] on td "The Rise of Autonomous Mobile Robots in Healthcare" at bounding box center [505, 412] width 239 height 46
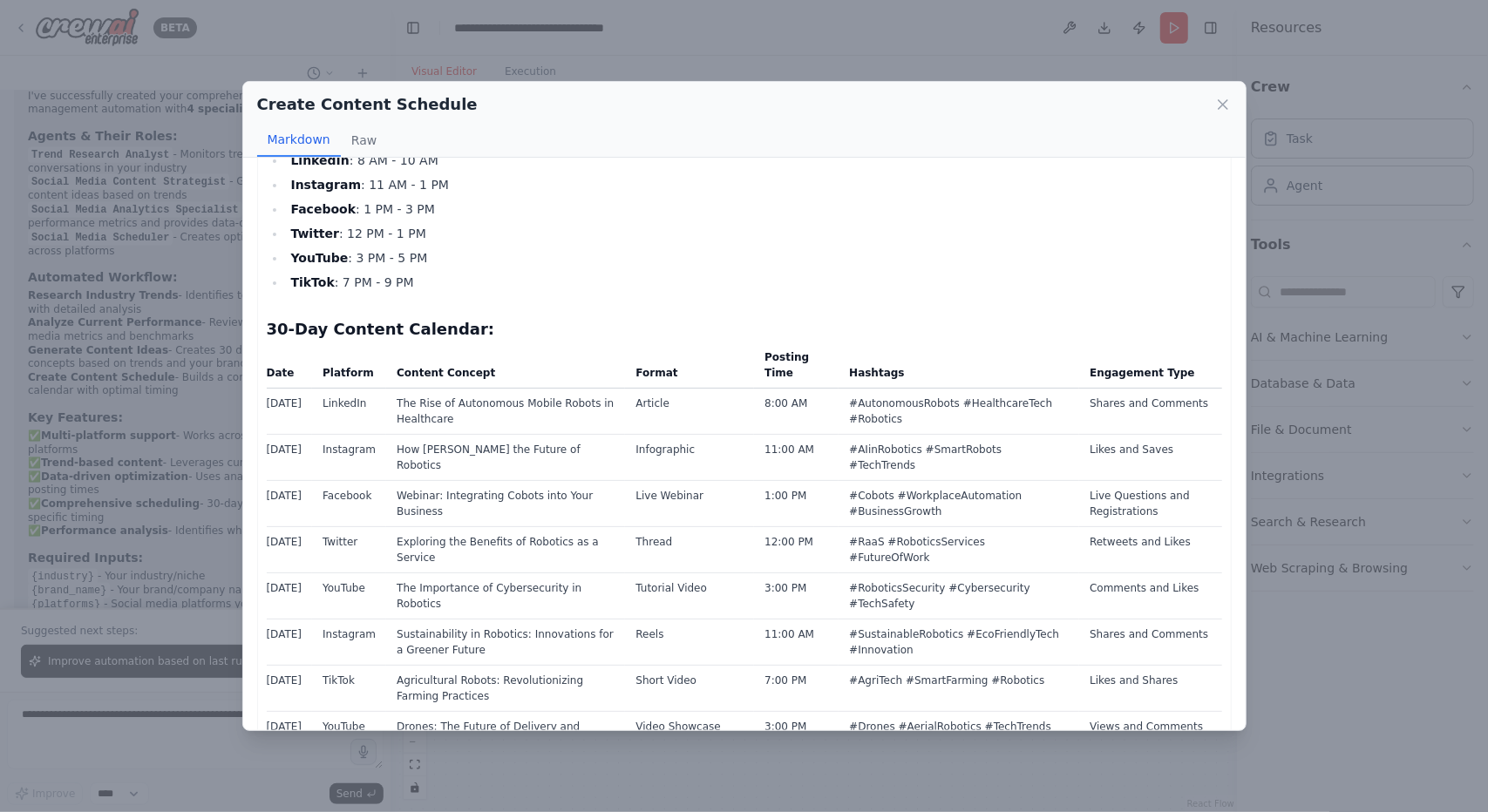
drag, startPoint x: 378, startPoint y: 405, endPoint x: 318, endPoint y: 407, distance: 60.0
click at [377, 405] on td "LinkedIn" at bounding box center [349, 412] width 74 height 46
click at [287, 408] on td "2025-09-16" at bounding box center [290, 412] width 46 height 46
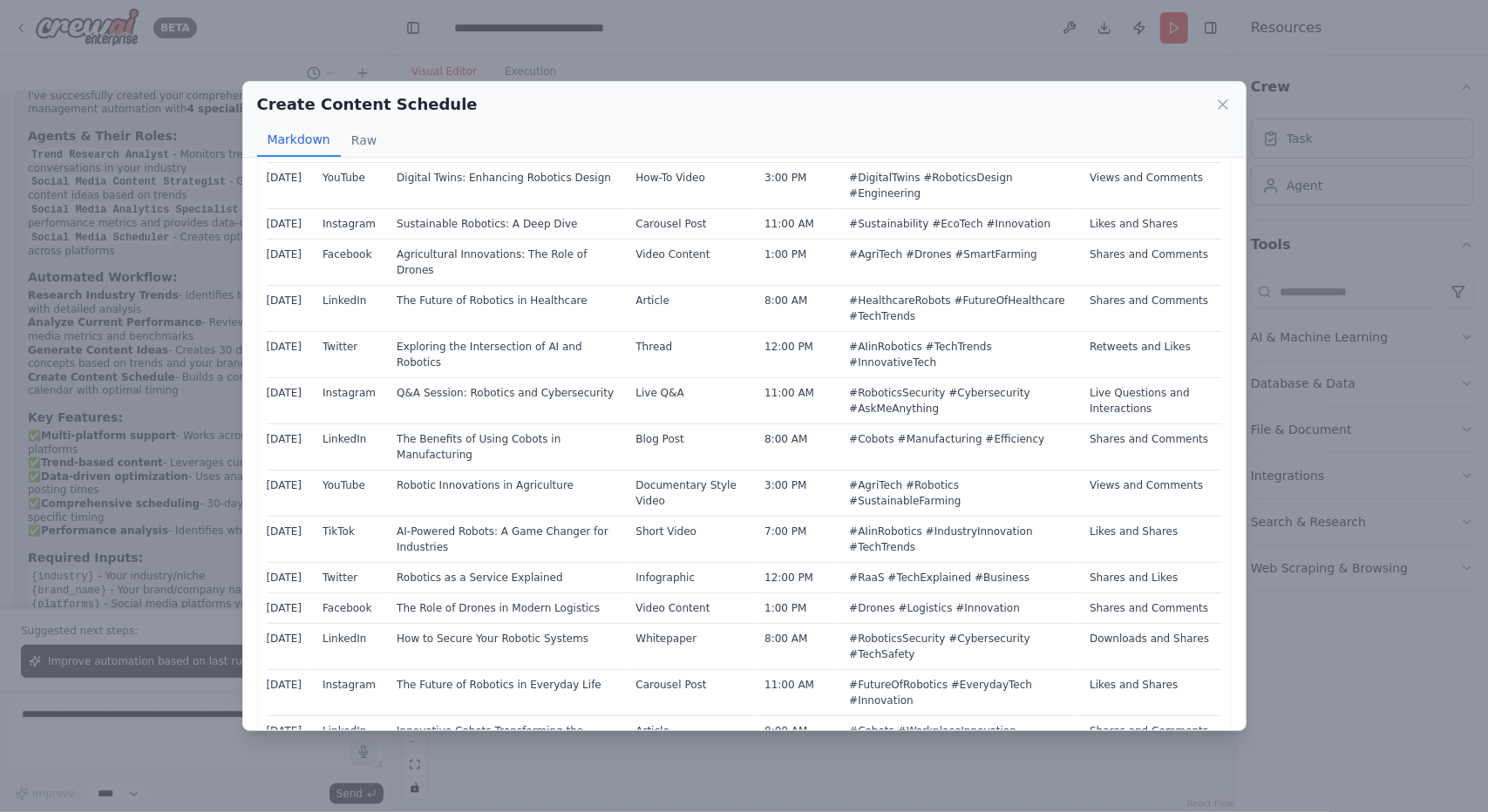
scroll to position [1353, 0]
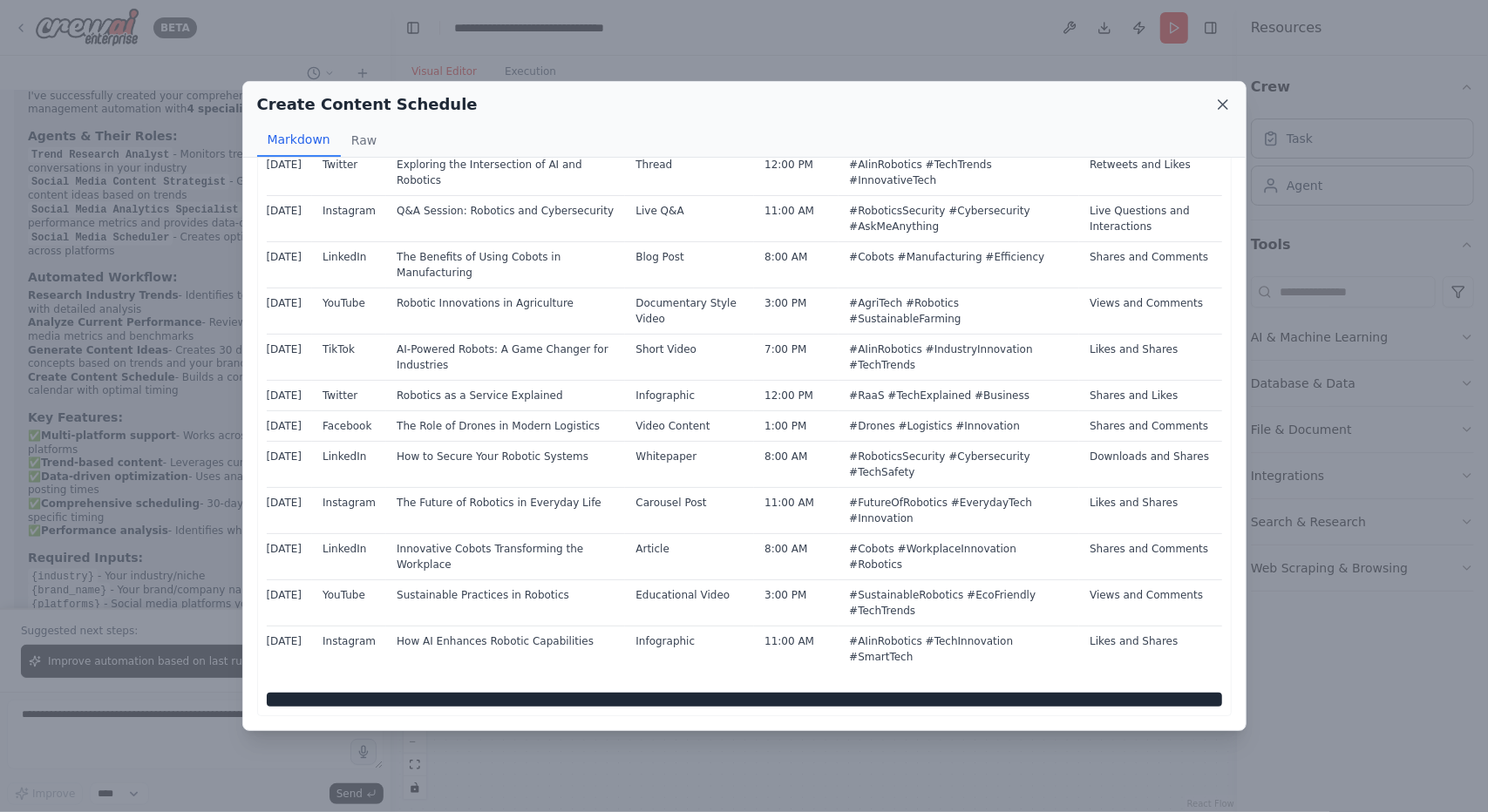
click at [1222, 108] on icon at bounding box center [1223, 105] width 17 height 17
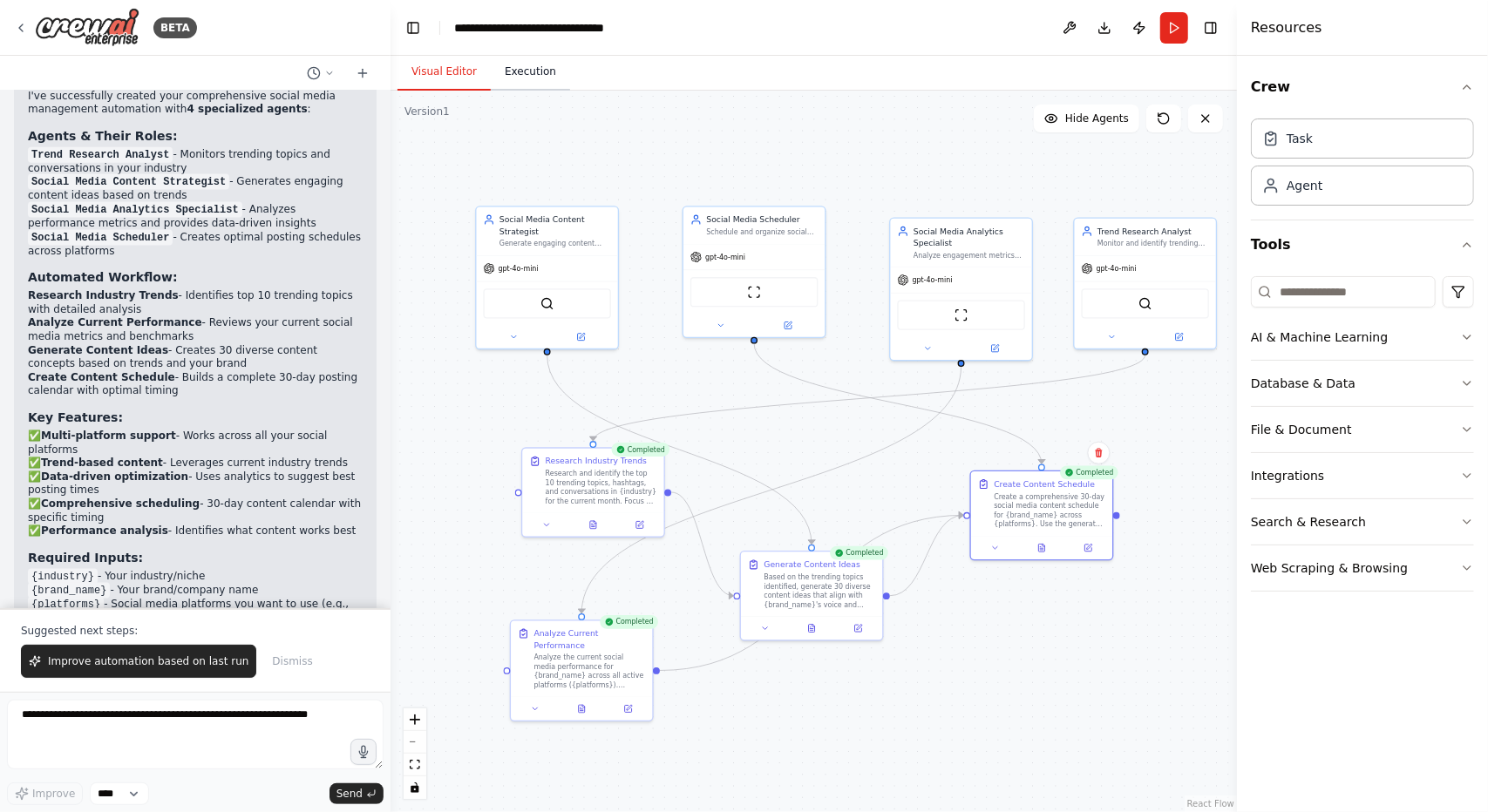
click at [539, 70] on button "Execution" at bounding box center [531, 72] width 79 height 37
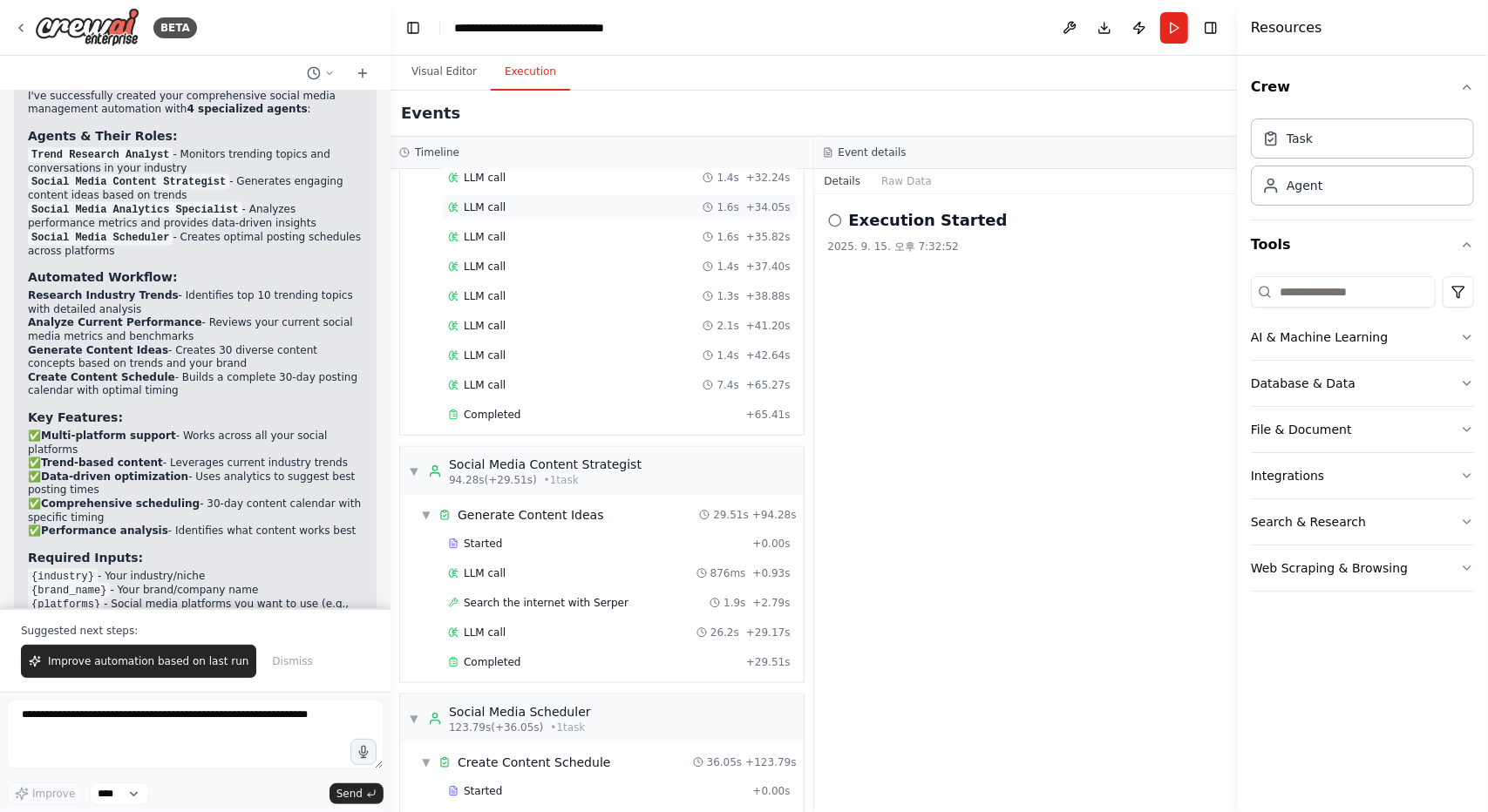
scroll to position [1047, 0]
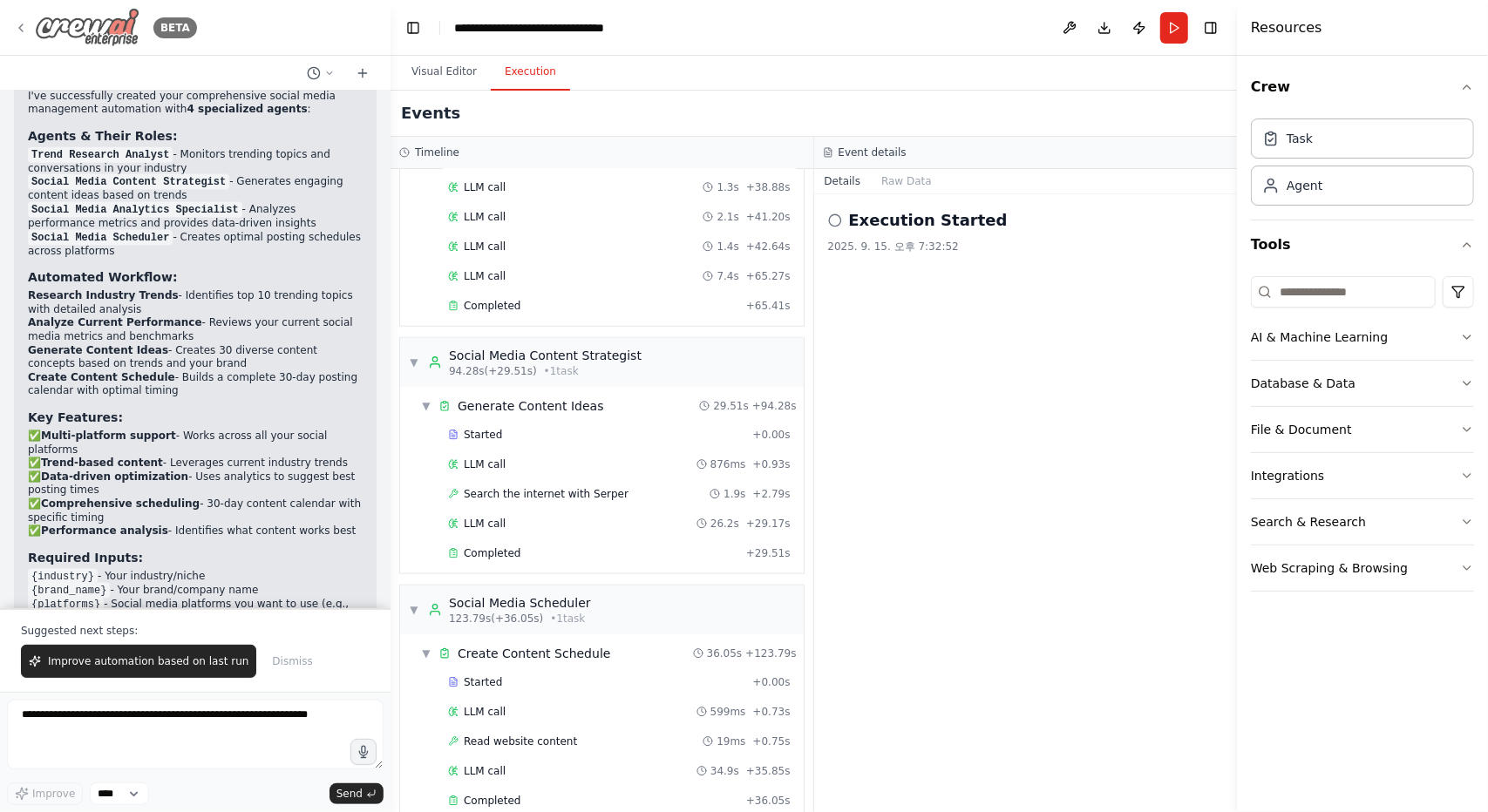
click at [22, 28] on icon at bounding box center [21, 27] width 14 height 14
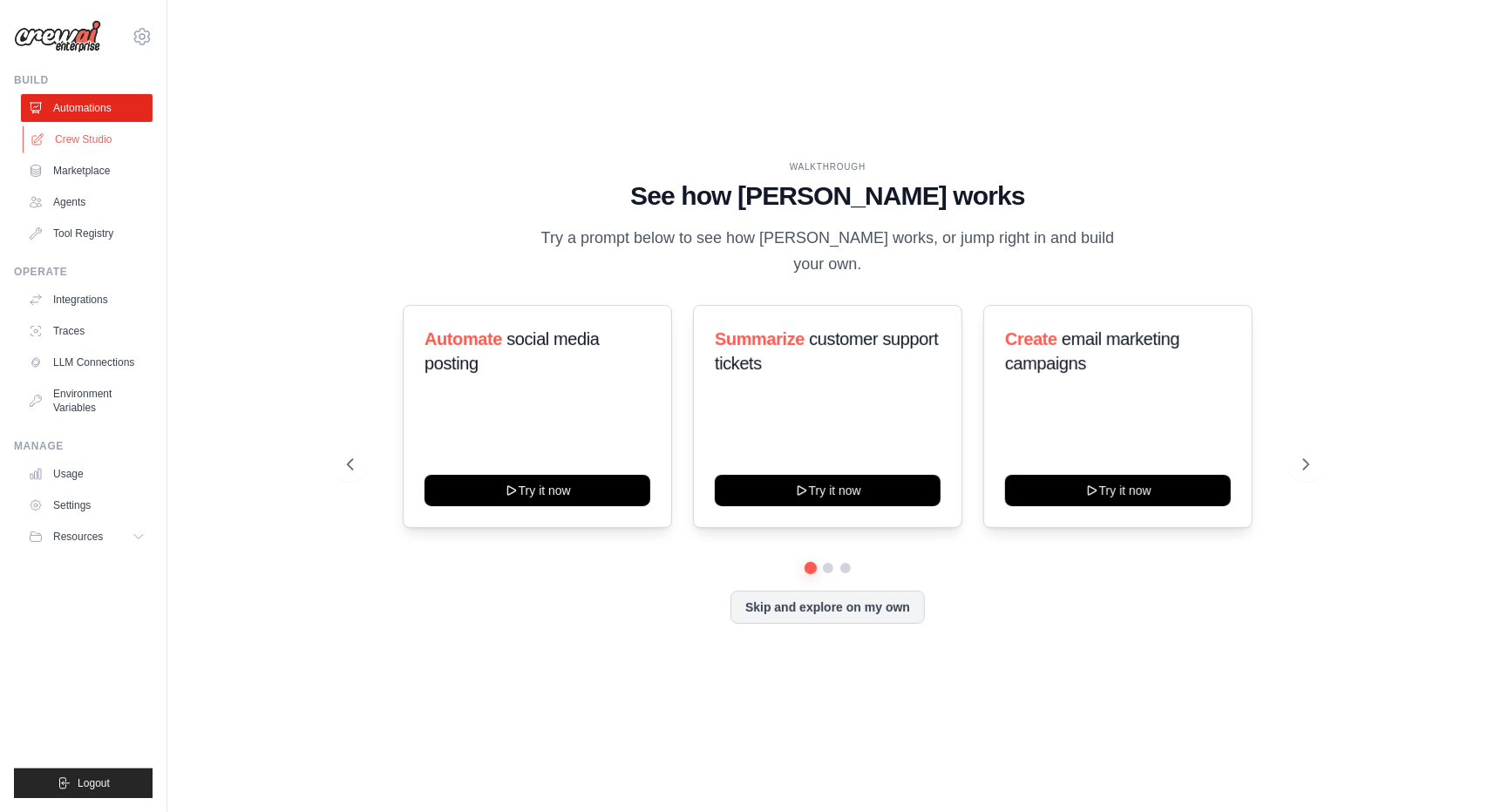
click at [57, 135] on link "Crew Studio" at bounding box center [88, 140] width 131 height 28
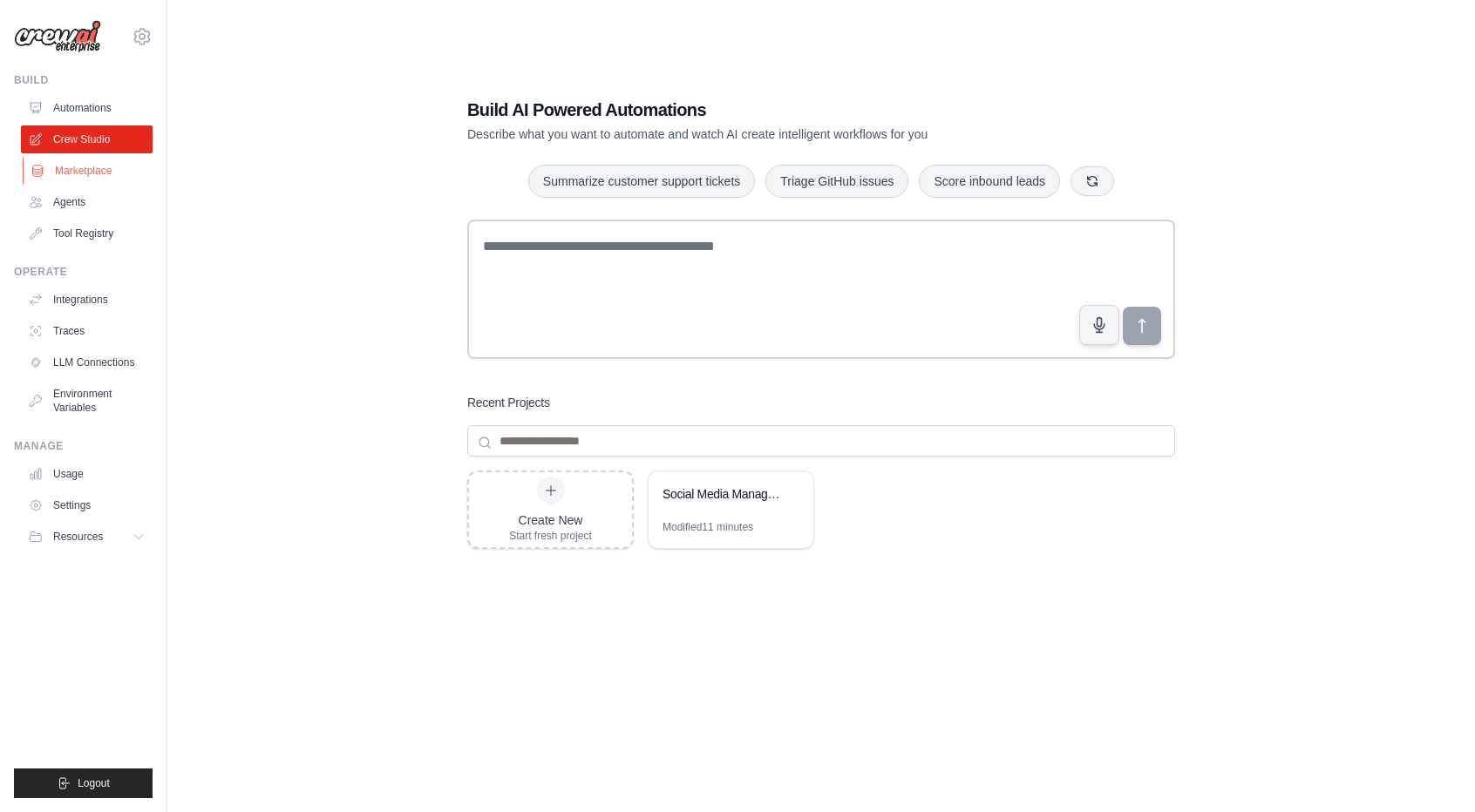
click at [81, 176] on link "Marketplace" at bounding box center [88, 171] width 131 height 28
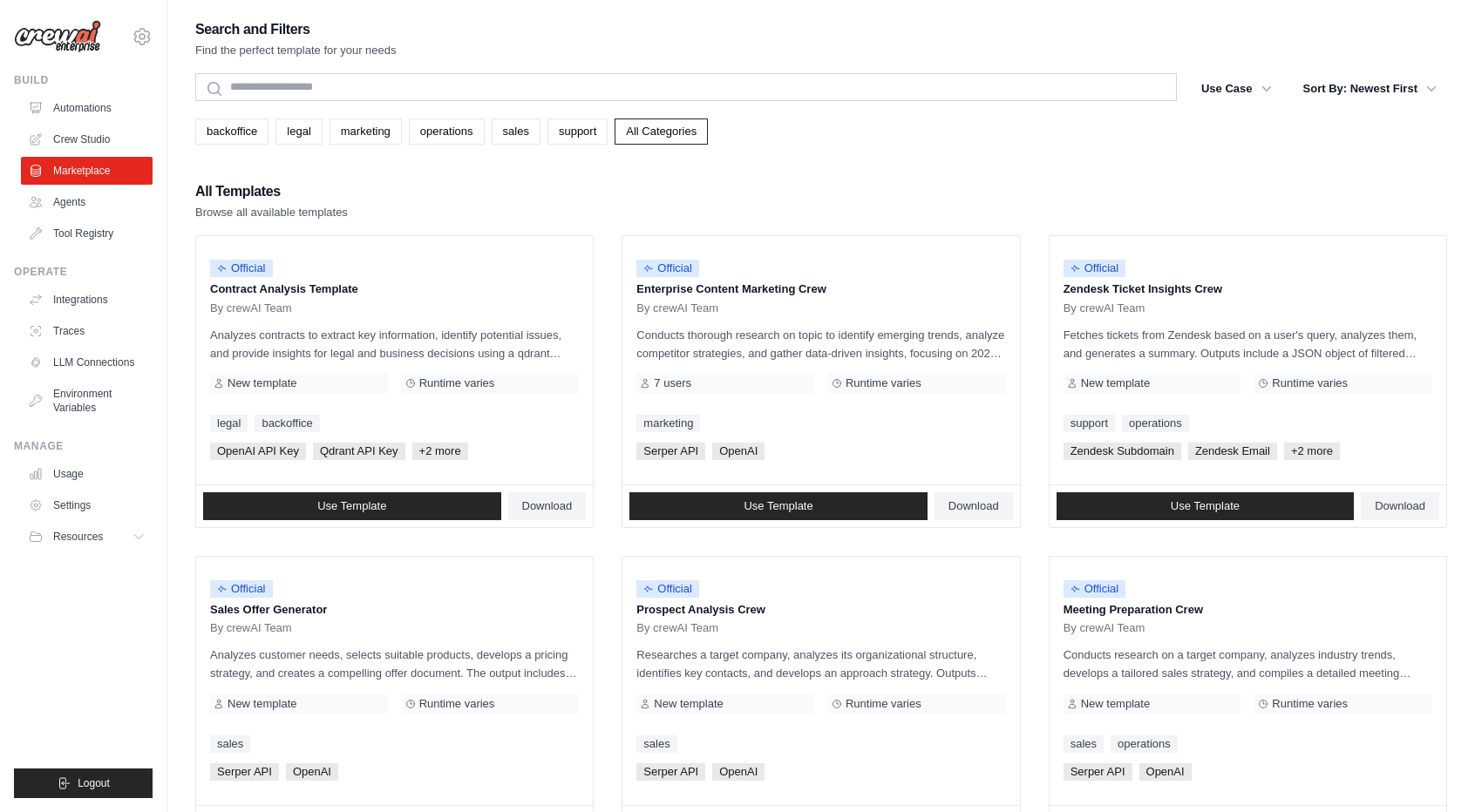
click at [607, 194] on div "All Templates Browse all available templates" at bounding box center [822, 200] width 1252 height 42
click at [83, 203] on link "Agents" at bounding box center [88, 202] width 131 height 28
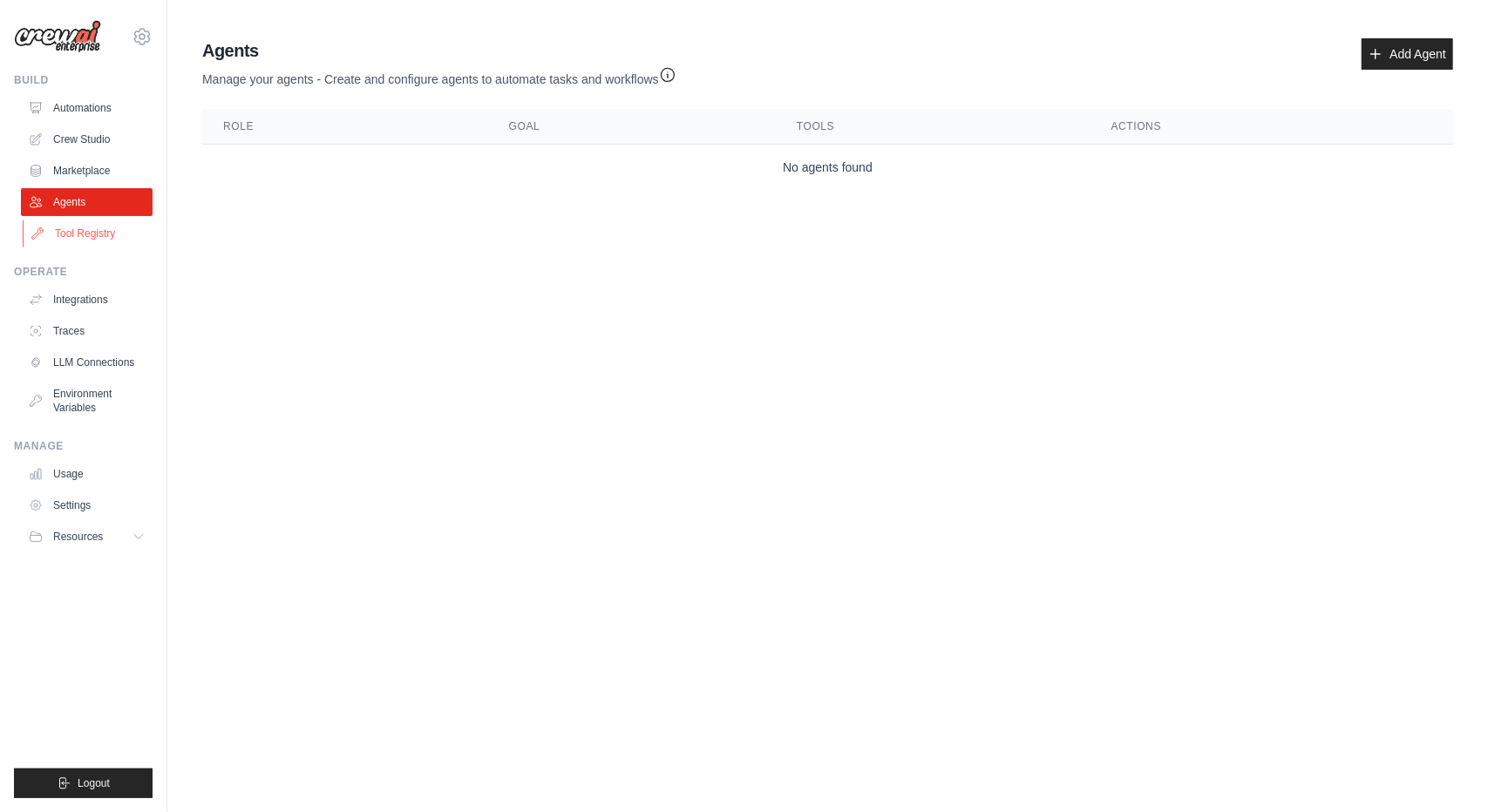
click at [96, 230] on link "Tool Registry" at bounding box center [88, 234] width 131 height 28
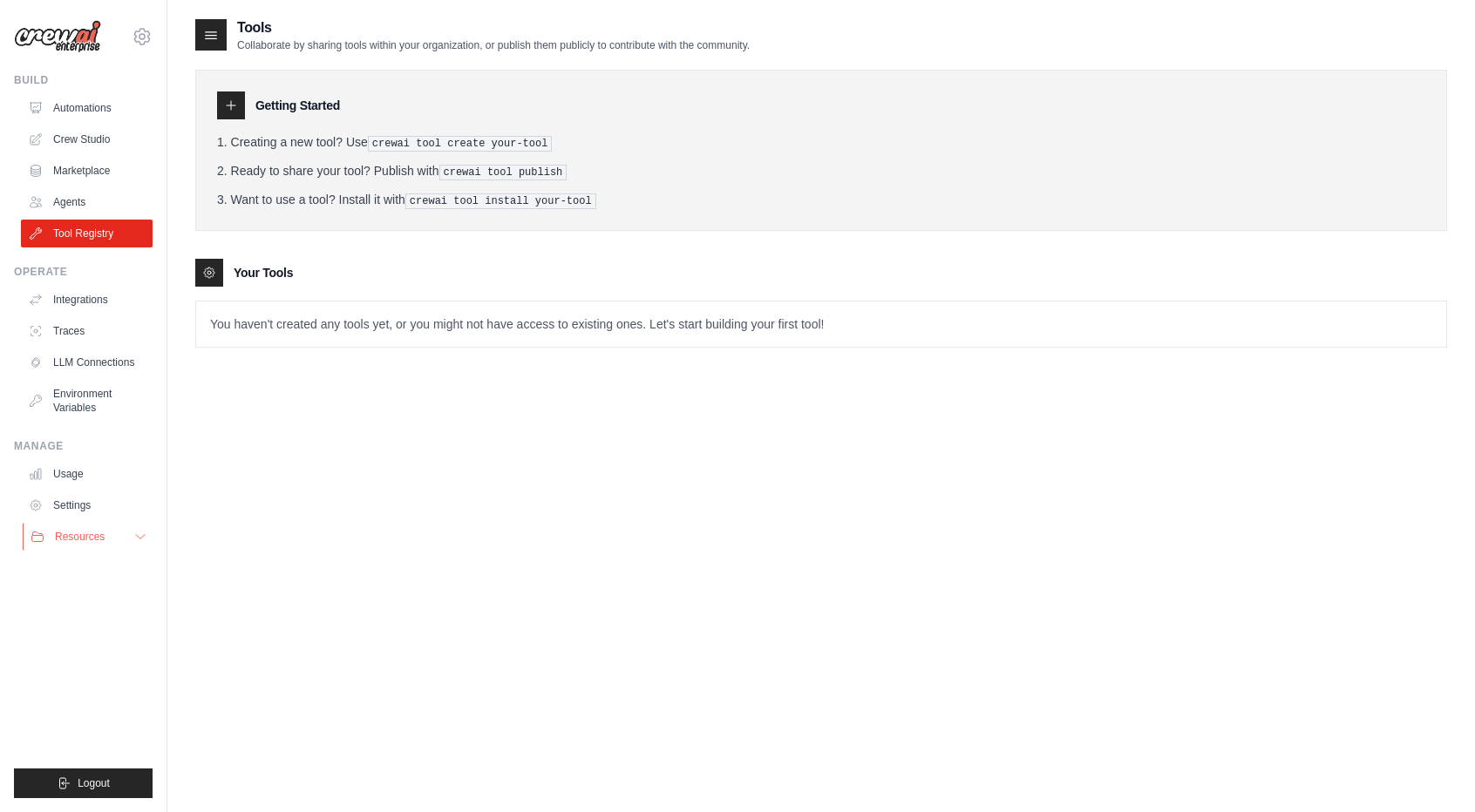
click at [107, 543] on button "Resources" at bounding box center [88, 537] width 131 height 28
